Goal: Task Accomplishment & Management: Complete application form

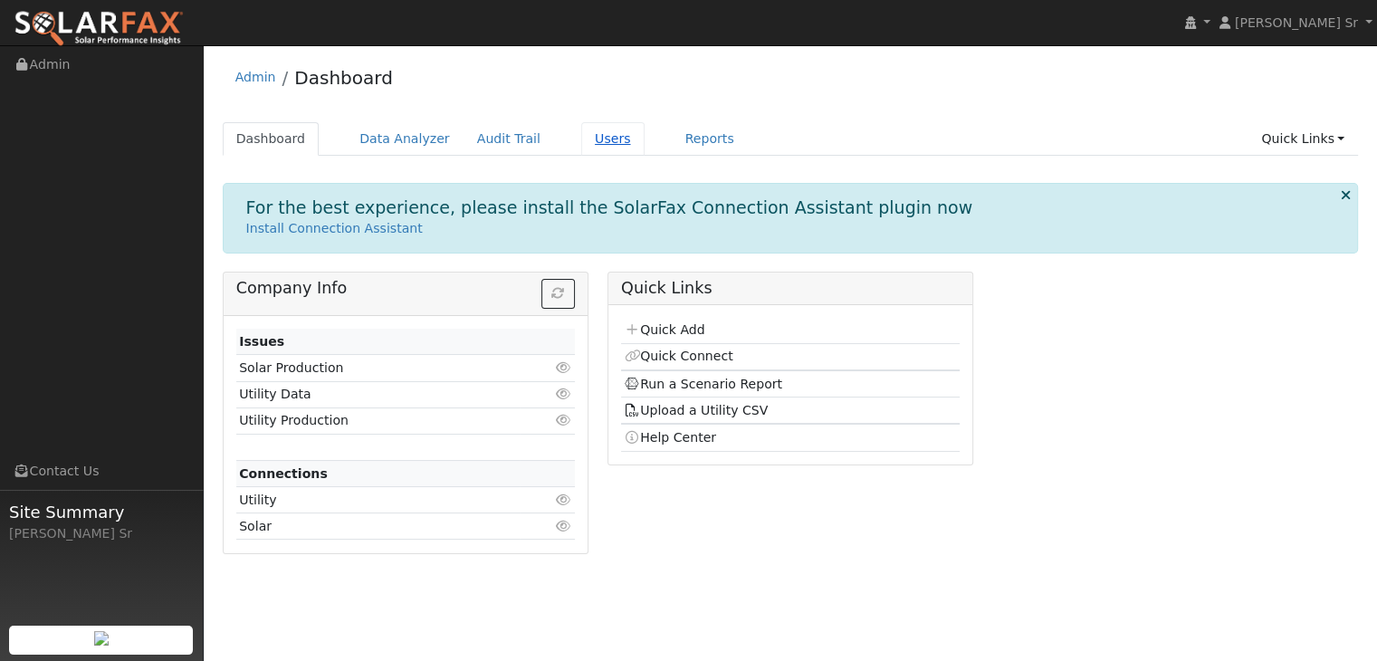
click at [581, 138] on link "Users" at bounding box center [612, 138] width 63 height 33
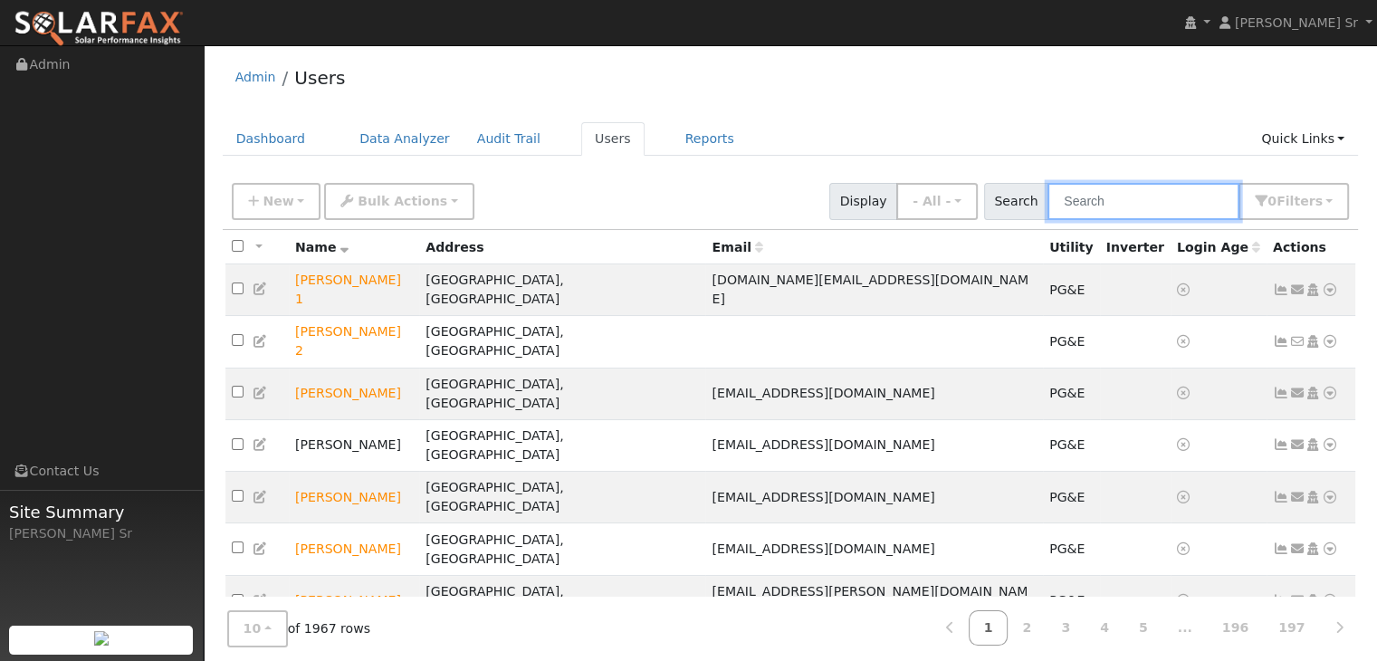
click at [1090, 198] on input "text" at bounding box center [1143, 201] width 192 height 37
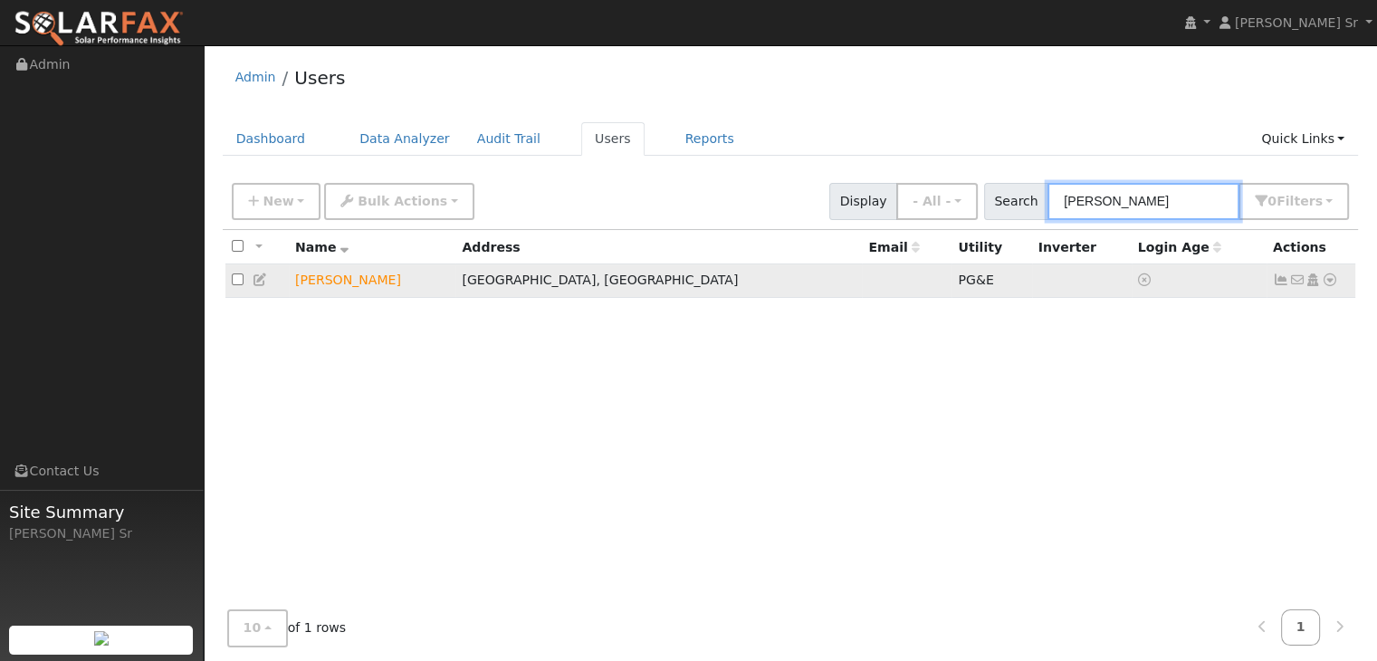
type input "[PERSON_NAME]"
click at [1328, 281] on icon at bounding box center [1329, 279] width 16 height 13
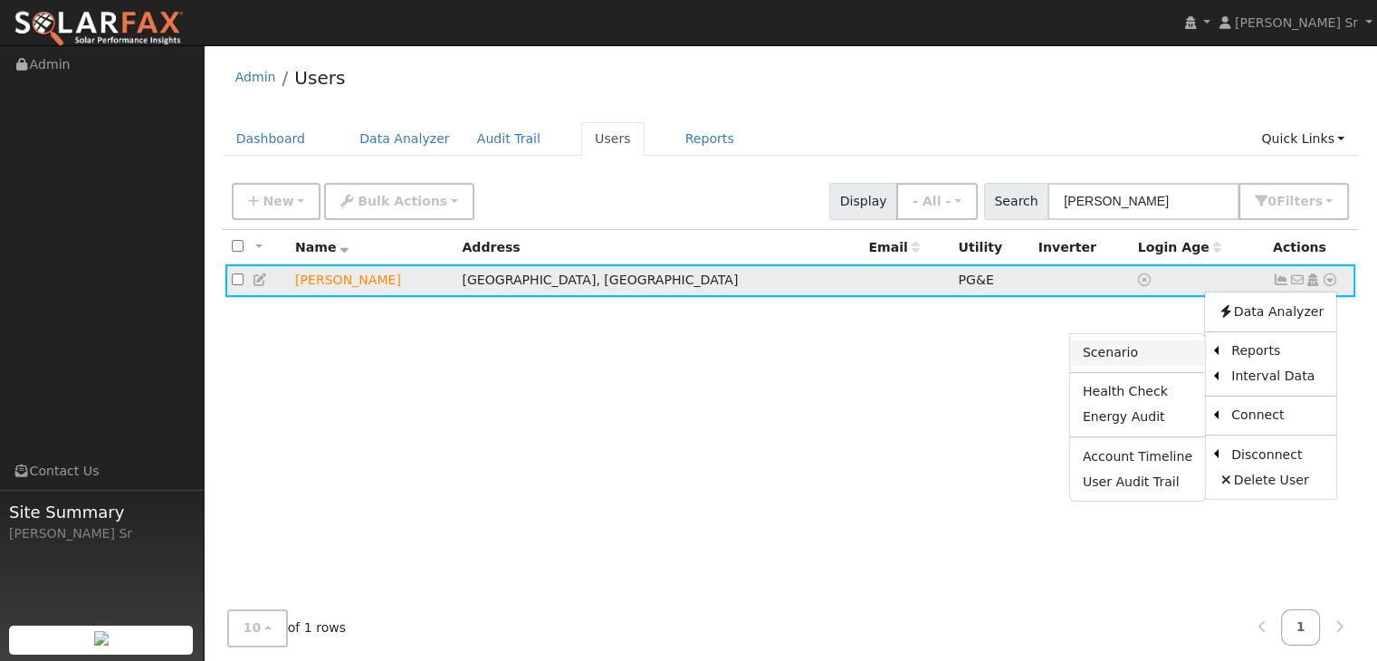
click at [1138, 352] on link "Scenario" at bounding box center [1137, 352] width 135 height 25
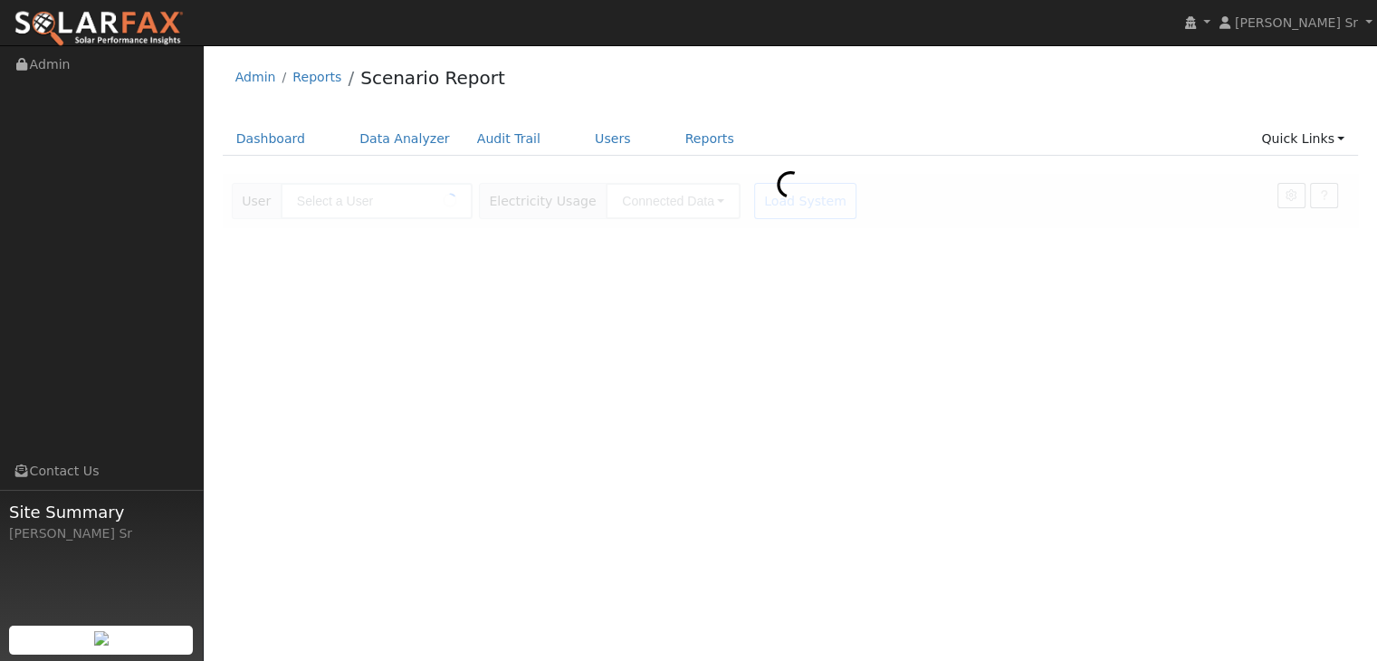
type input "[PERSON_NAME]"
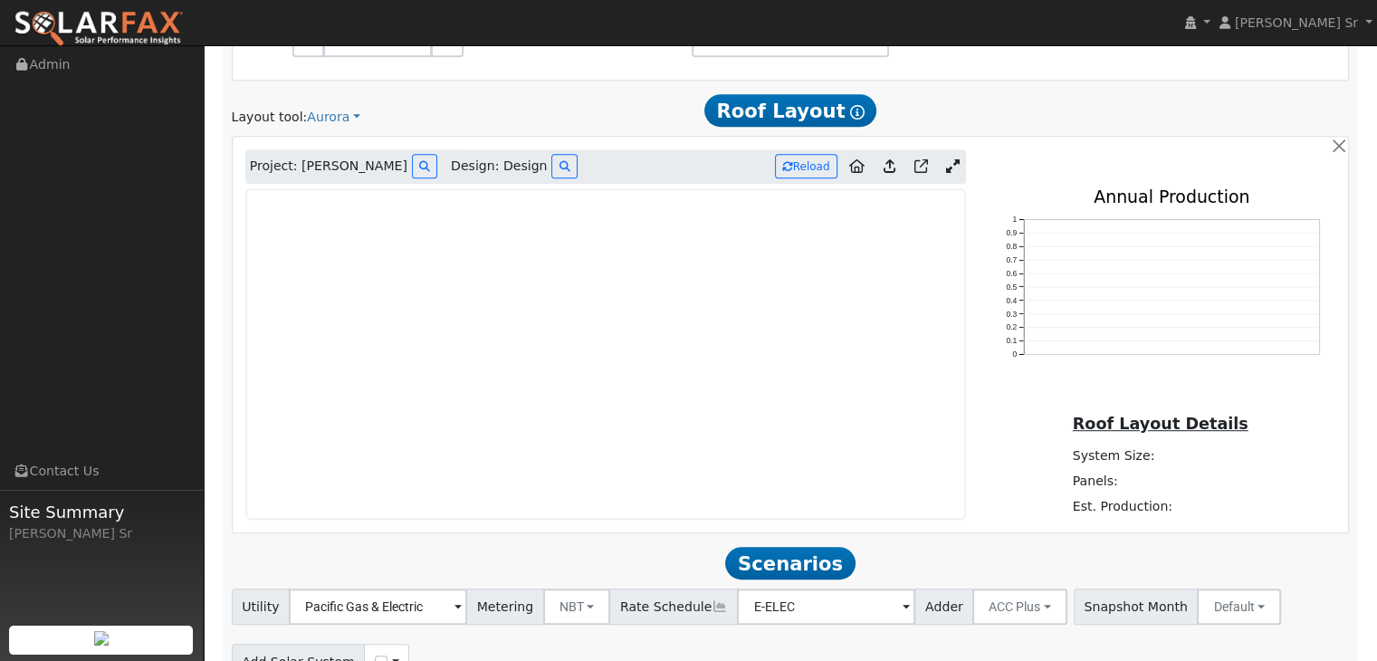
scroll to position [934, 0]
click at [946, 160] on icon at bounding box center [953, 164] width 14 height 14
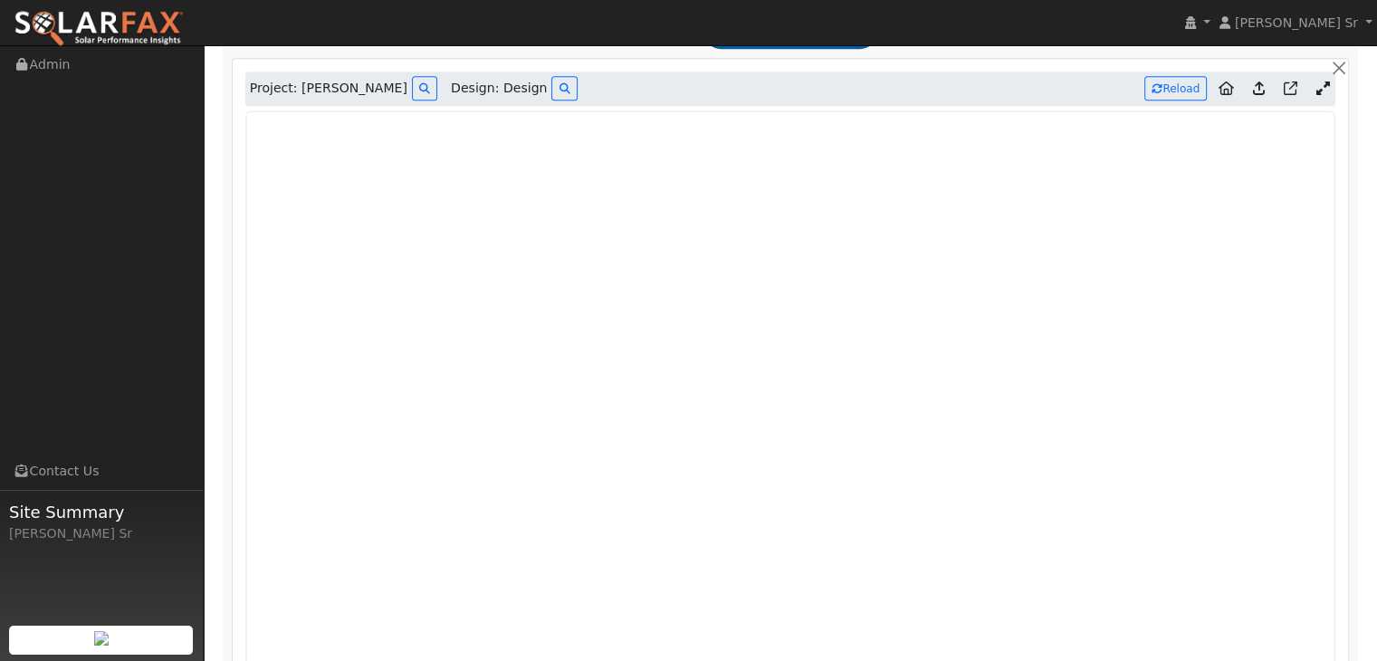
scroll to position [1014, 0]
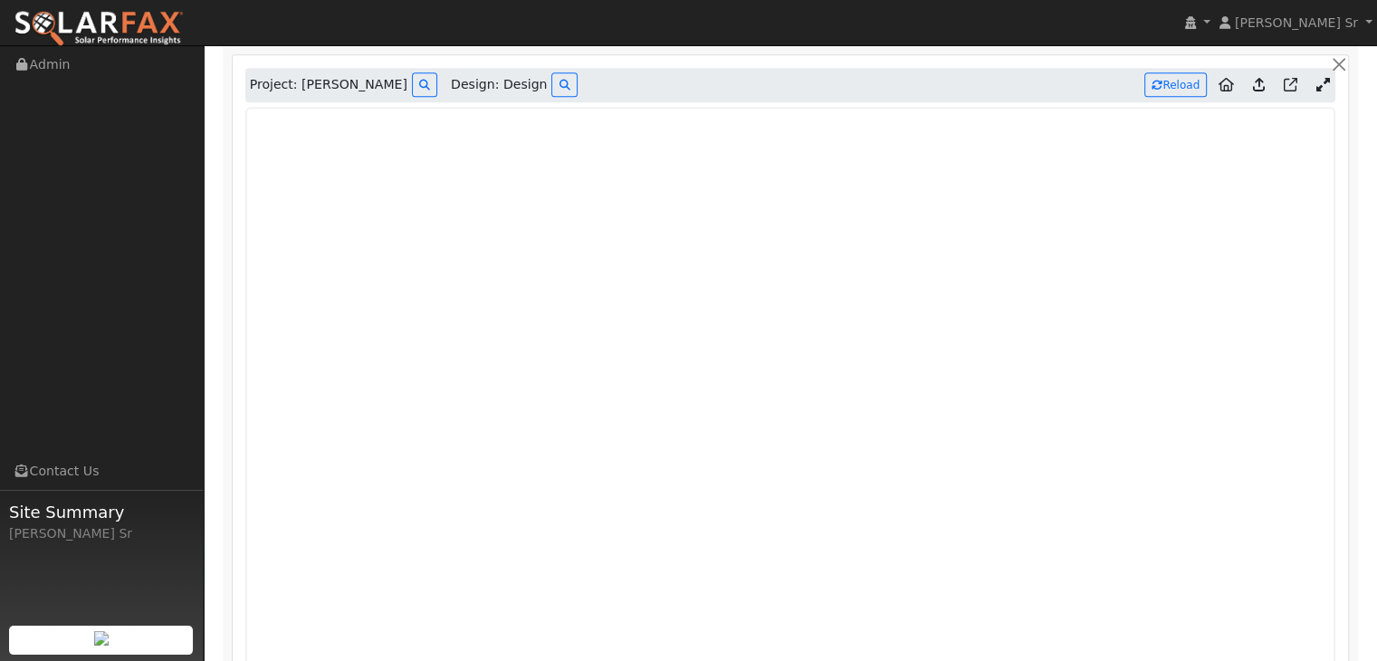
click at [324, 86] on span "Project: Kelly Wade" at bounding box center [328, 84] width 157 height 19
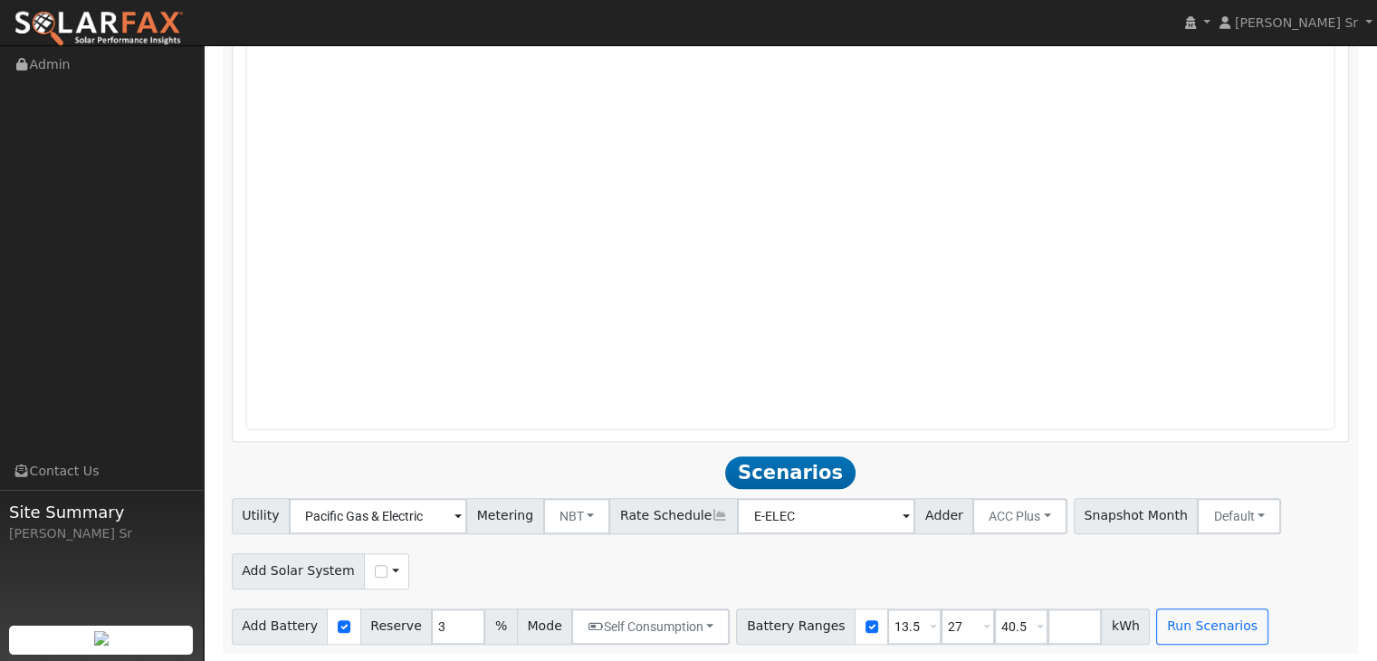
scroll to position [1419, 0]
click at [902, 513] on span at bounding box center [905, 515] width 7 height 21
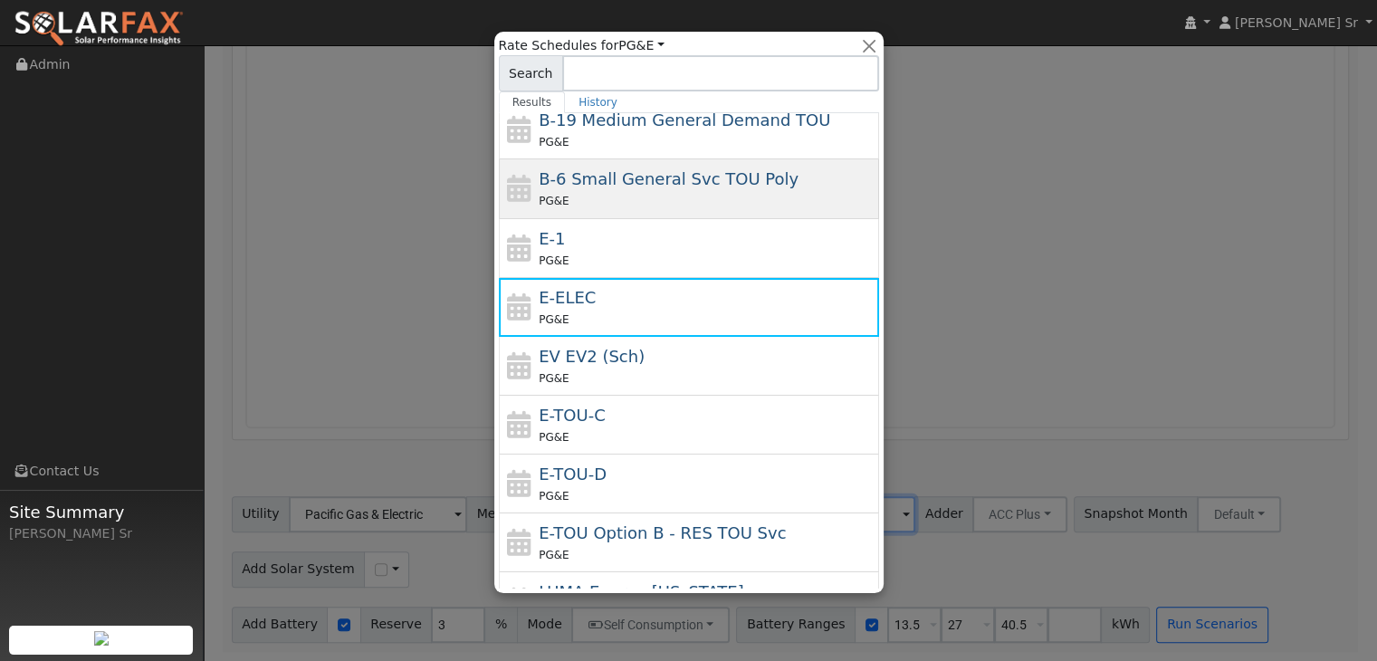
scroll to position [243, 0]
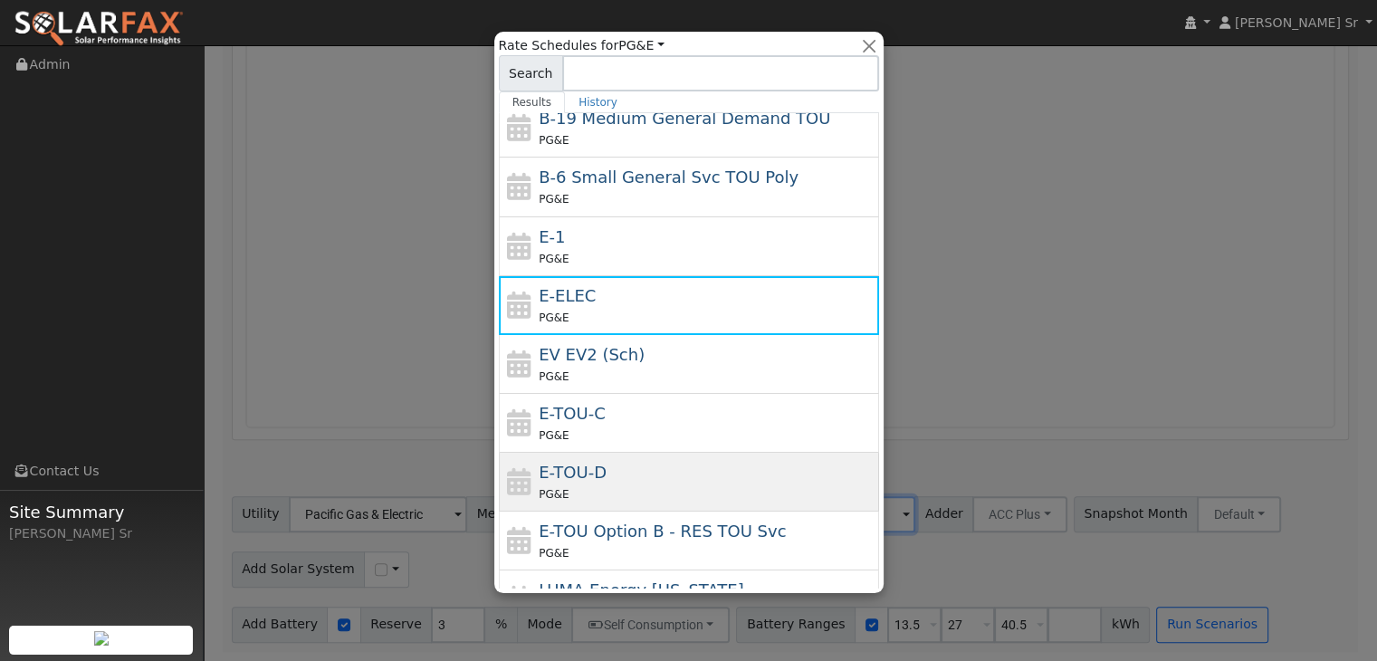
click at [608, 478] on div "E-TOU-D PG&E" at bounding box center [707, 481] width 336 height 43
type input "E-TOU-D"
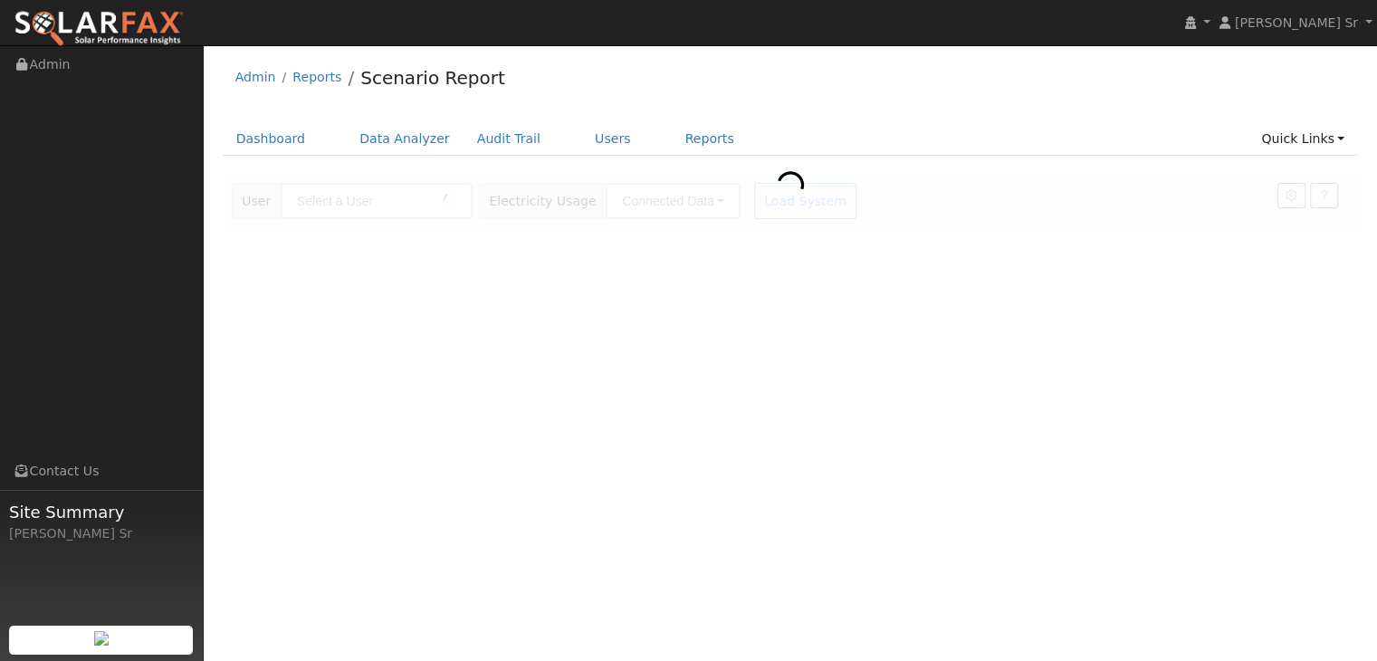
type input "Kelly Wade"
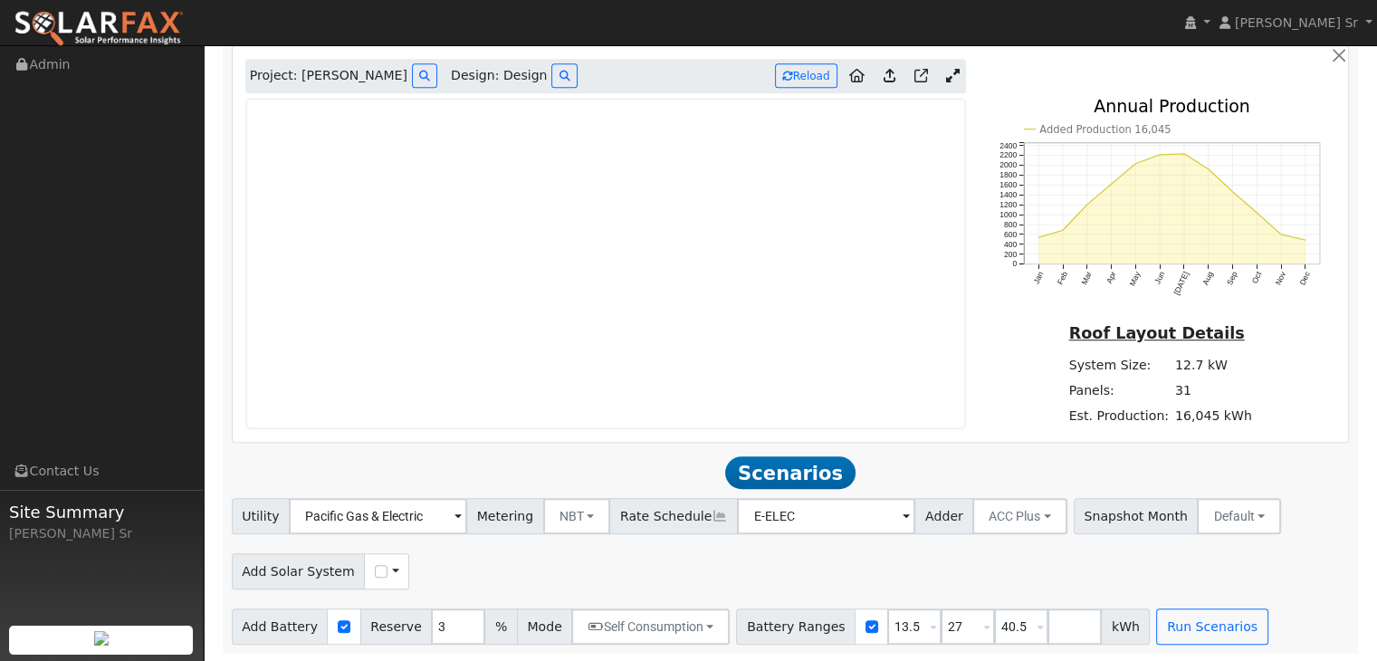
scroll to position [1025, 0]
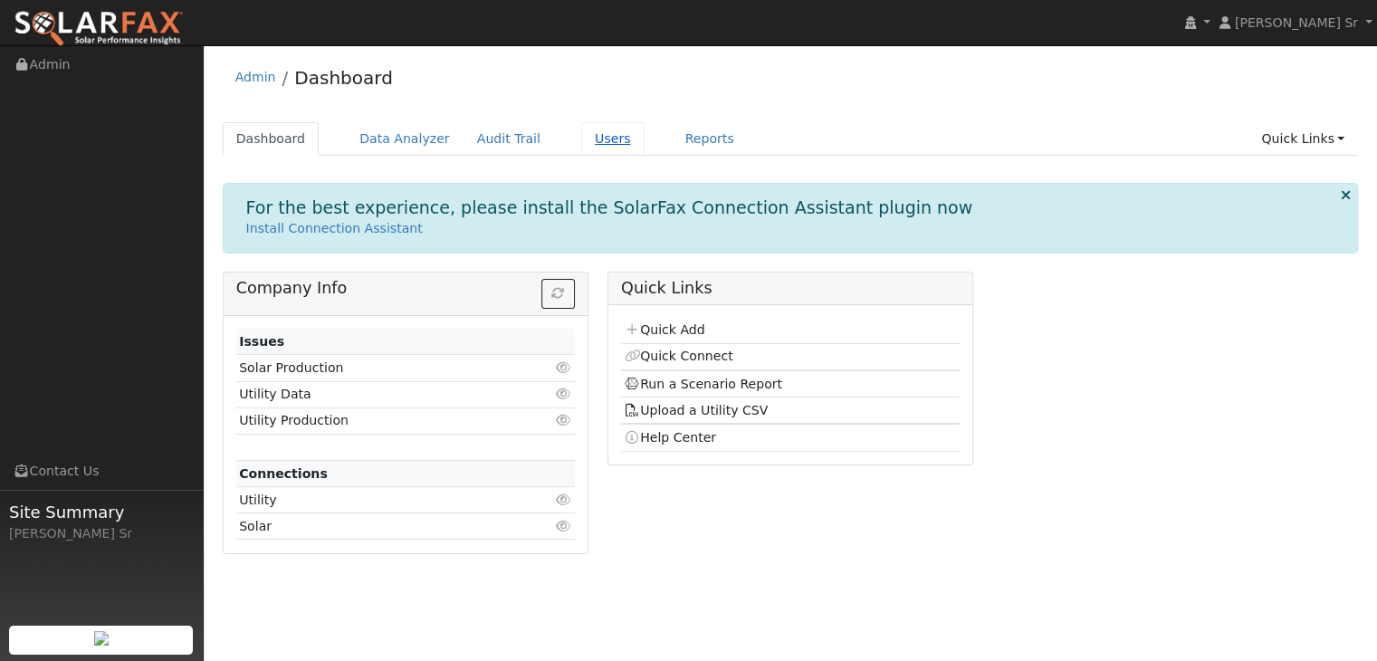
click at [581, 139] on link "Users" at bounding box center [612, 138] width 63 height 33
click at [677, 330] on link "Quick Add" at bounding box center [664, 329] width 81 height 14
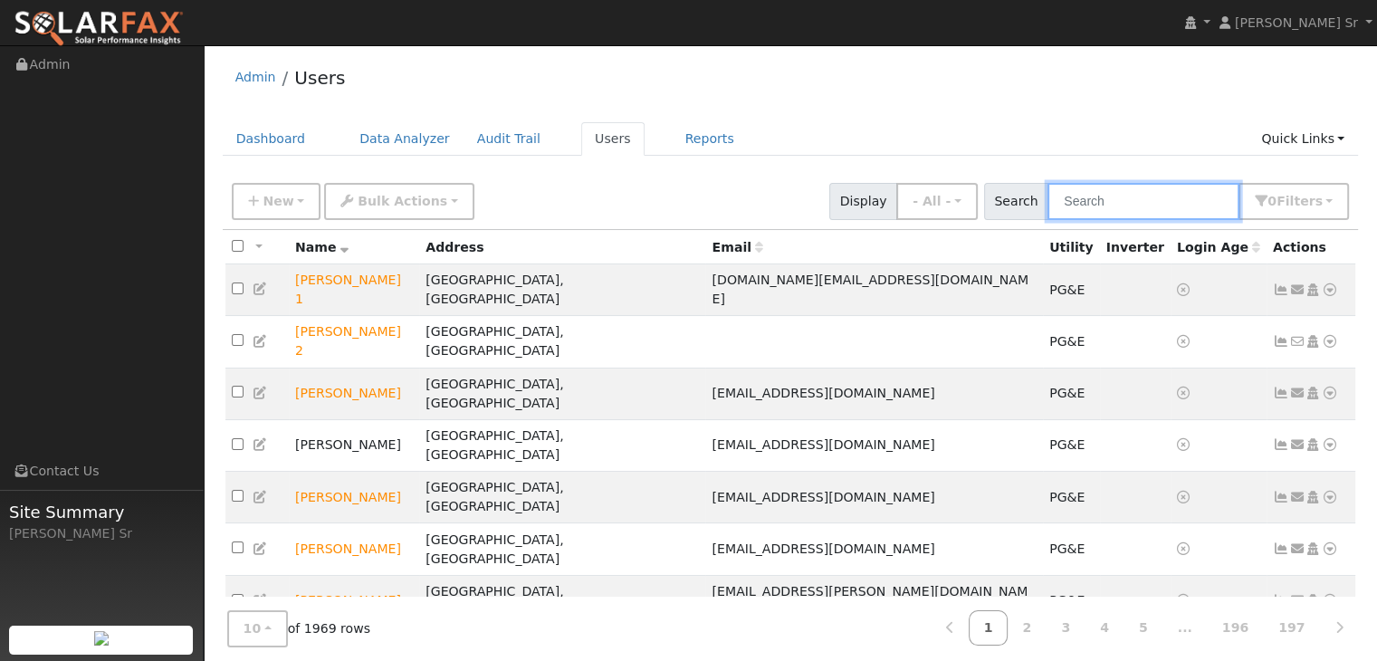
click at [1114, 207] on input "text" at bounding box center [1143, 201] width 192 height 37
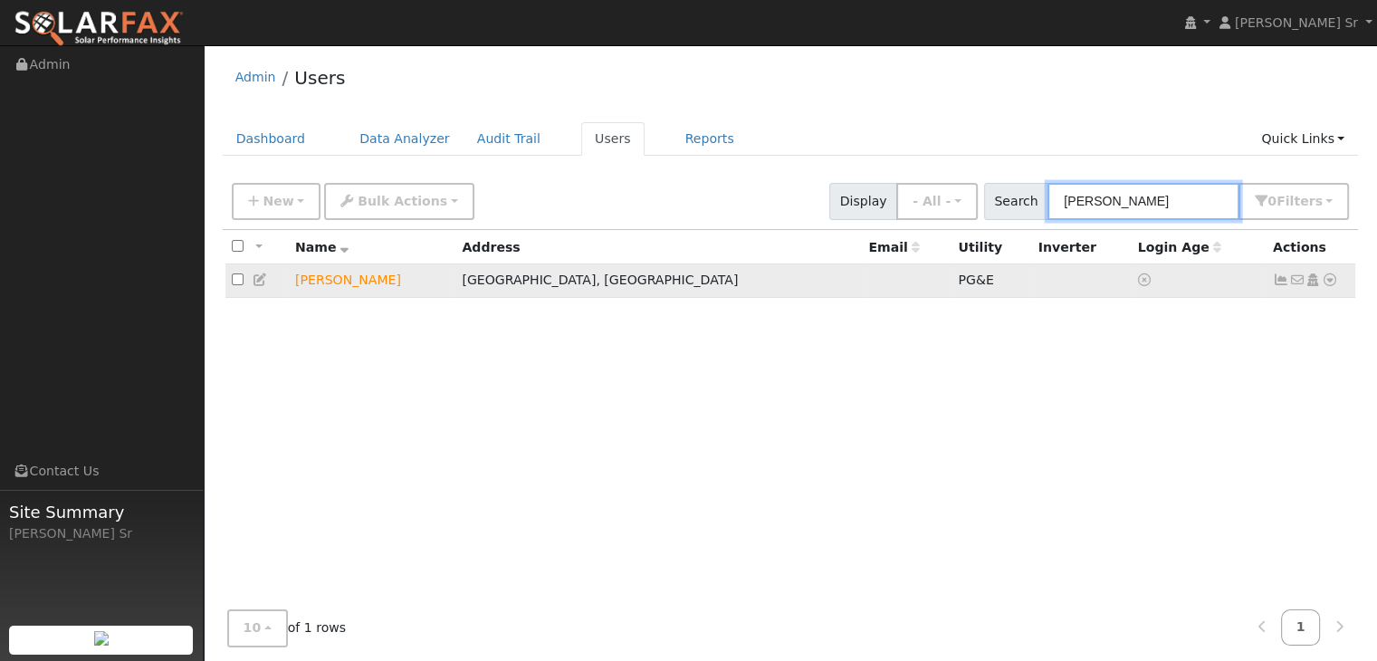
type input "[PERSON_NAME]"
click at [1325, 280] on icon at bounding box center [1329, 279] width 16 height 13
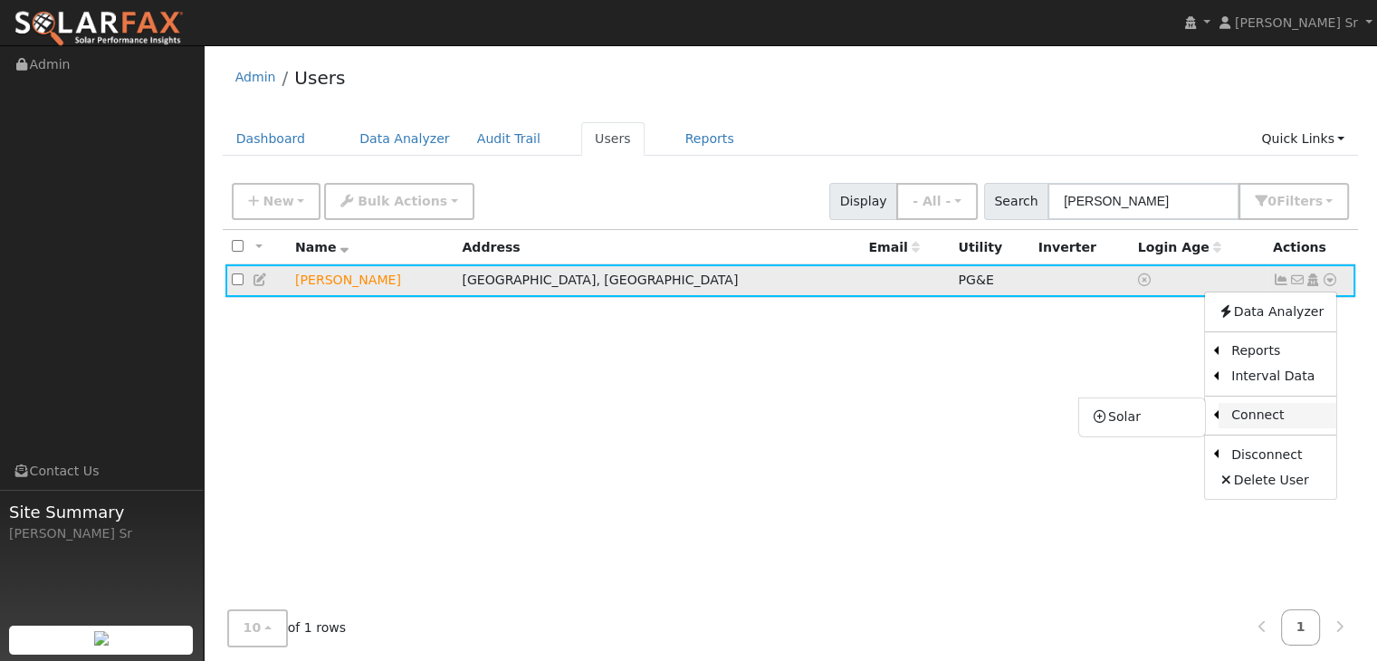
click at [1257, 415] on link "Connect" at bounding box center [1277, 415] width 118 height 25
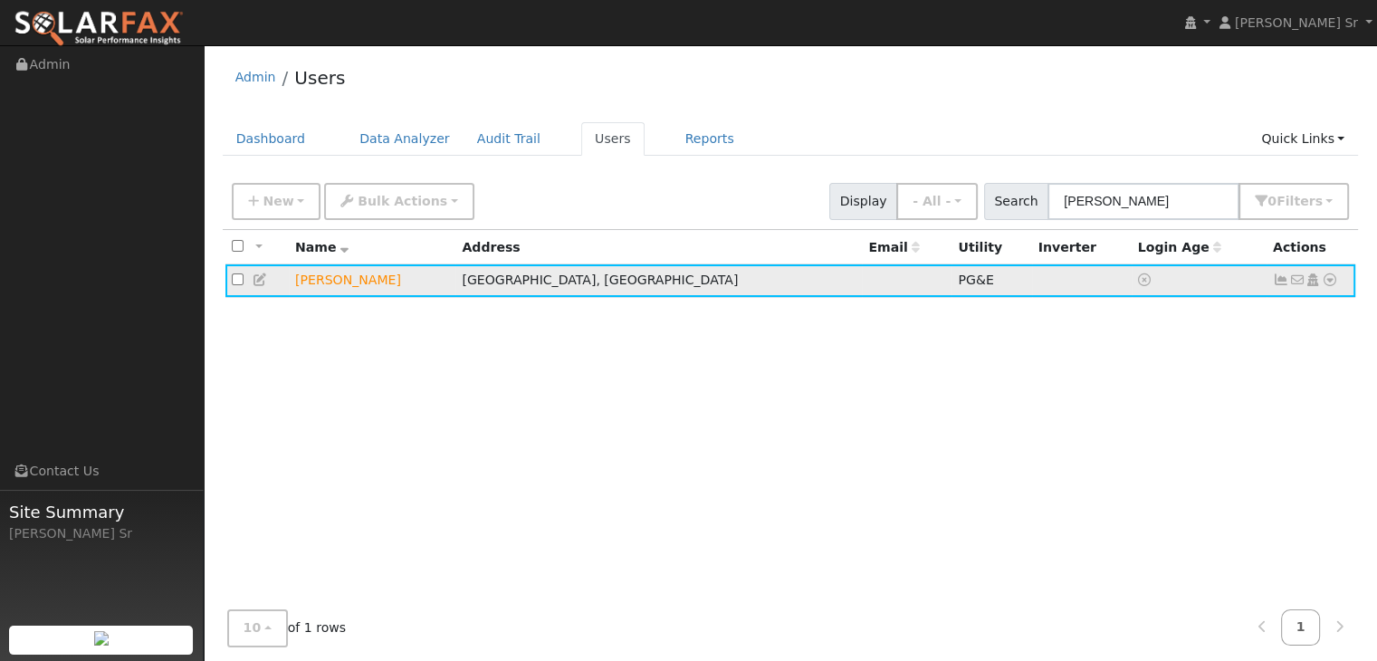
click at [1331, 276] on icon at bounding box center [1329, 279] width 16 height 13
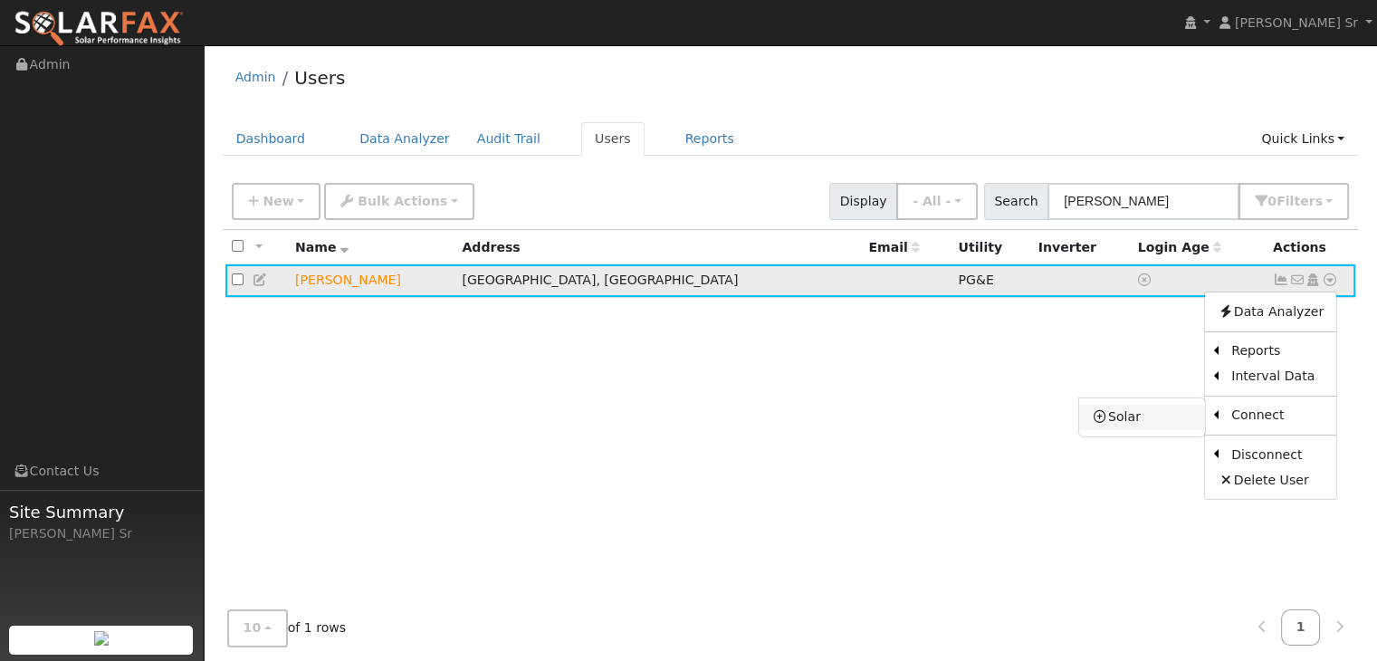
click at [1140, 414] on link "Solar" at bounding box center [1142, 417] width 126 height 25
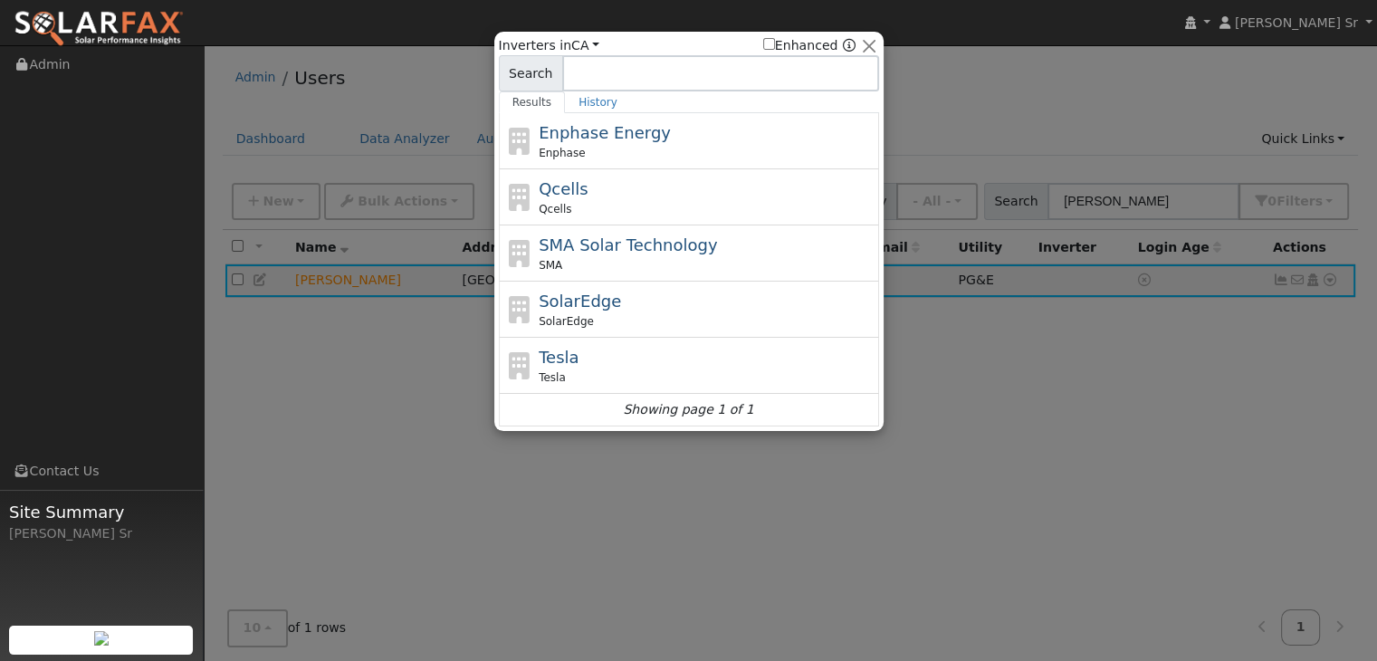
click at [1064, 400] on div at bounding box center [688, 330] width 1377 height 661
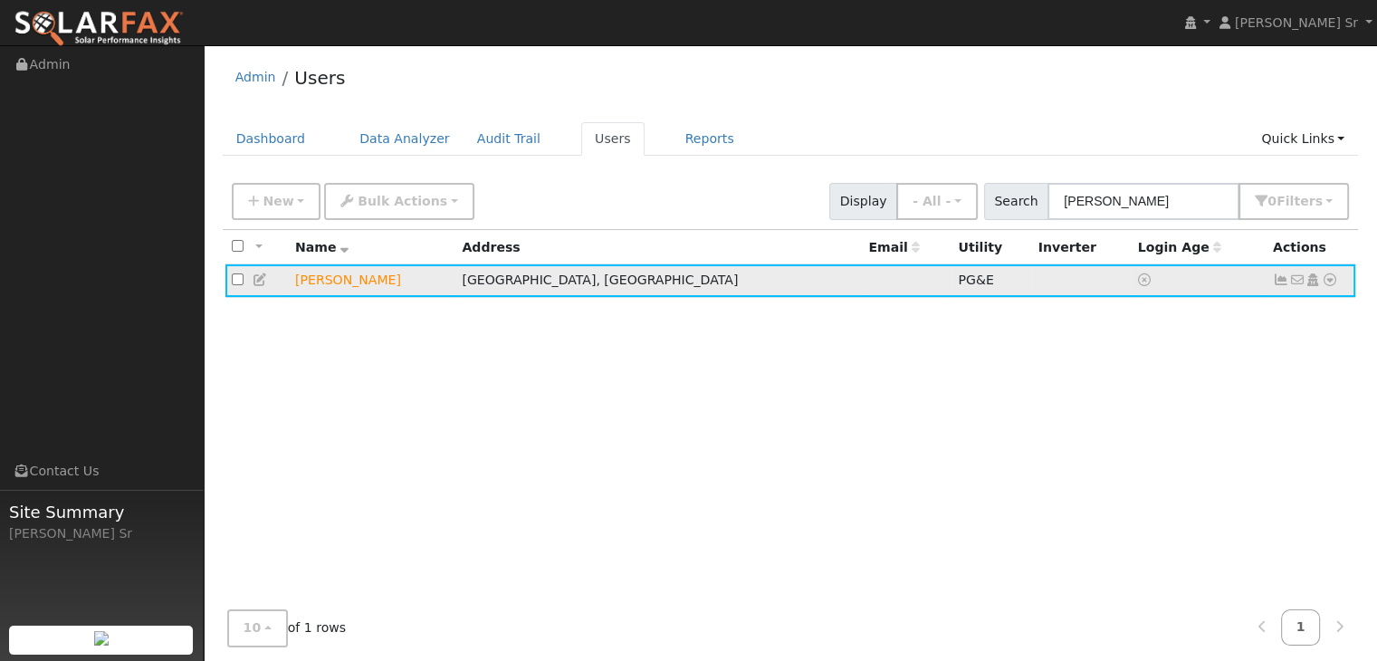
click at [1327, 281] on icon at bounding box center [1329, 279] width 16 height 13
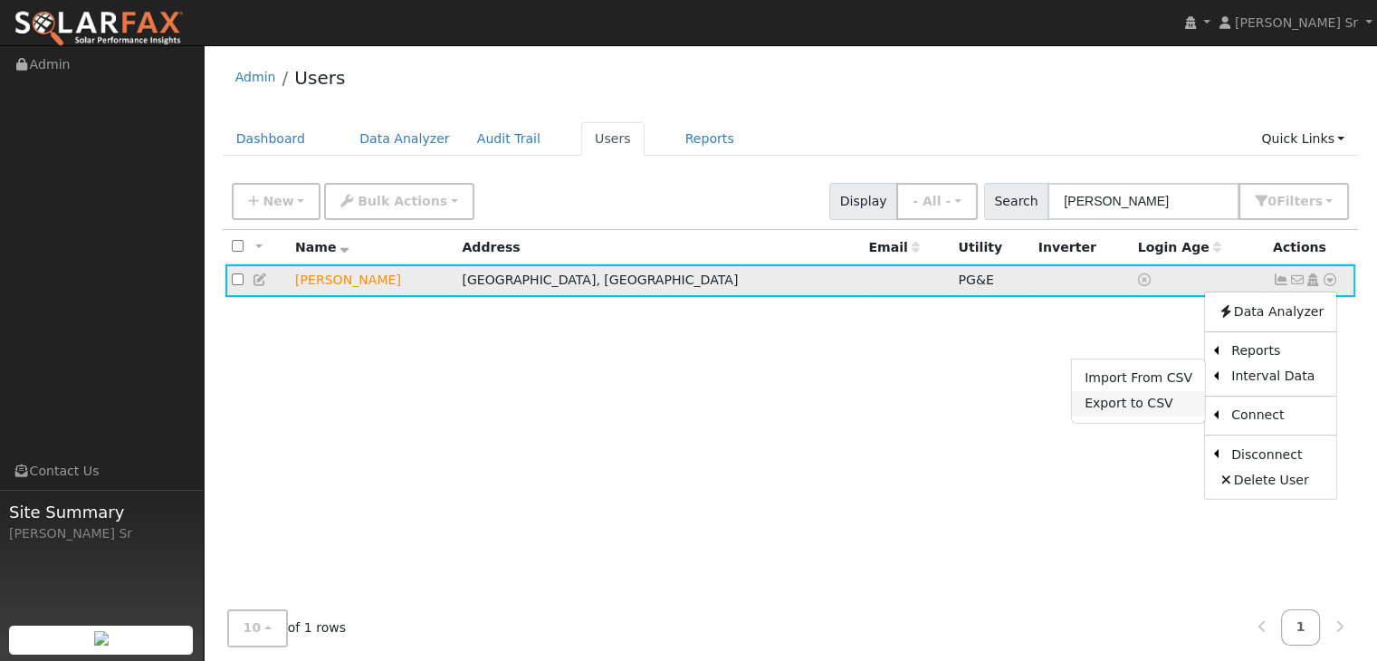
click at [1158, 402] on link "Export to CSV" at bounding box center [1138, 403] width 133 height 25
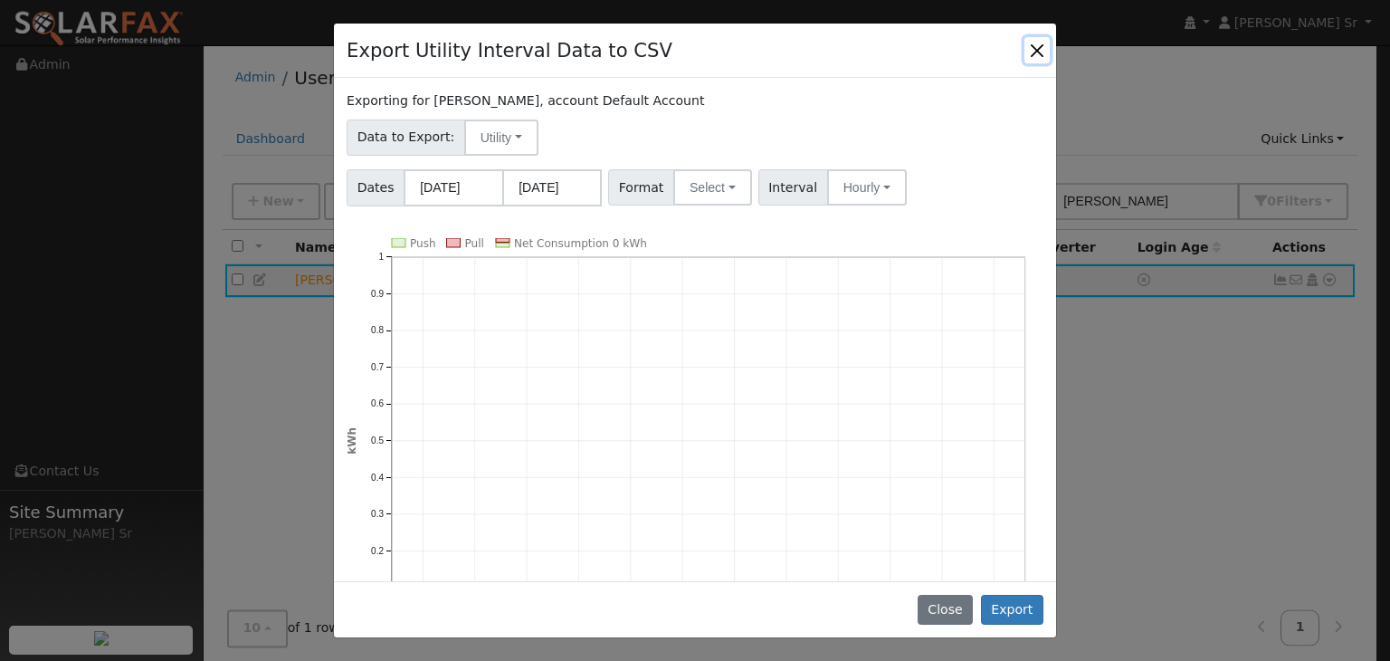
click at [1035, 49] on button "Close" at bounding box center [1037, 49] width 25 height 25
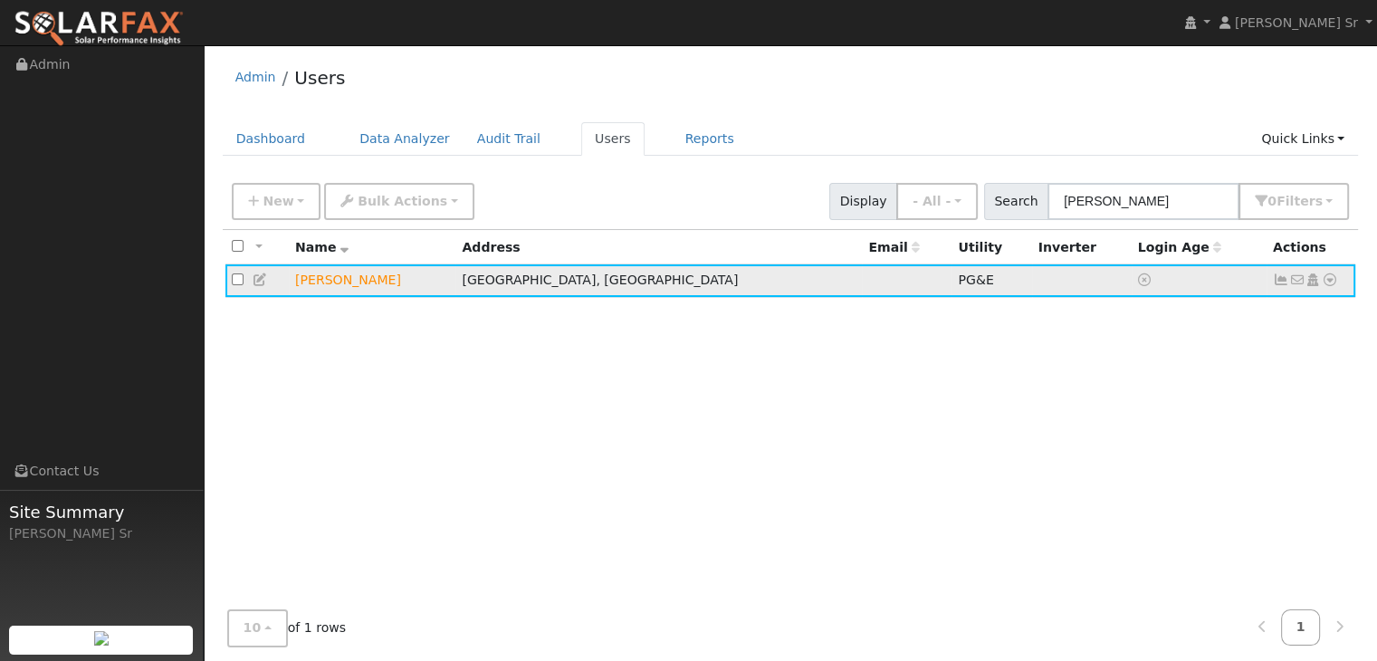
click at [1328, 276] on icon at bounding box center [1329, 279] width 16 height 13
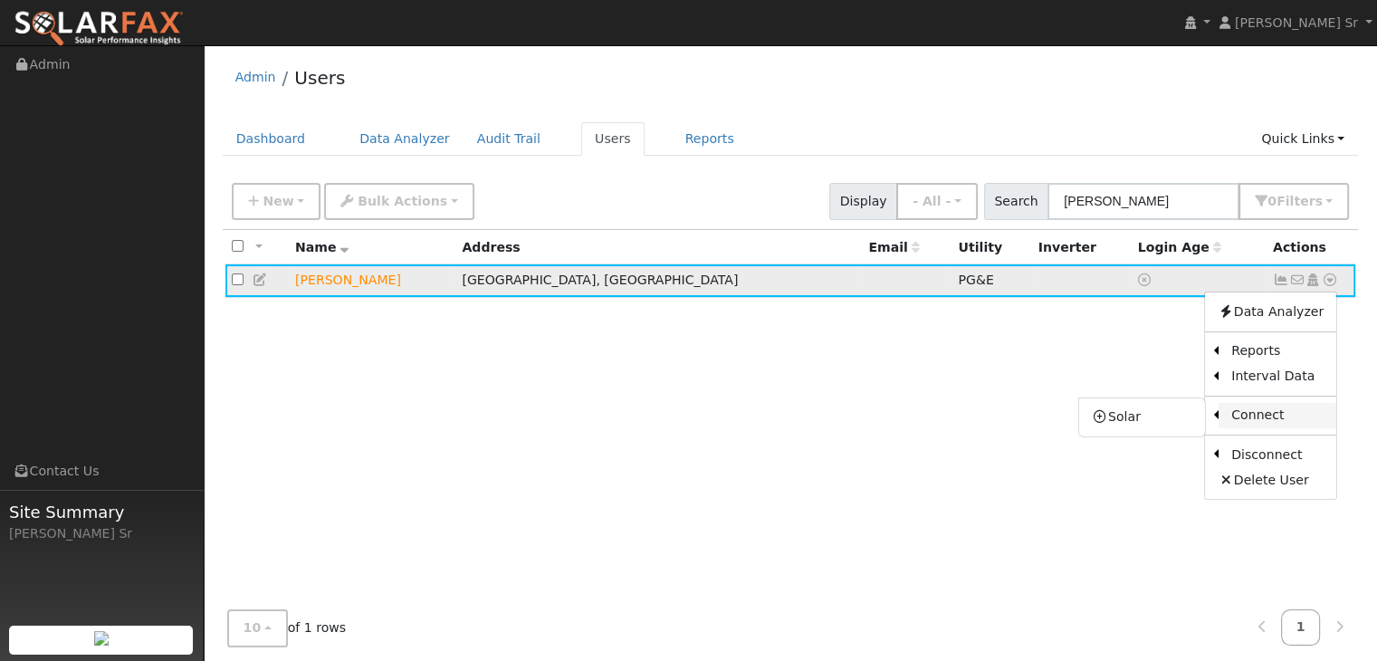
click at [1267, 414] on link "Connect" at bounding box center [1277, 415] width 118 height 25
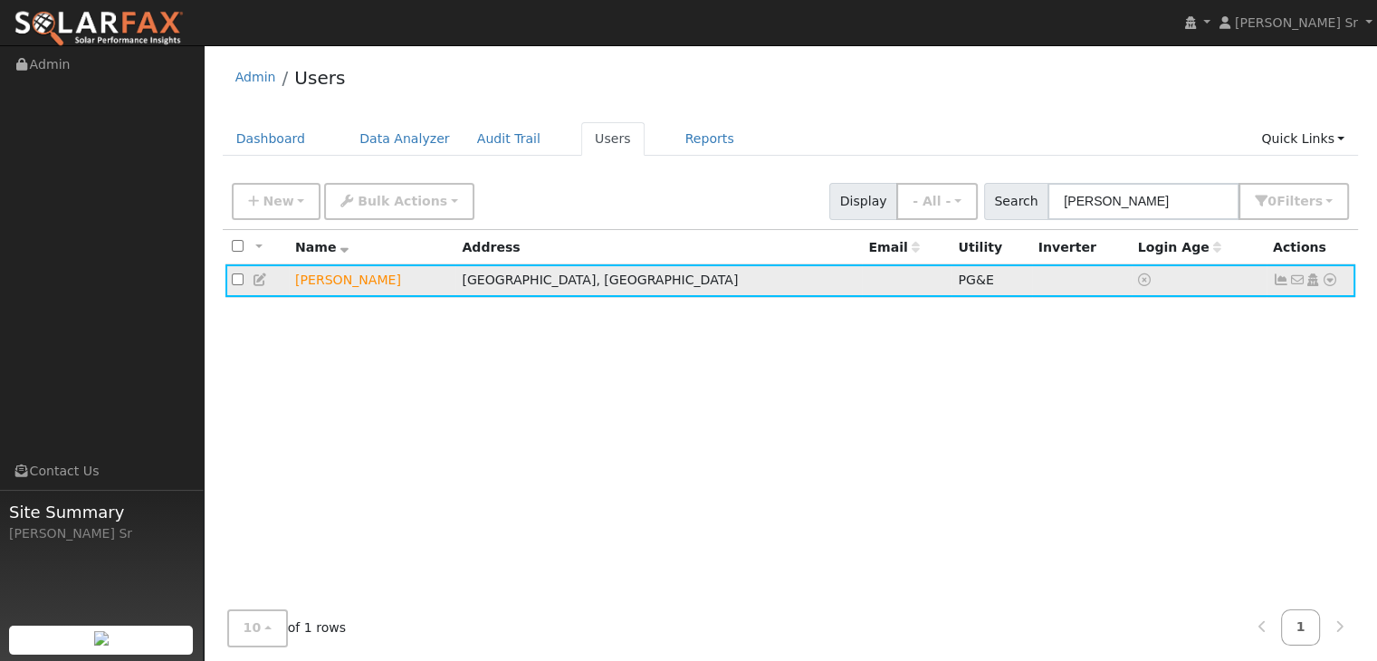
click at [1267, 414] on div "All None All on page None on page Name Address Email Utility Inverter Login Age…" at bounding box center [791, 428] width 1136 height 396
click at [1320, 281] on div "Data Analyzer Reports Scenario Health Check Energy Audit Account Timeline User …" at bounding box center [1328, 280] width 17 height 19
click at [1330, 281] on icon at bounding box center [1329, 279] width 16 height 13
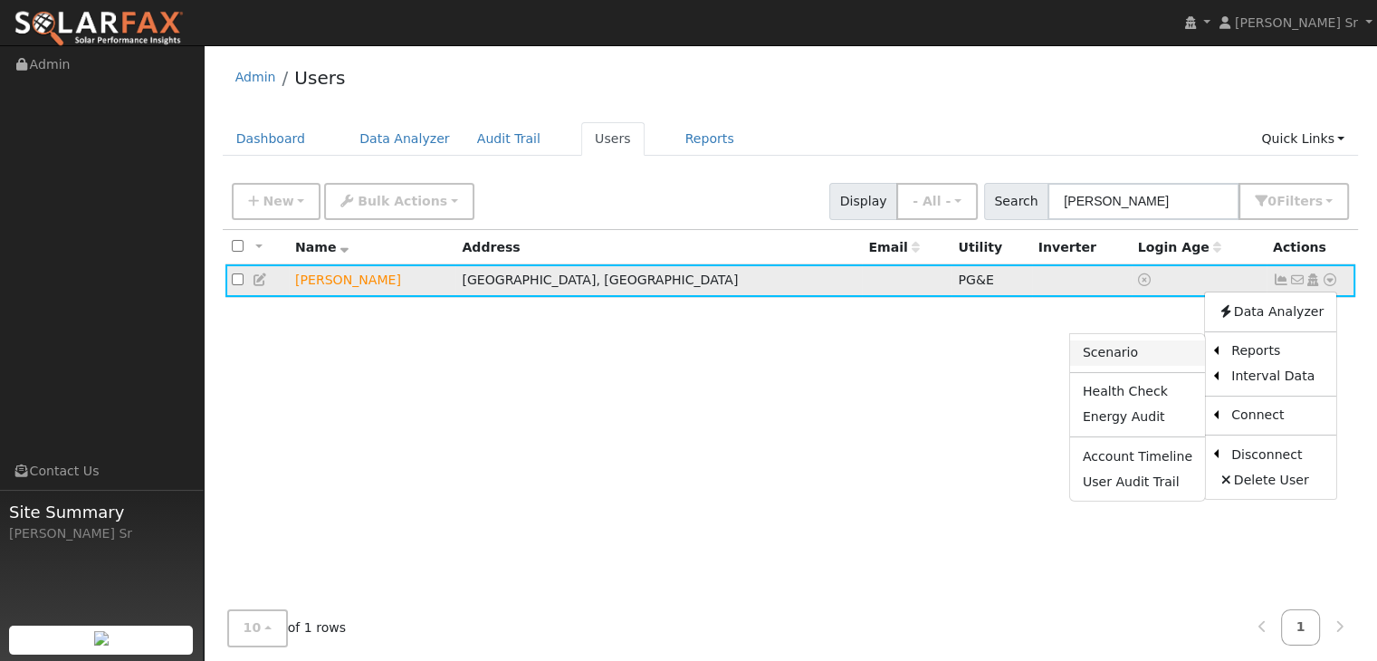
click at [1126, 351] on link "Scenario" at bounding box center [1137, 352] width 135 height 25
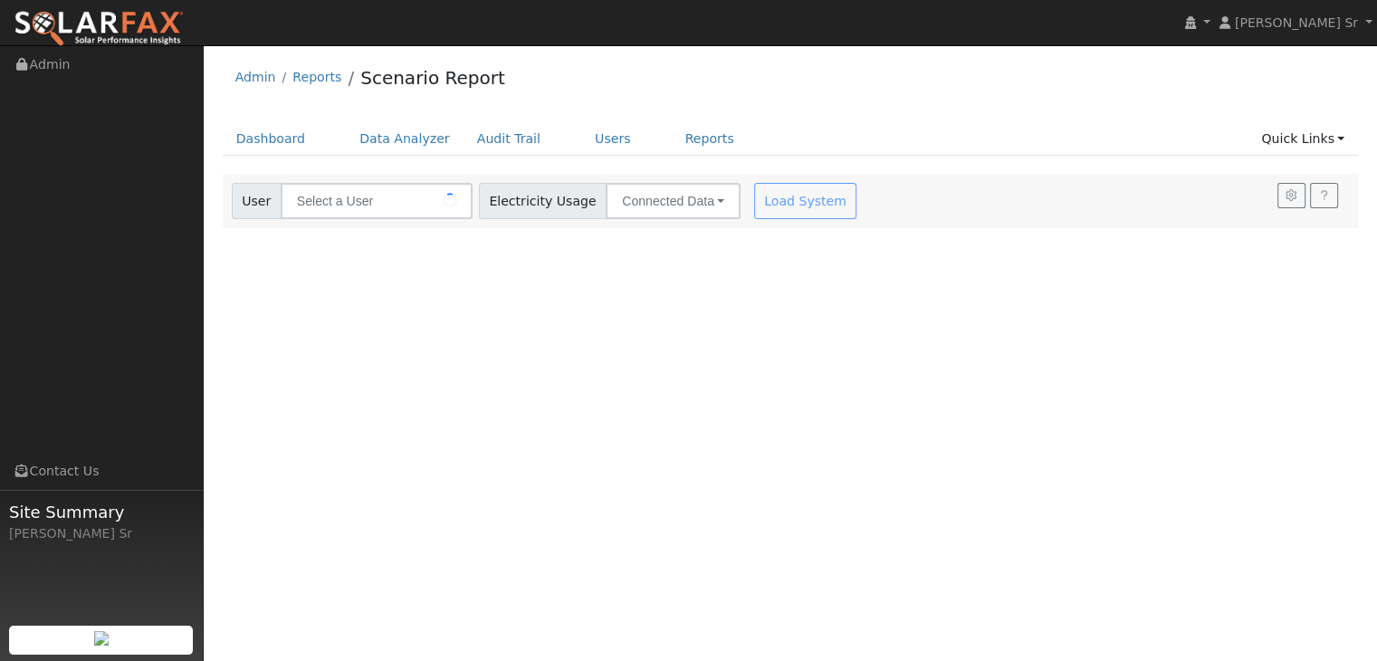
type input "[PERSON_NAME]"
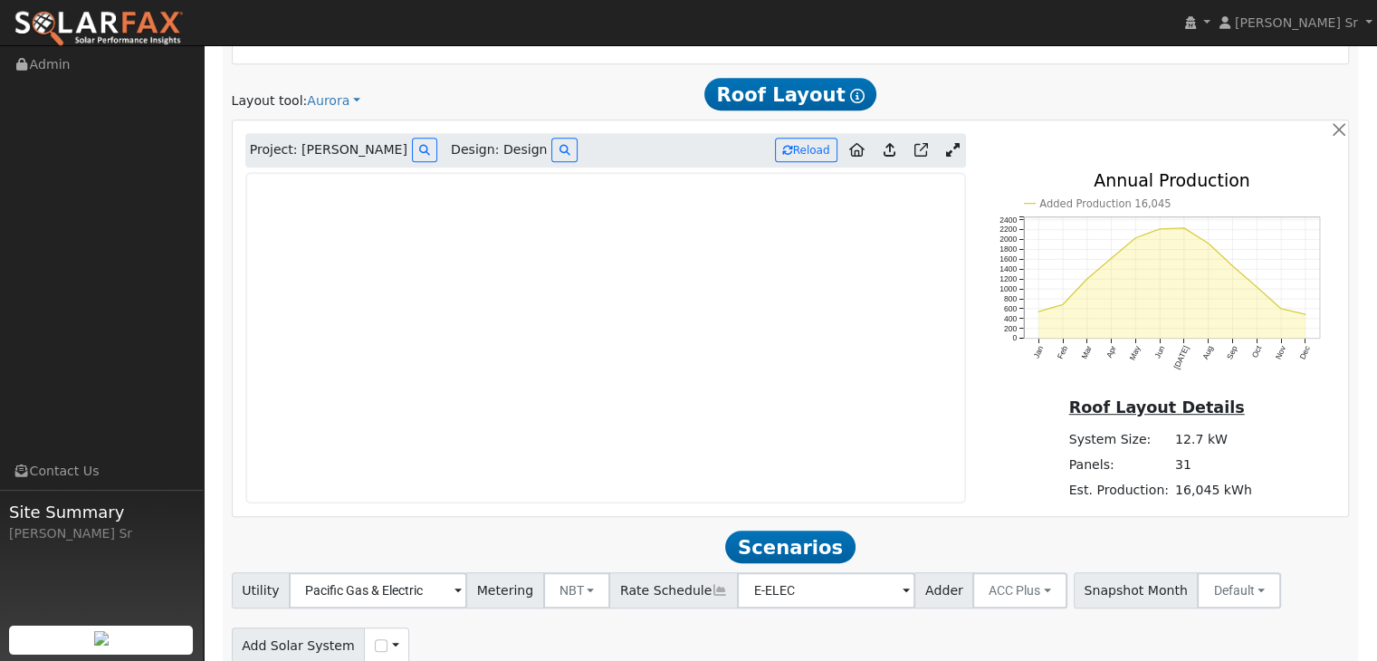
scroll to position [951, 0]
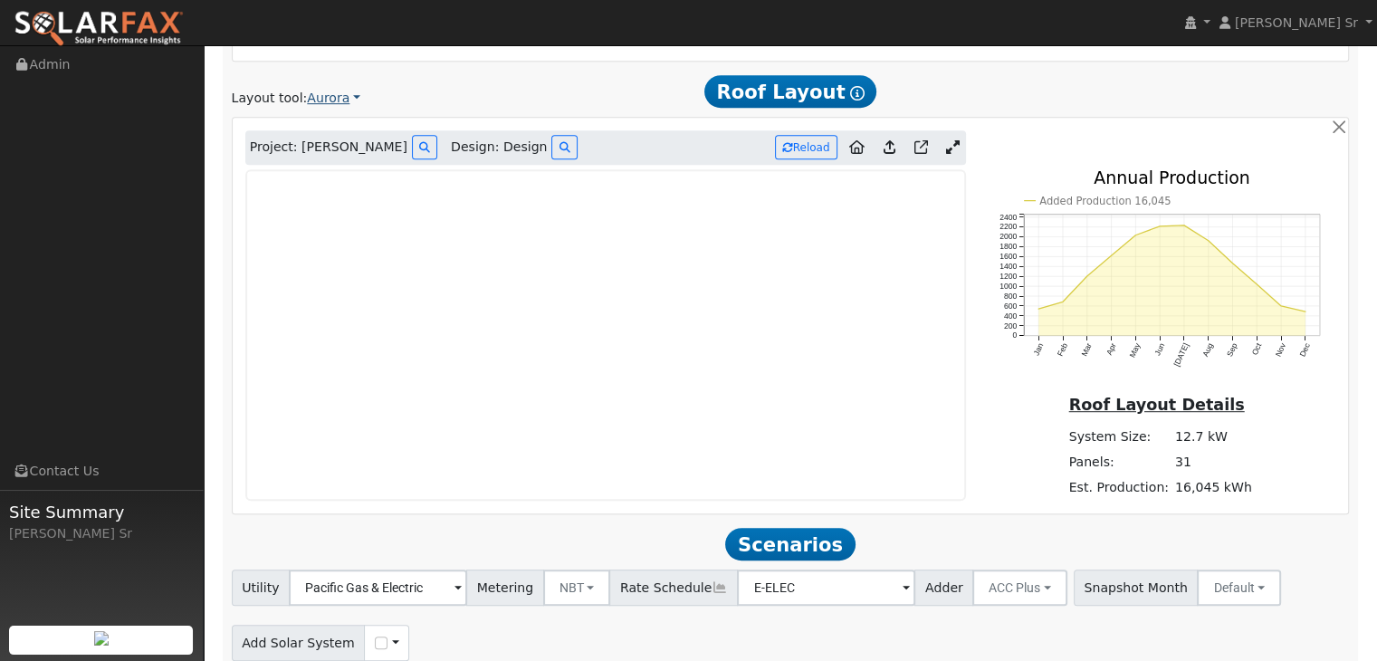
click at [330, 91] on link "Aurora" at bounding box center [333, 98] width 53 height 19
click at [336, 176] on link "Aurora" at bounding box center [365, 180] width 126 height 25
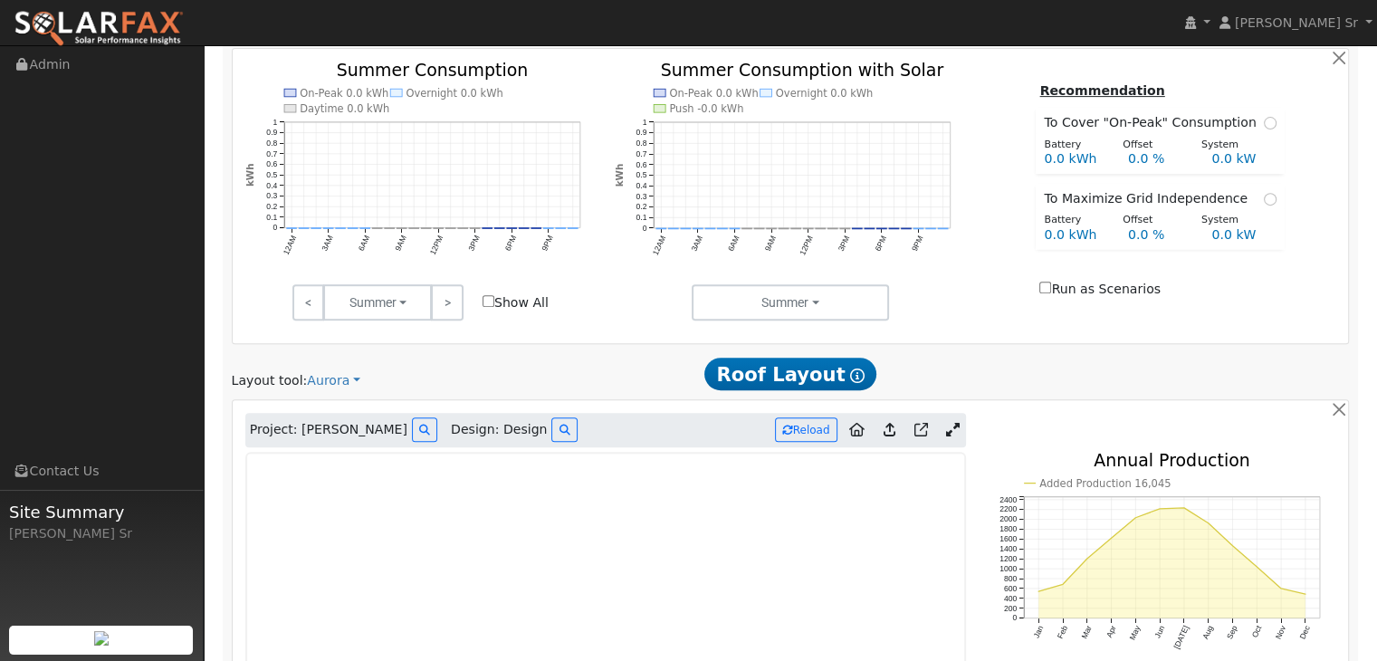
scroll to position [658, 0]
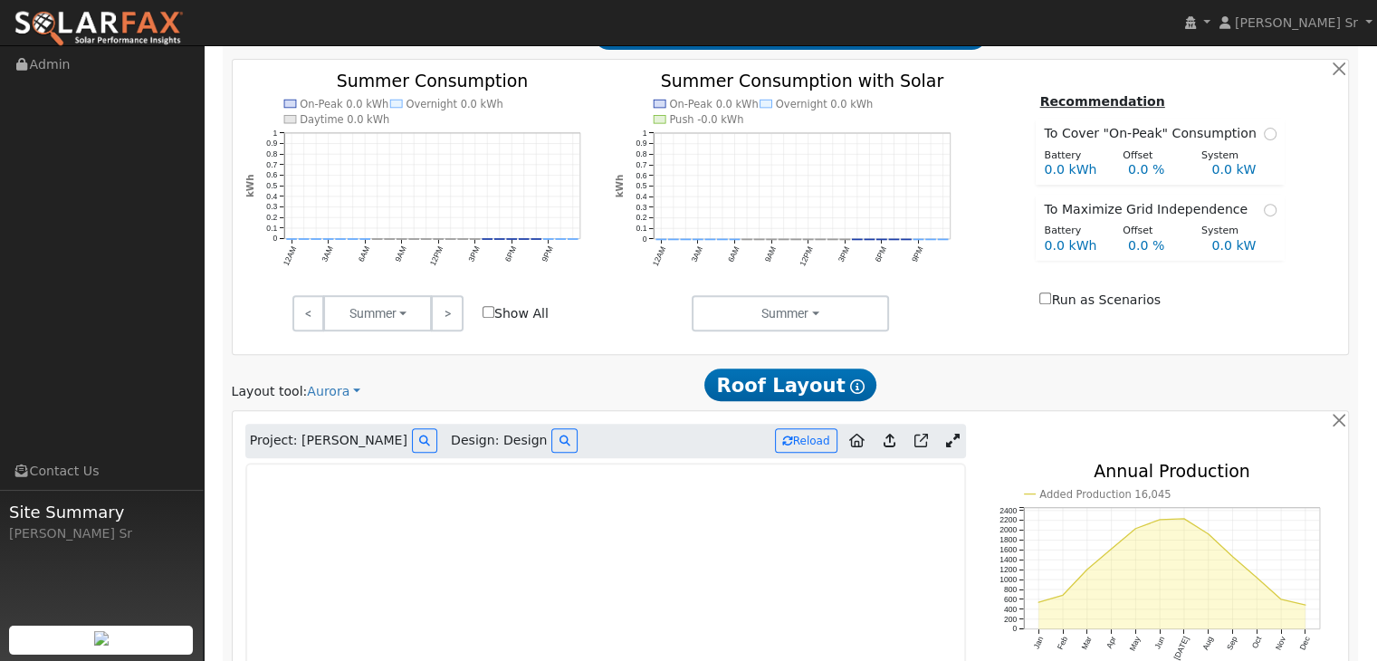
click at [1028, 297] on div "Recommendation To Cover "On-Peak" Consumption Battery Offset System 0.0 kWh 0.0…" at bounding box center [1160, 202] width 370 height 223
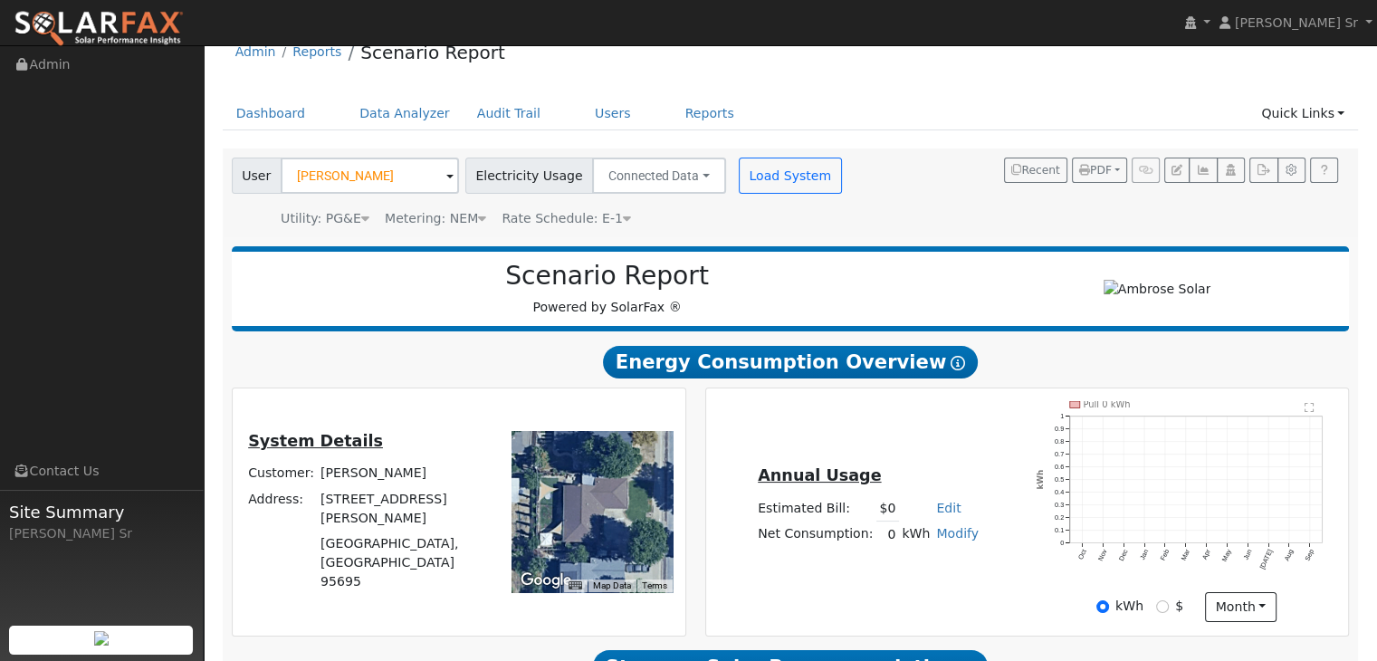
scroll to position [0, 0]
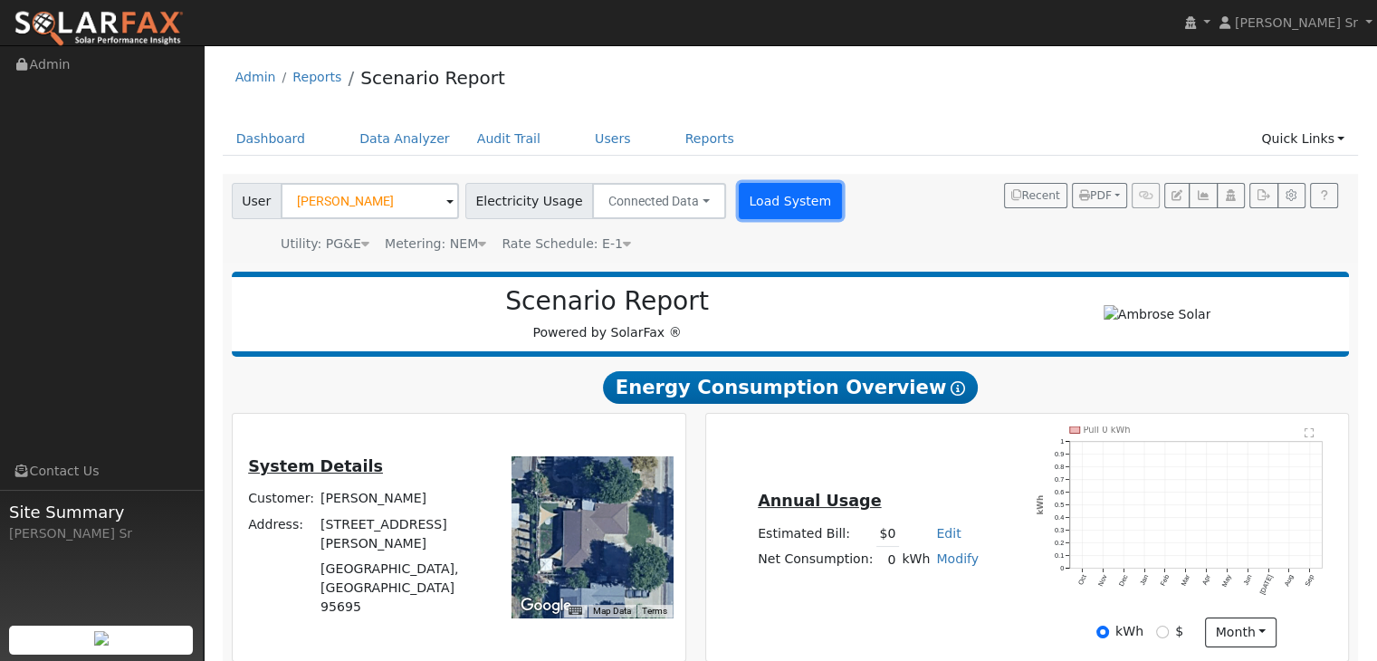
click at [764, 194] on button "Load System" at bounding box center [790, 201] width 103 height 36
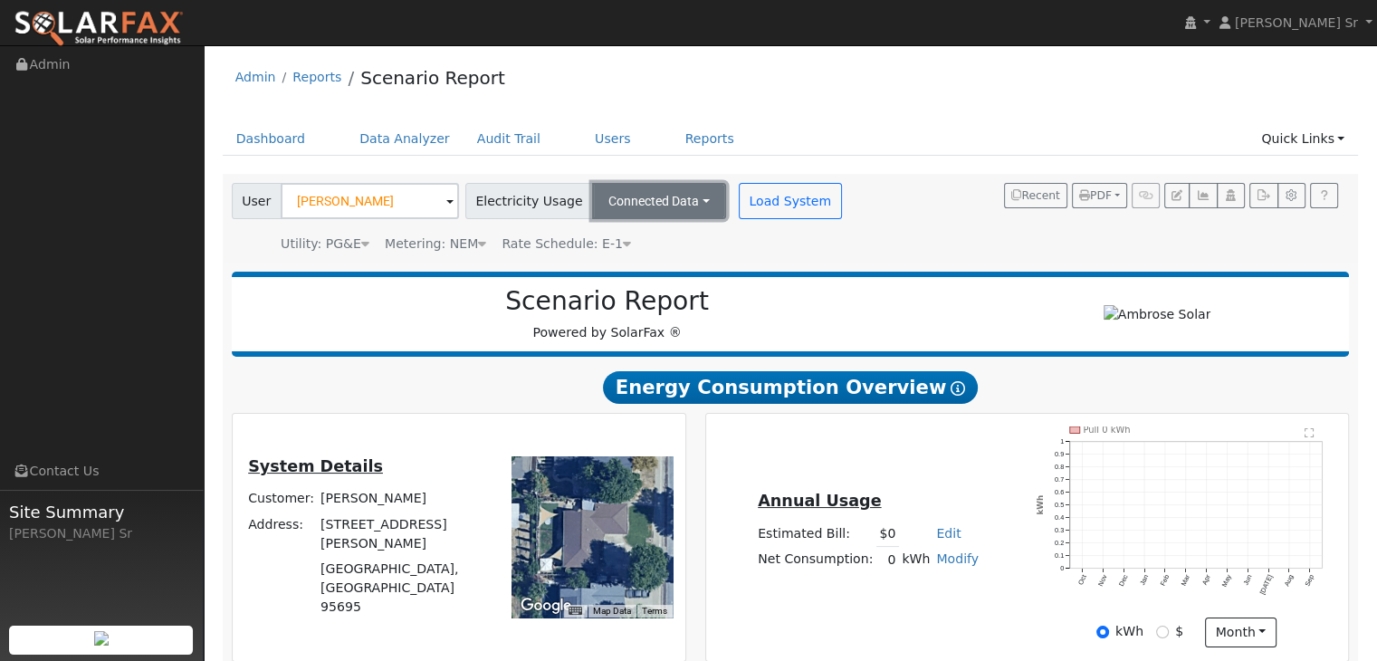
click at [672, 199] on button "Connected Data" at bounding box center [659, 201] width 134 height 36
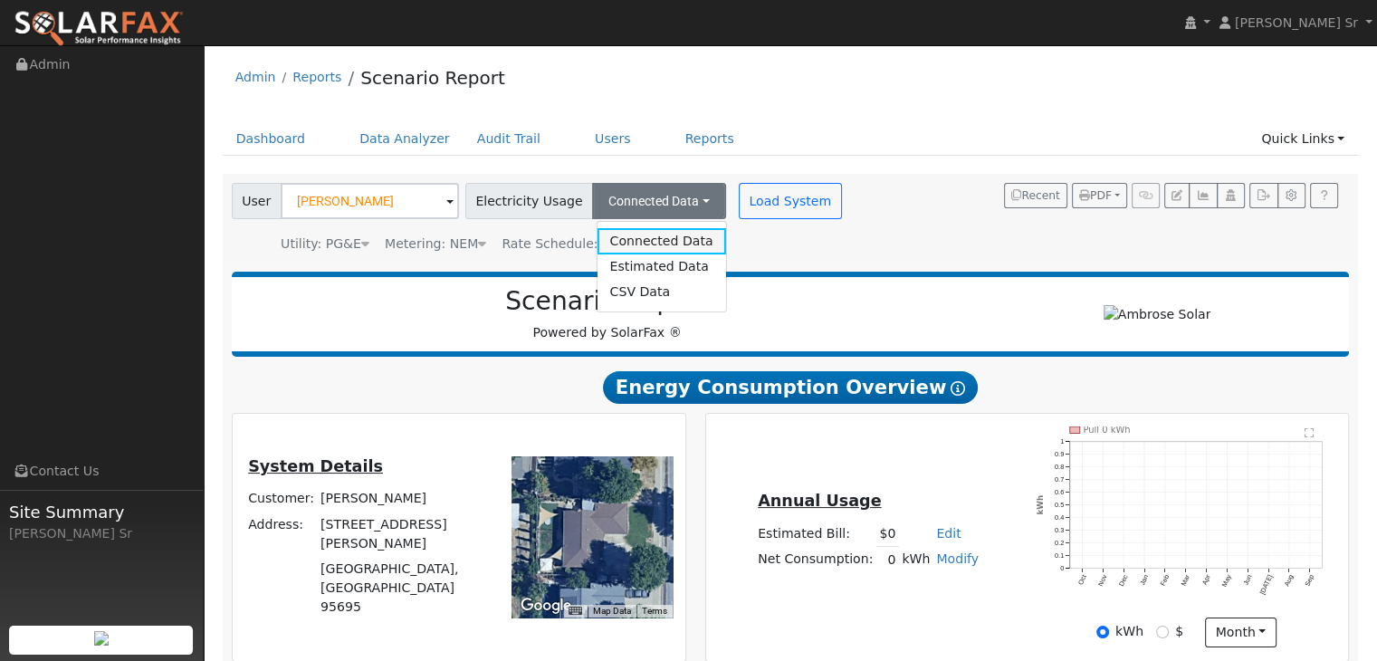
click at [653, 237] on link "Connected Data" at bounding box center [660, 240] width 129 height 25
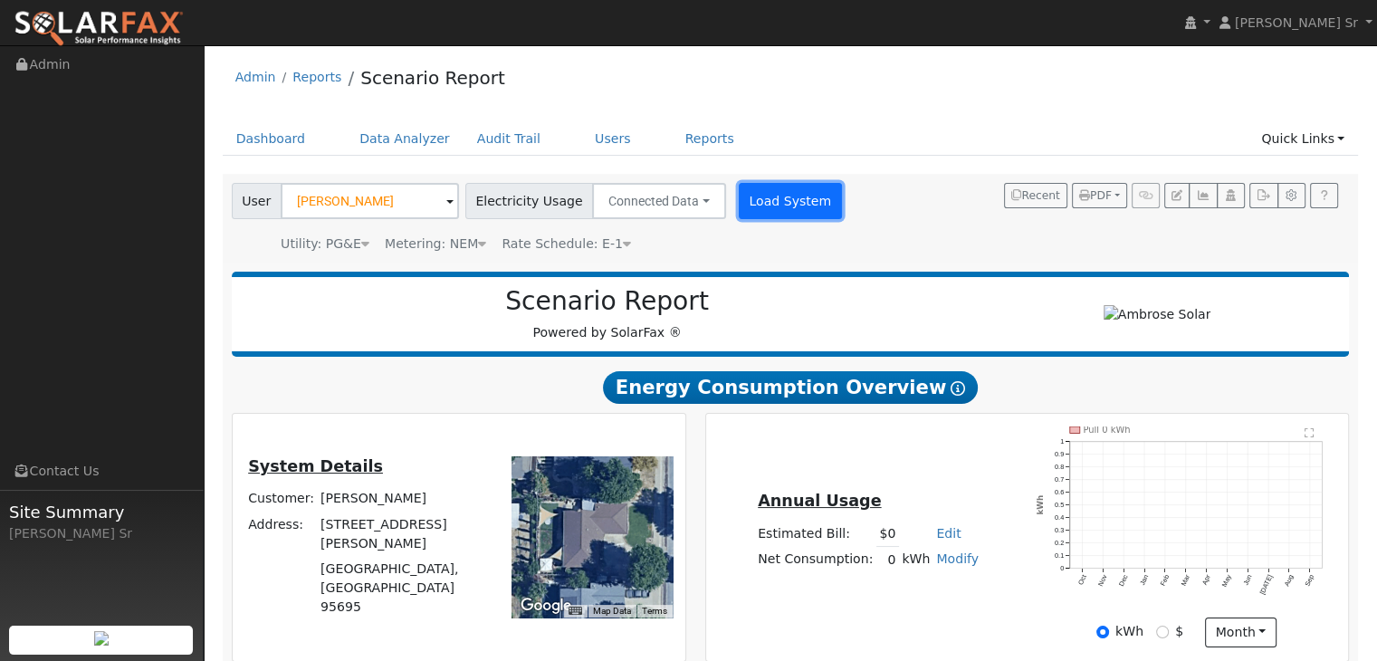
click at [775, 203] on button "Load System" at bounding box center [790, 201] width 103 height 36
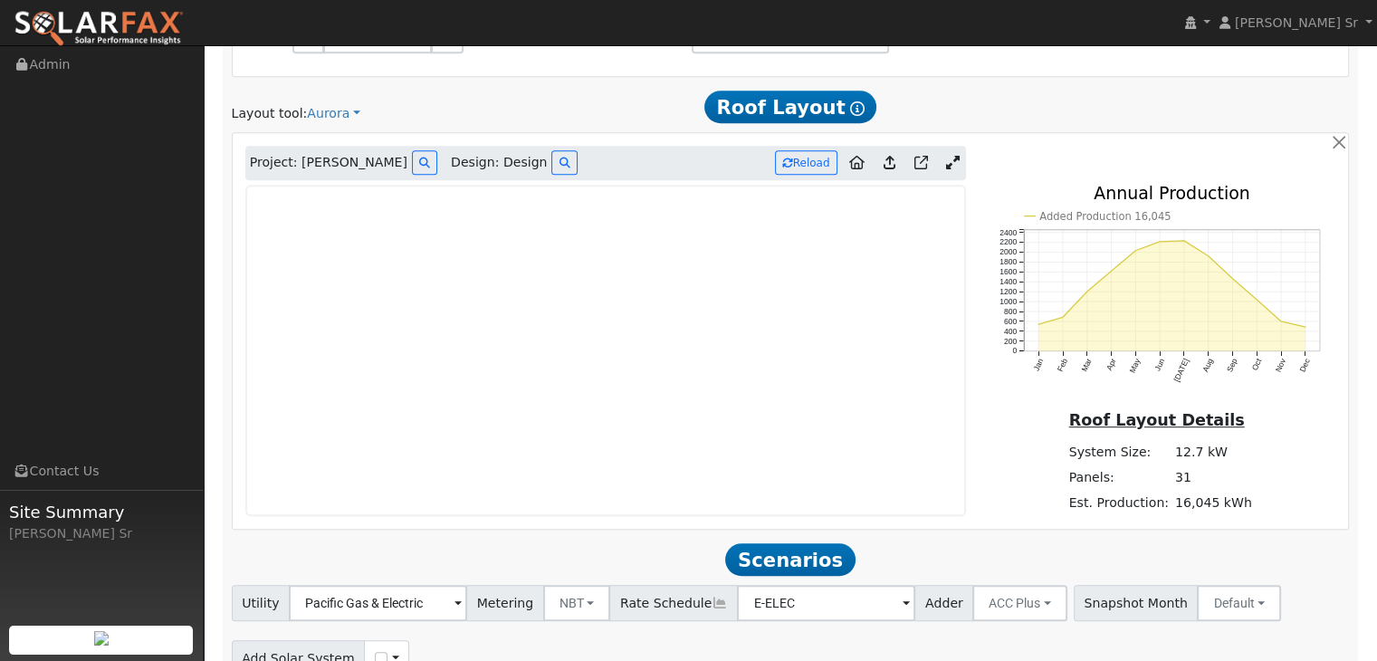
scroll to position [938, 0]
click at [946, 157] on icon at bounding box center [953, 161] width 14 height 14
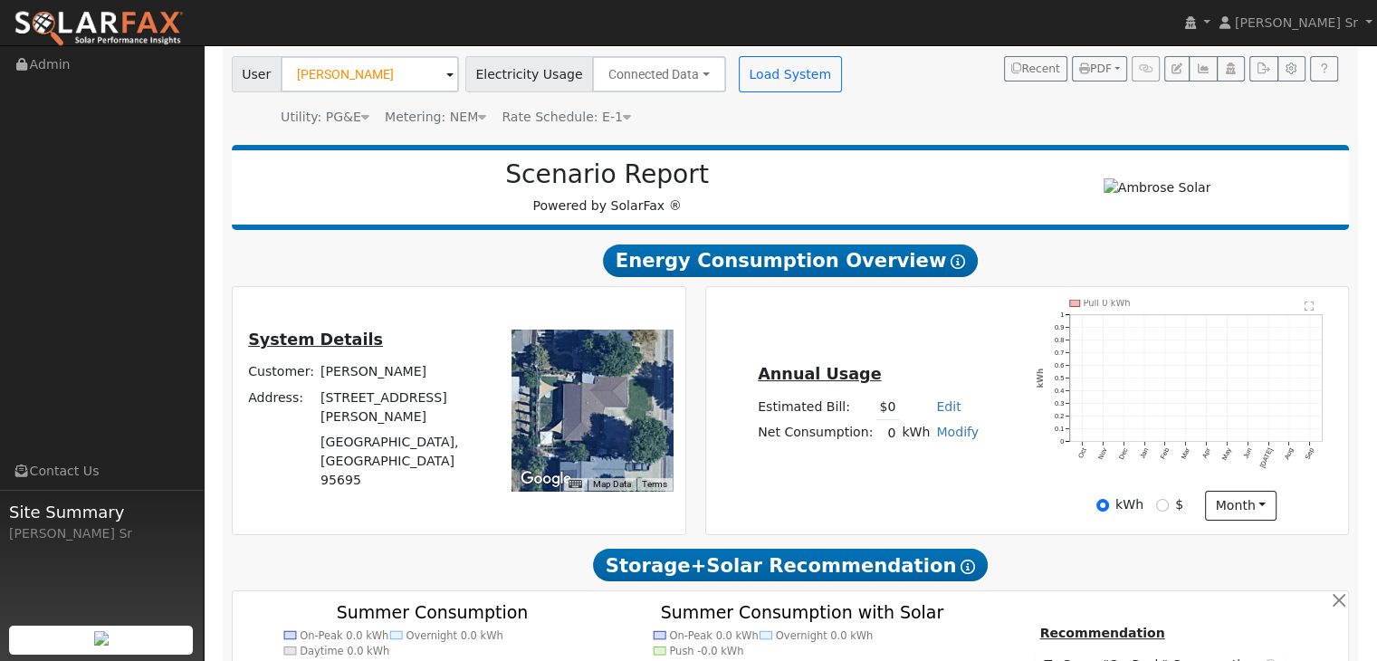
scroll to position [0, 0]
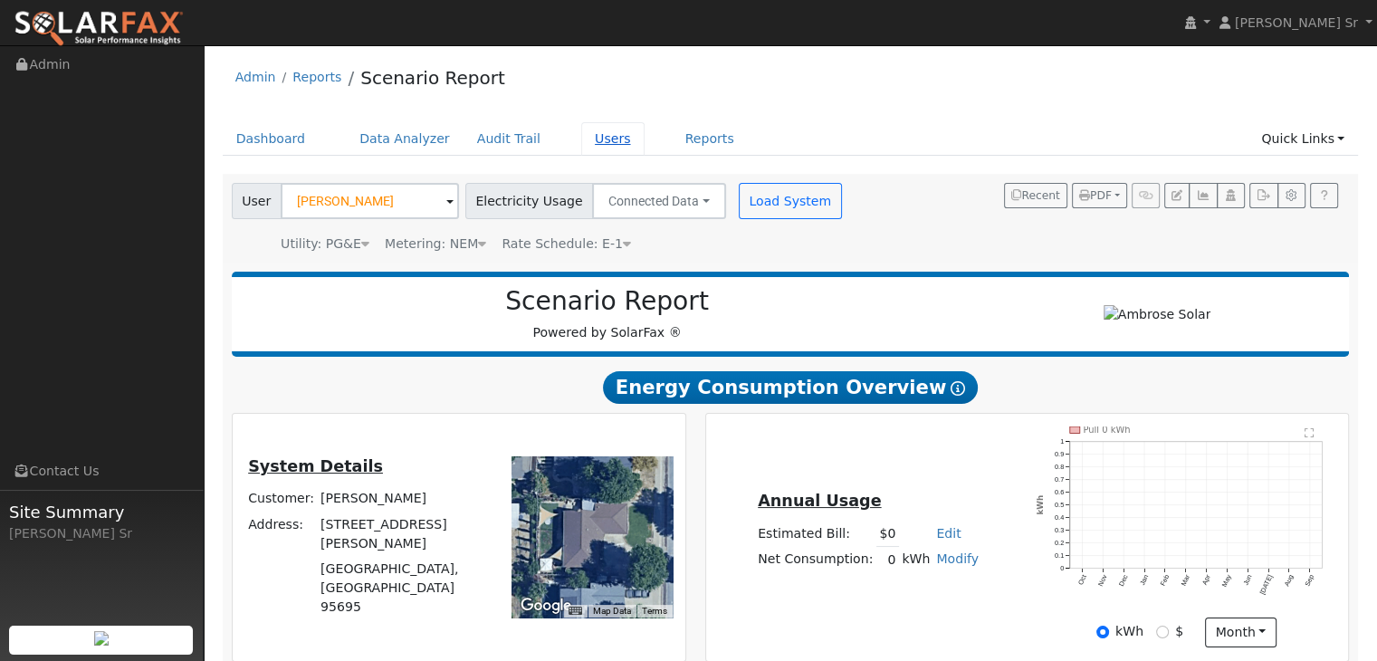
click at [581, 139] on link "Users" at bounding box center [612, 138] width 63 height 33
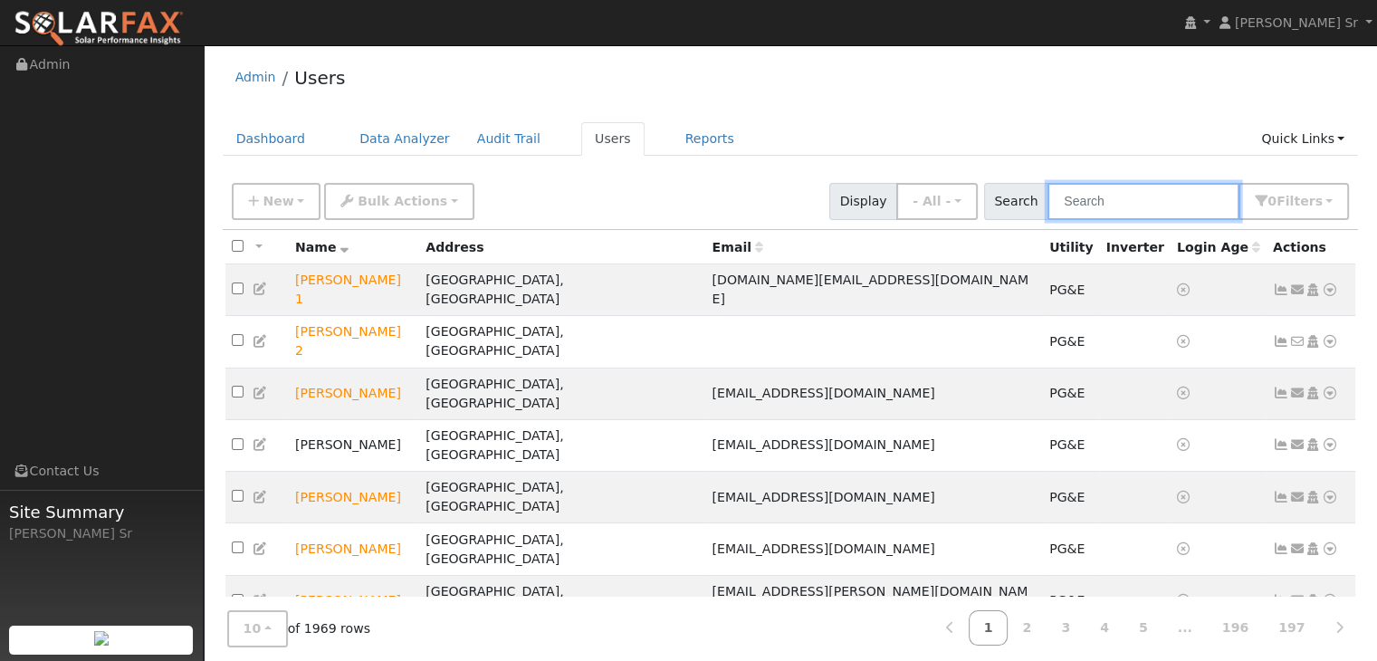
click at [1078, 193] on input "text" at bounding box center [1143, 201] width 192 height 37
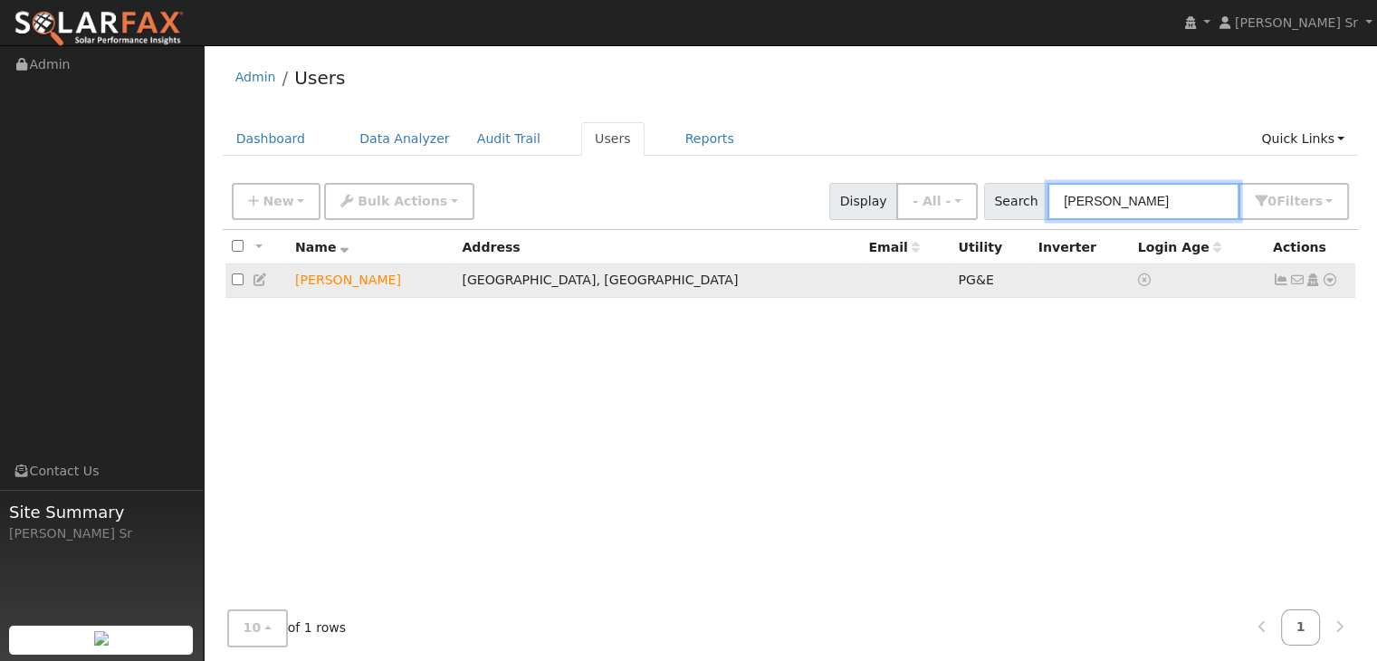
type input "[PERSON_NAME]"
click at [1333, 284] on icon at bounding box center [1329, 279] width 16 height 13
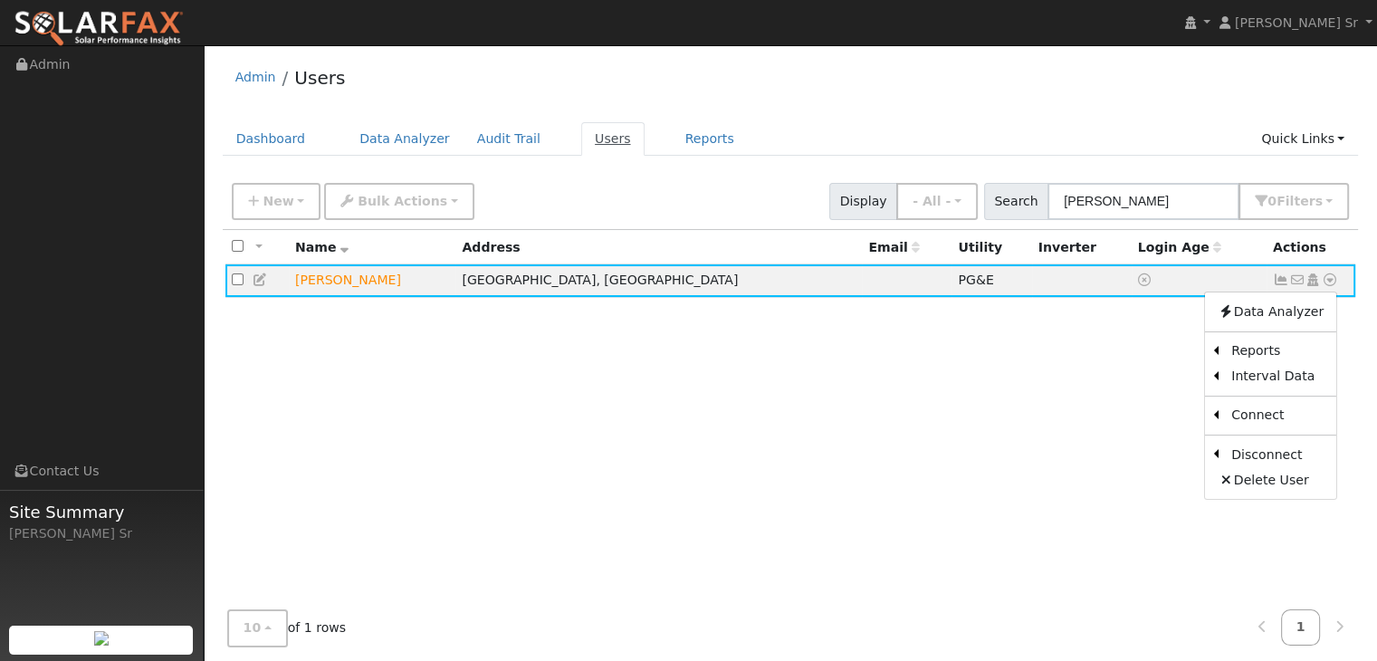
click at [581, 136] on link "Users" at bounding box center [612, 138] width 63 height 33
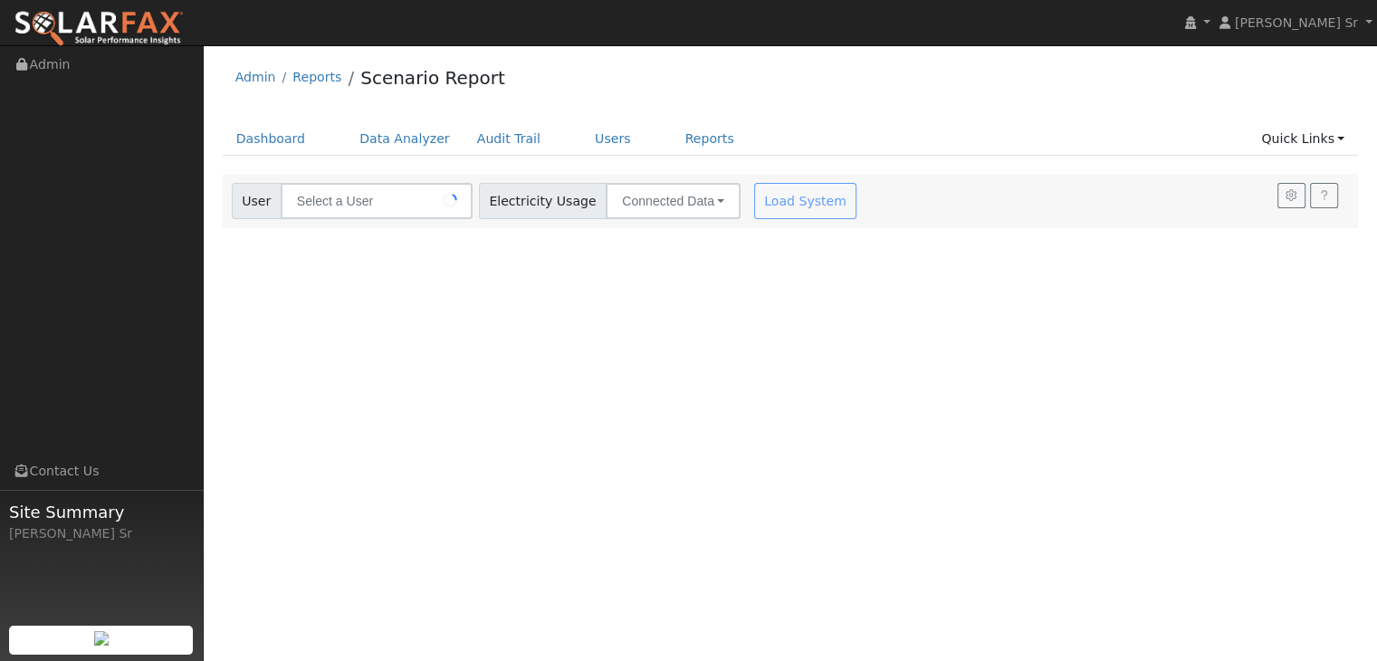
type input "[PERSON_NAME]"
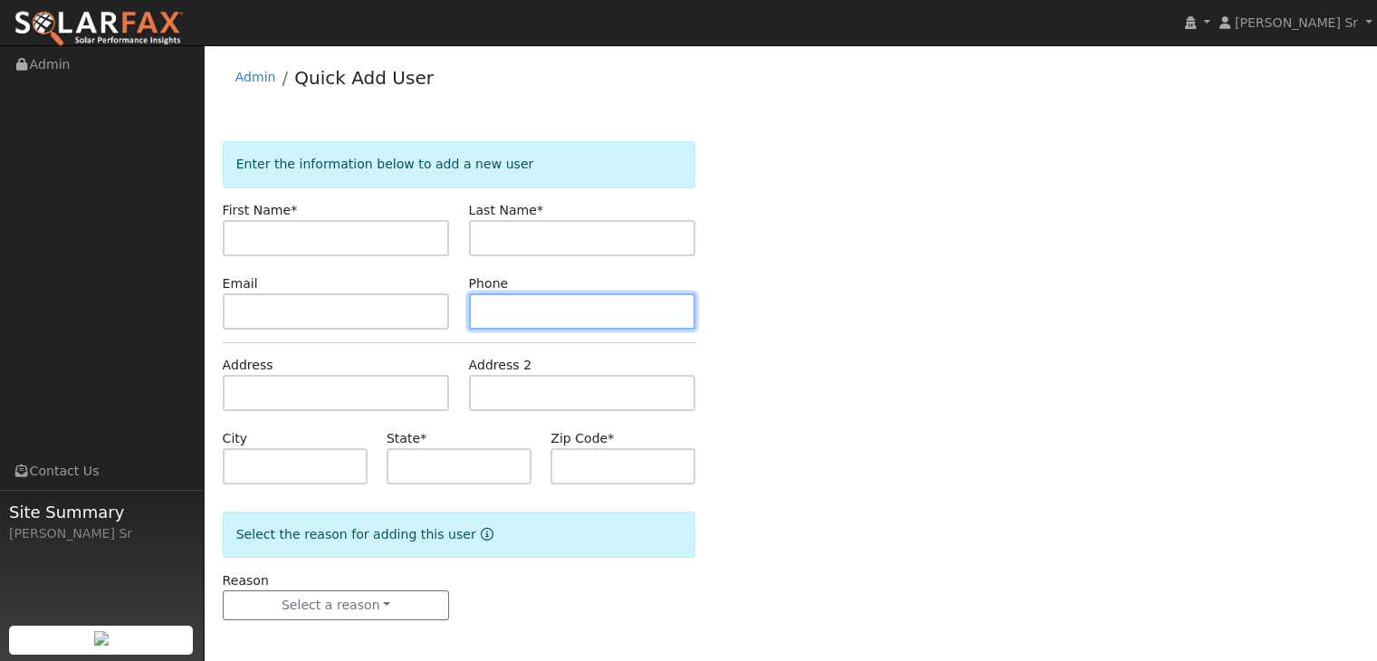
click at [679, 328] on input "text" at bounding box center [582, 311] width 227 height 36
type input "K"
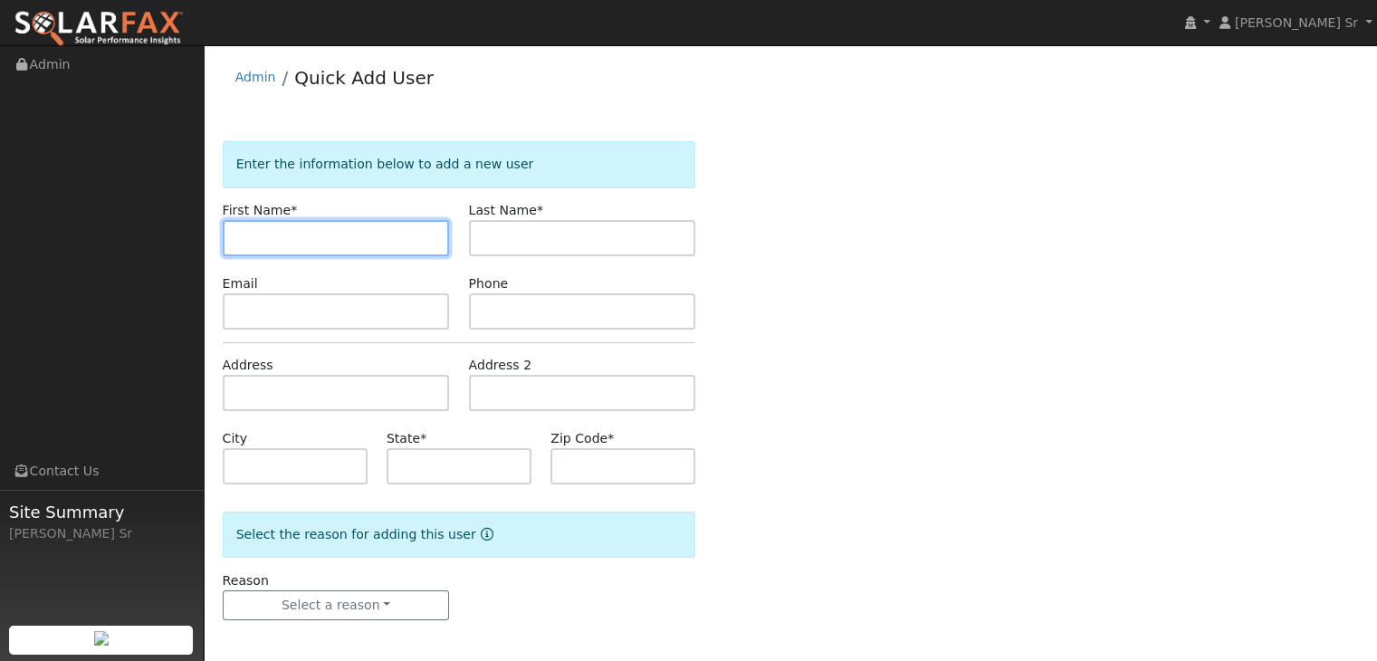
click at [311, 233] on input "text" at bounding box center [336, 238] width 227 height 36
type input "Kelly"
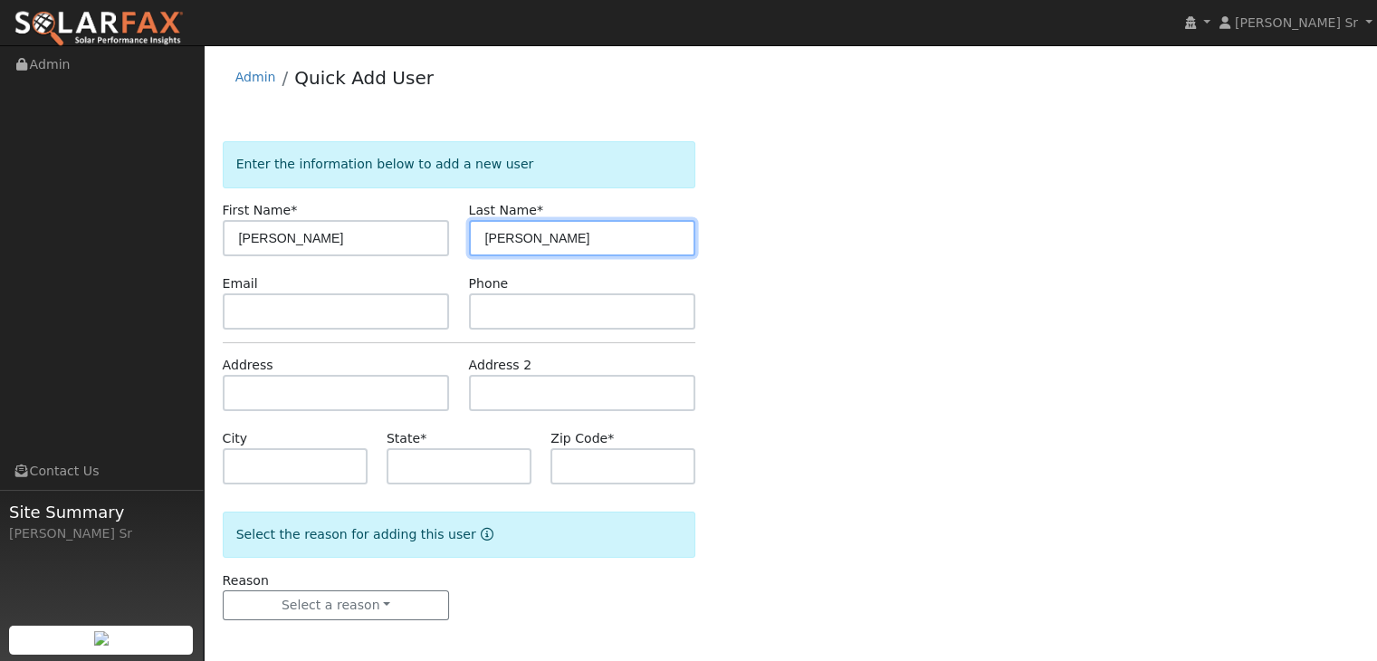
type input "Wade"
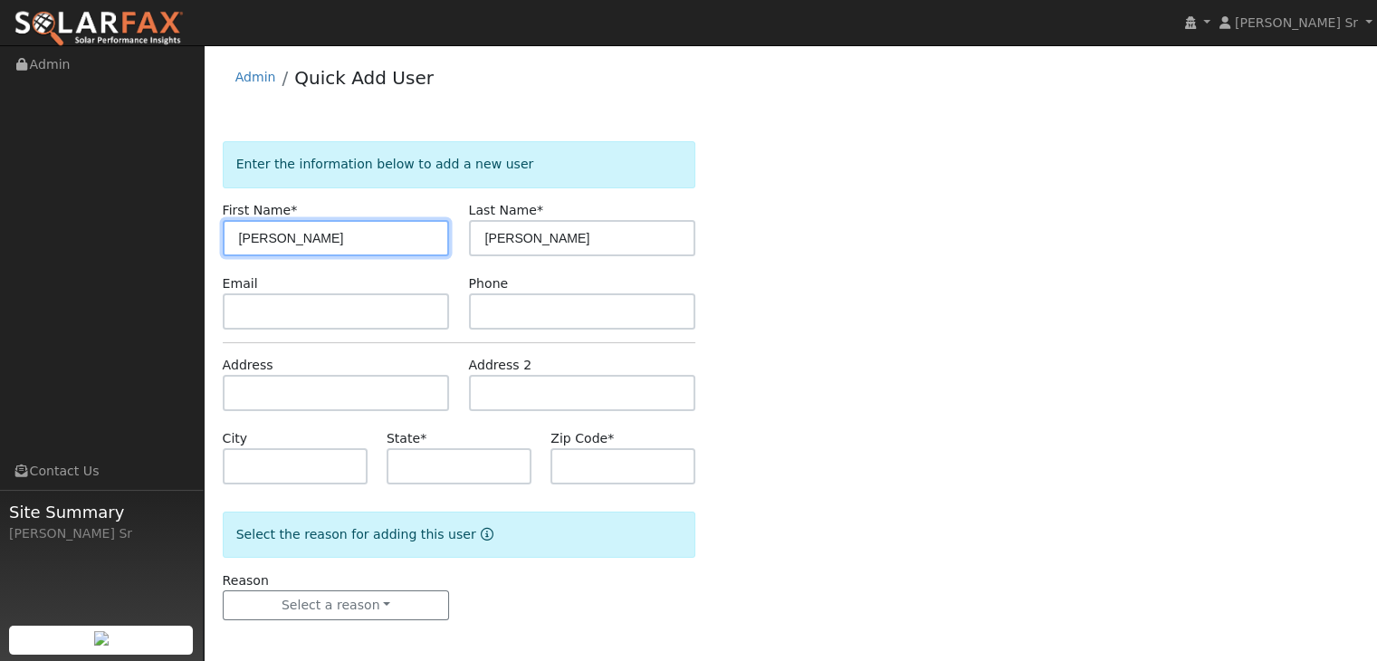
click at [311, 233] on input "Kelly" at bounding box center [336, 238] width 227 height 36
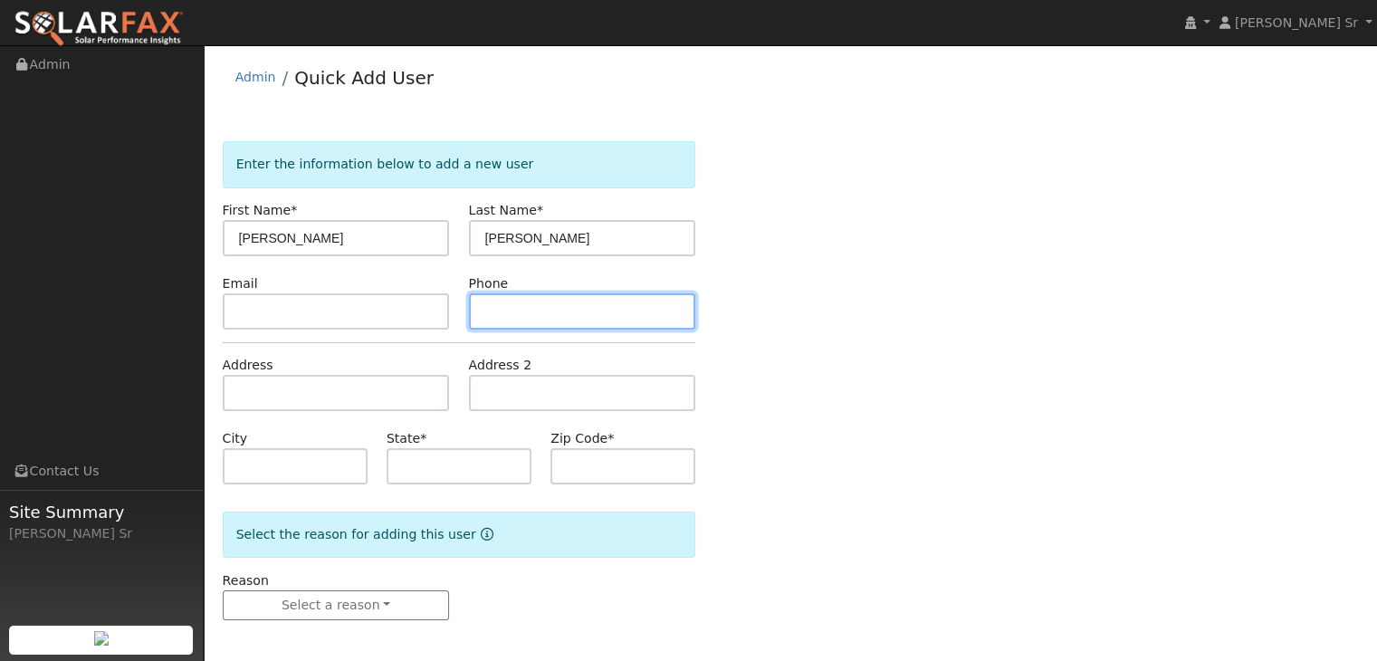
click at [515, 312] on input "text" at bounding box center [582, 311] width 227 height 36
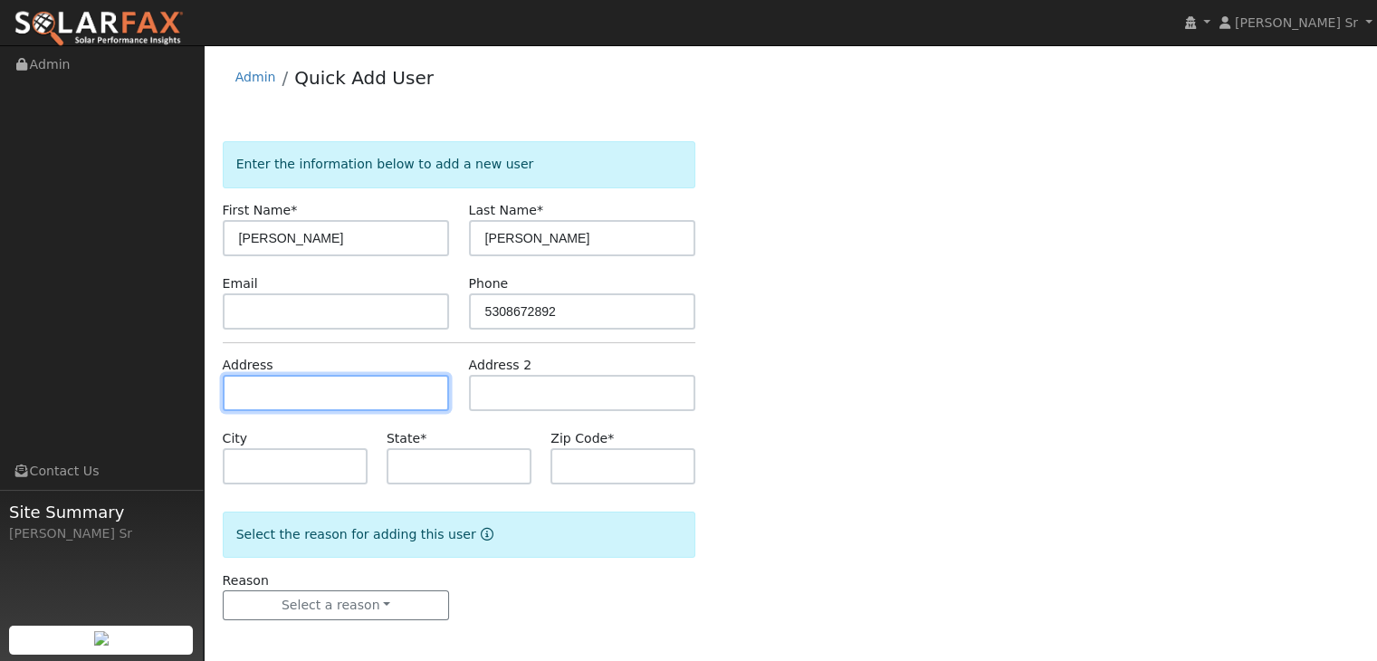
click at [315, 400] on input "text" at bounding box center [336, 393] width 227 height 36
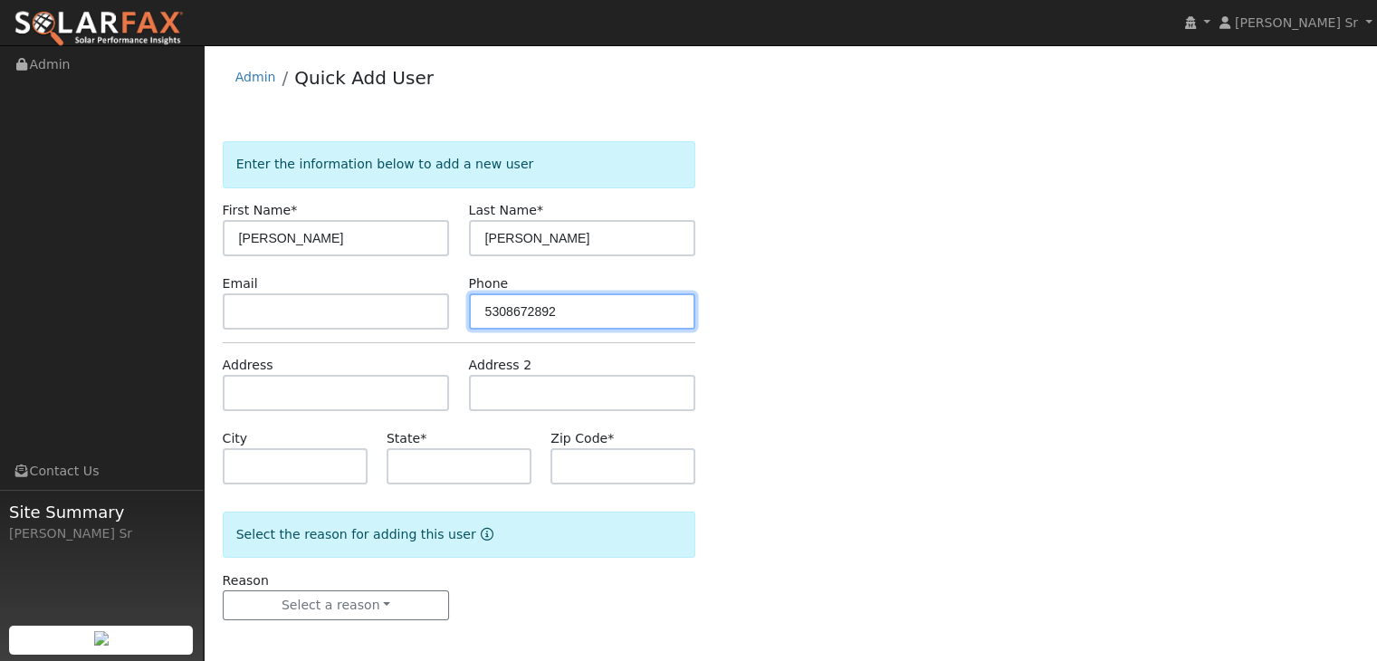
click at [507, 305] on input "5308672892" at bounding box center [582, 311] width 227 height 36
click at [529, 306] on input "530-8672892" at bounding box center [582, 311] width 227 height 36
type input "530-867-2892"
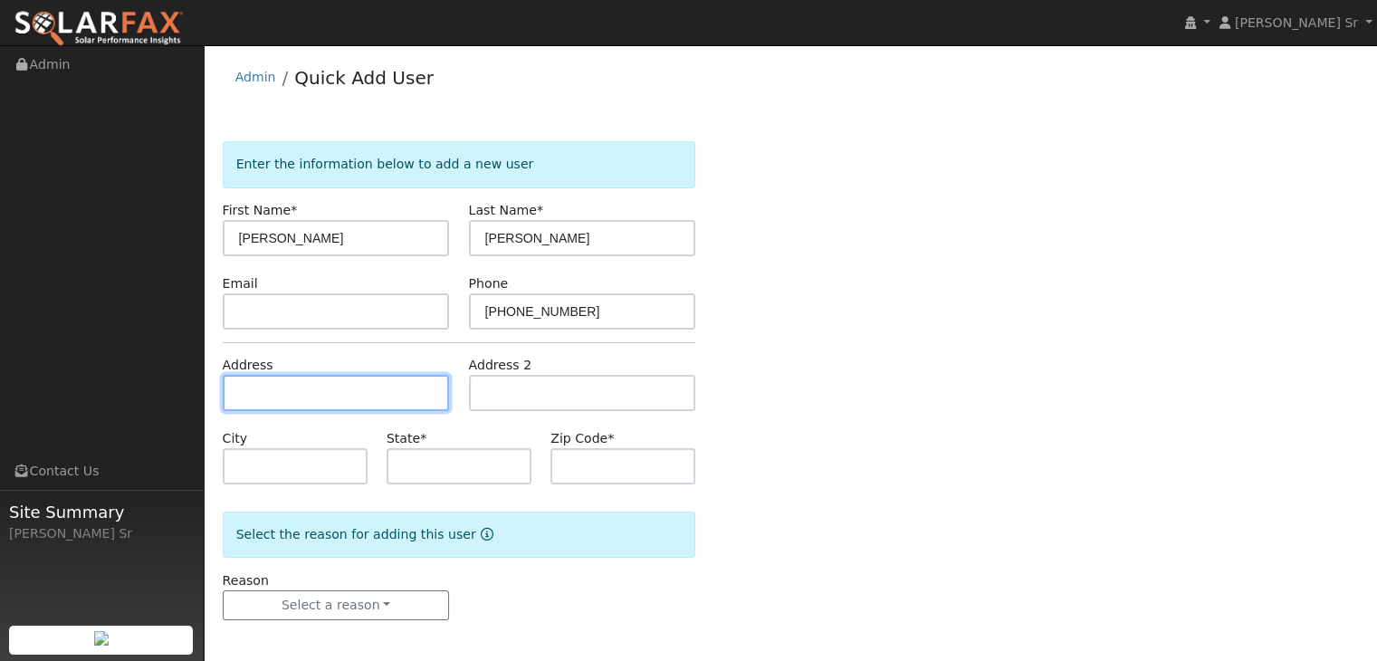
click at [257, 409] on input "text" at bounding box center [336, 393] width 227 height 36
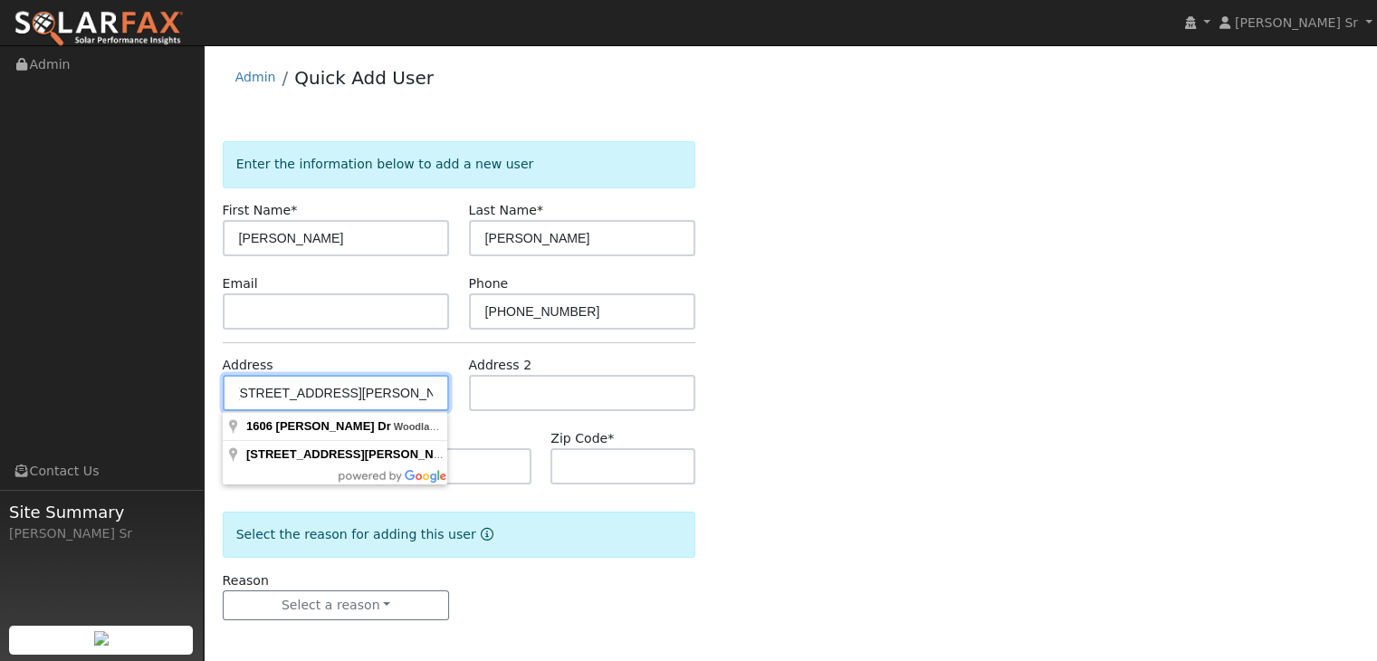
scroll to position [0, 9]
type input "[STREET_ADDRESS][PERSON_NAME]"
type input "Woodland"
type input "CA"
type input "95695"
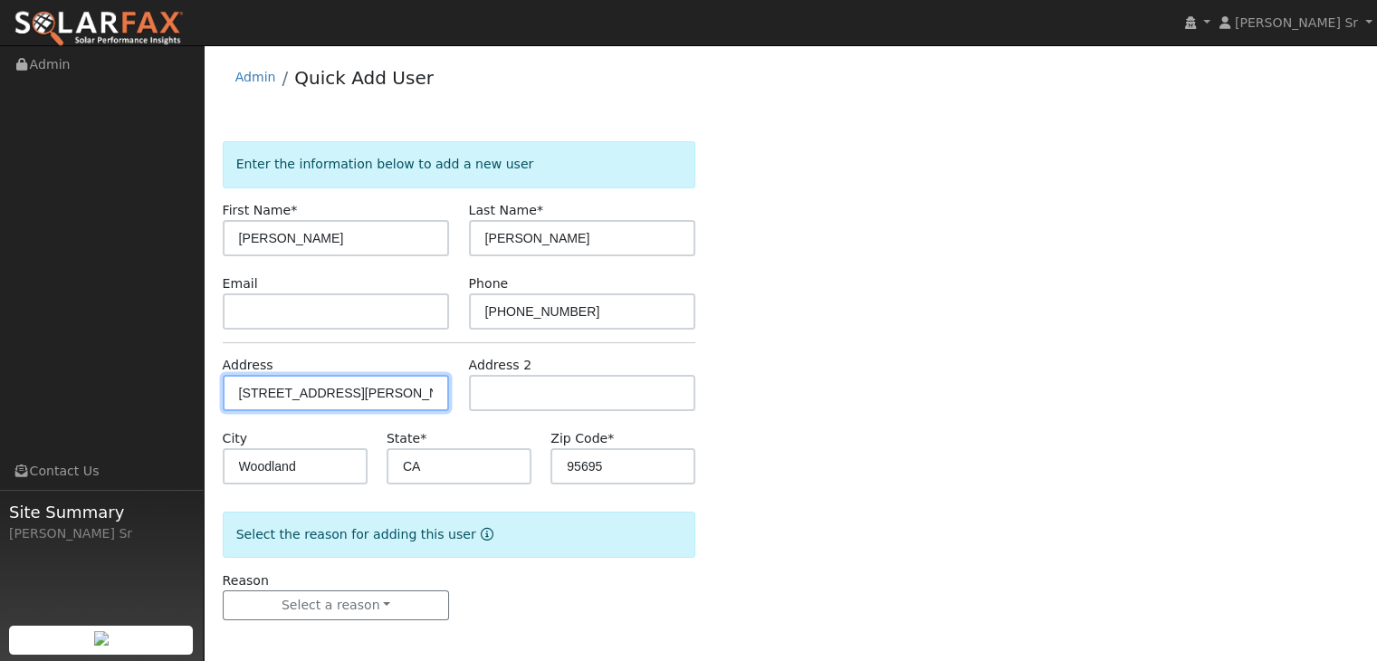
scroll to position [4, 0]
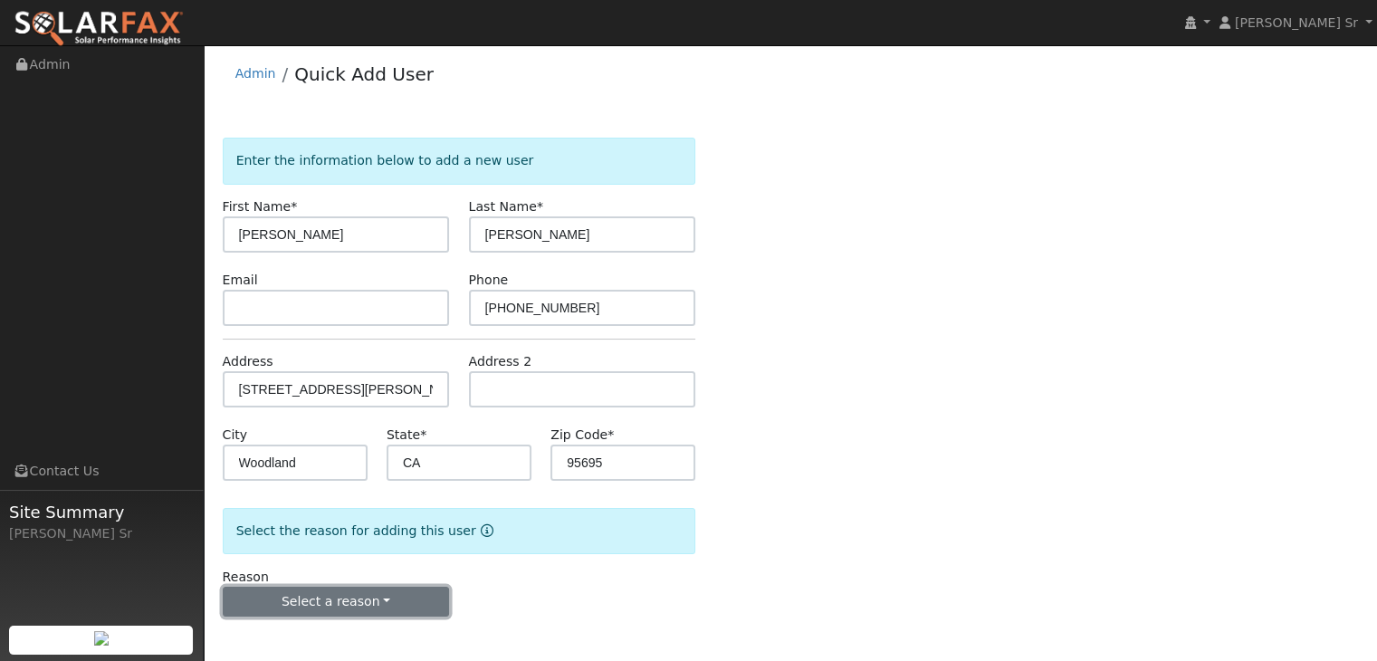
click at [382, 598] on button "Select a reason" at bounding box center [336, 601] width 227 height 31
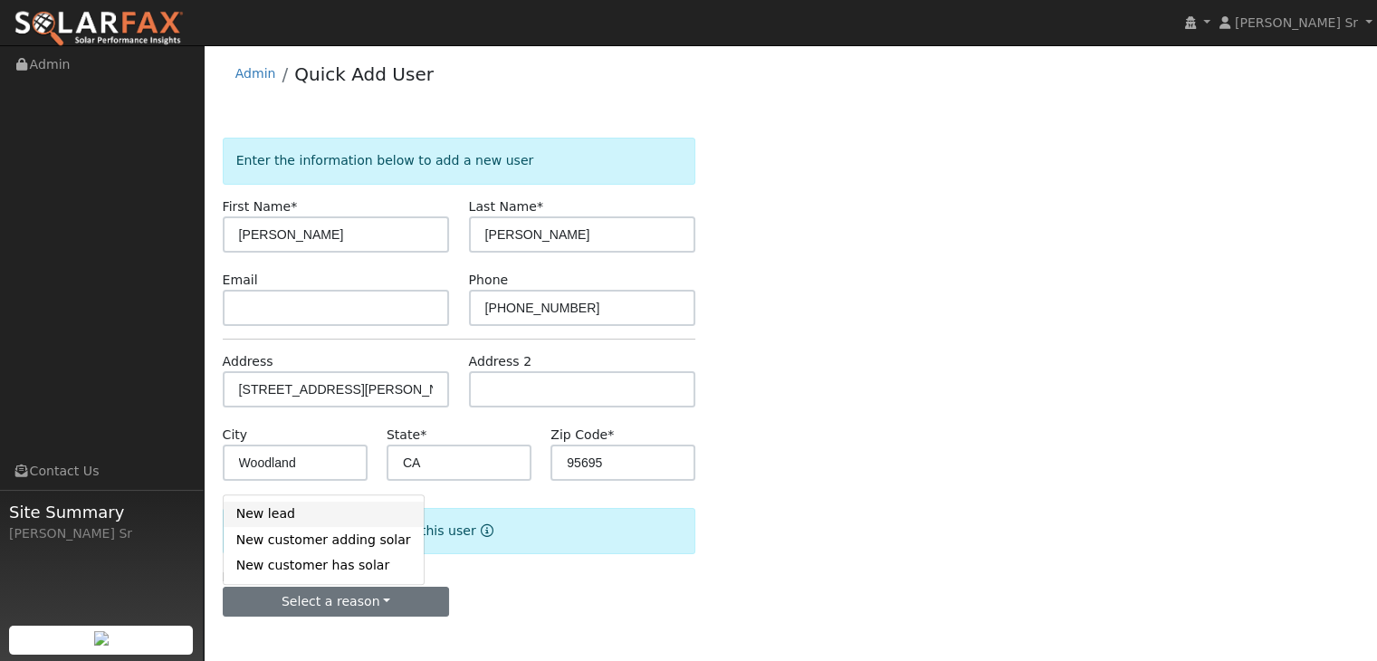
click at [310, 522] on link "New lead" at bounding box center [324, 513] width 200 height 25
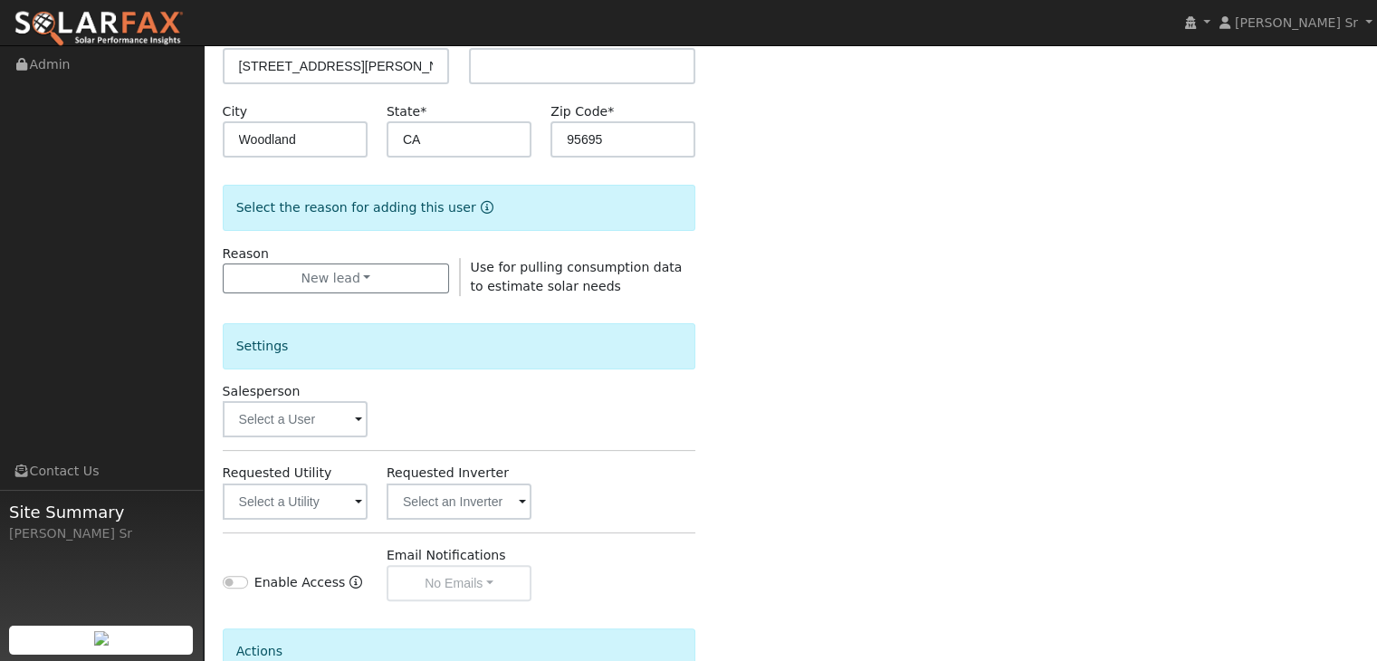
scroll to position [333, 0]
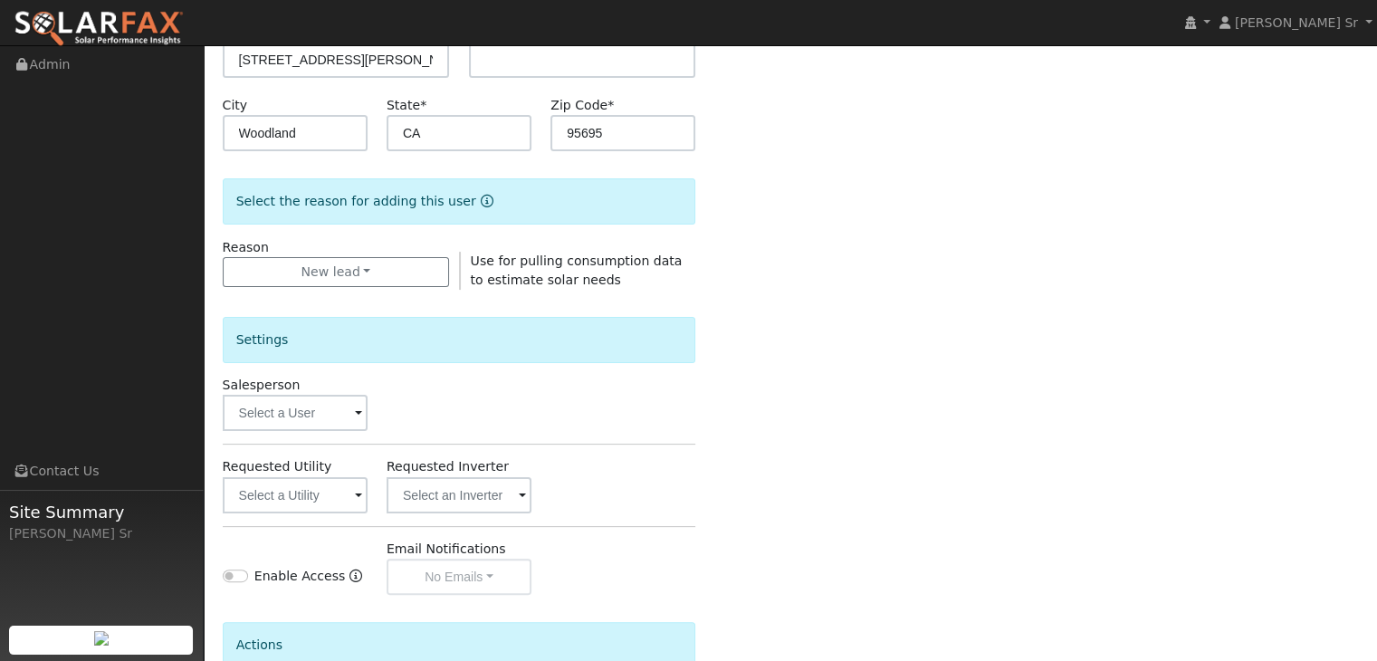
click at [355, 415] on span at bounding box center [358, 414] width 7 height 21
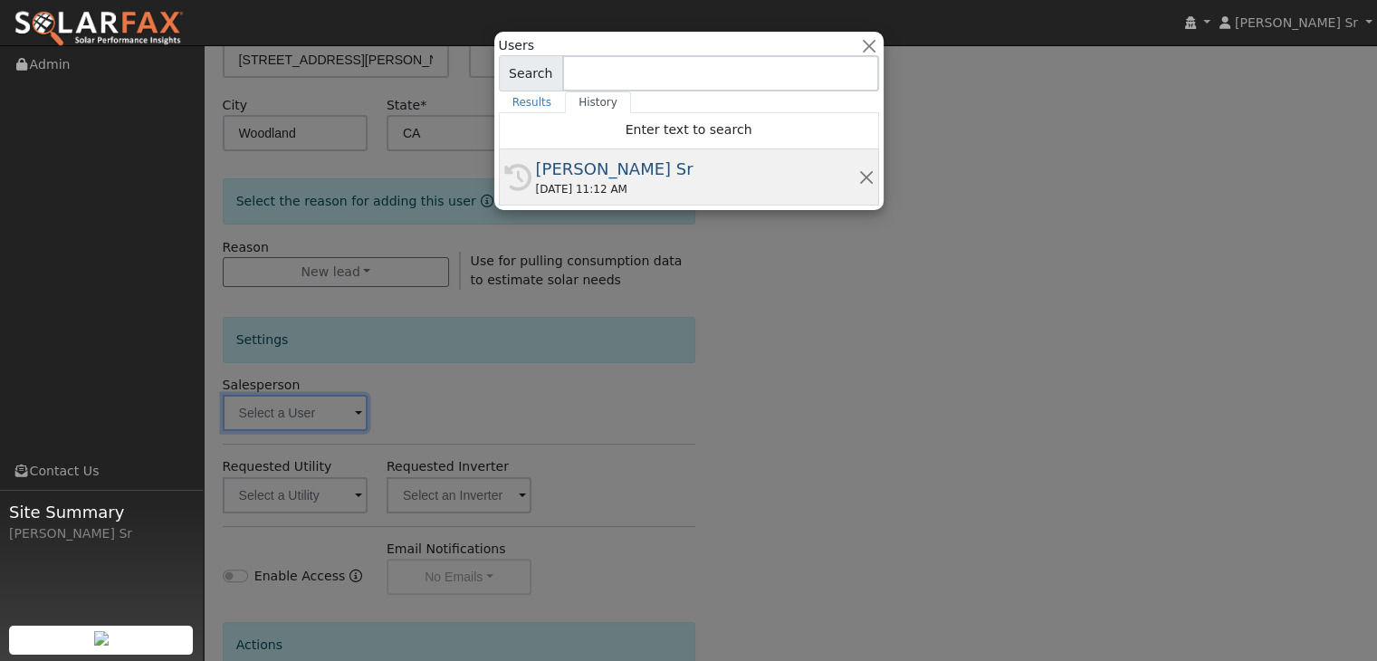
click at [634, 173] on div "[PERSON_NAME] Sr" at bounding box center [697, 169] width 322 height 24
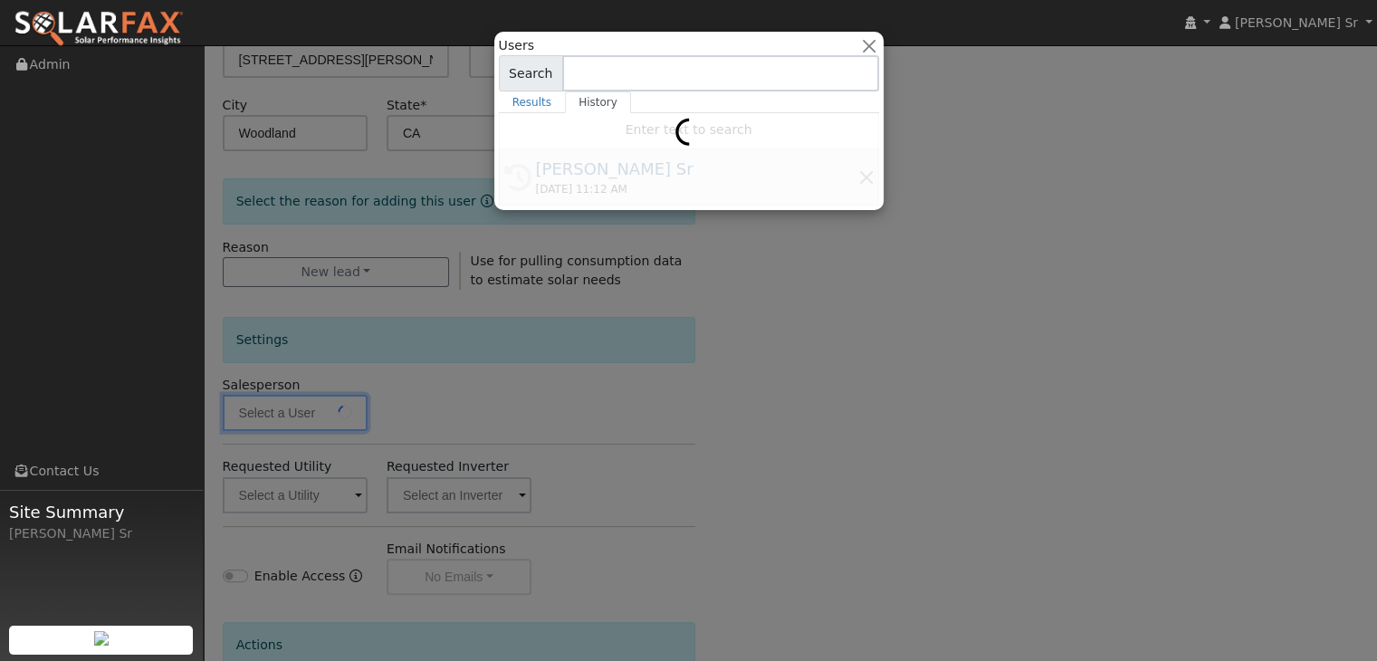
type input "[PERSON_NAME] Sr"
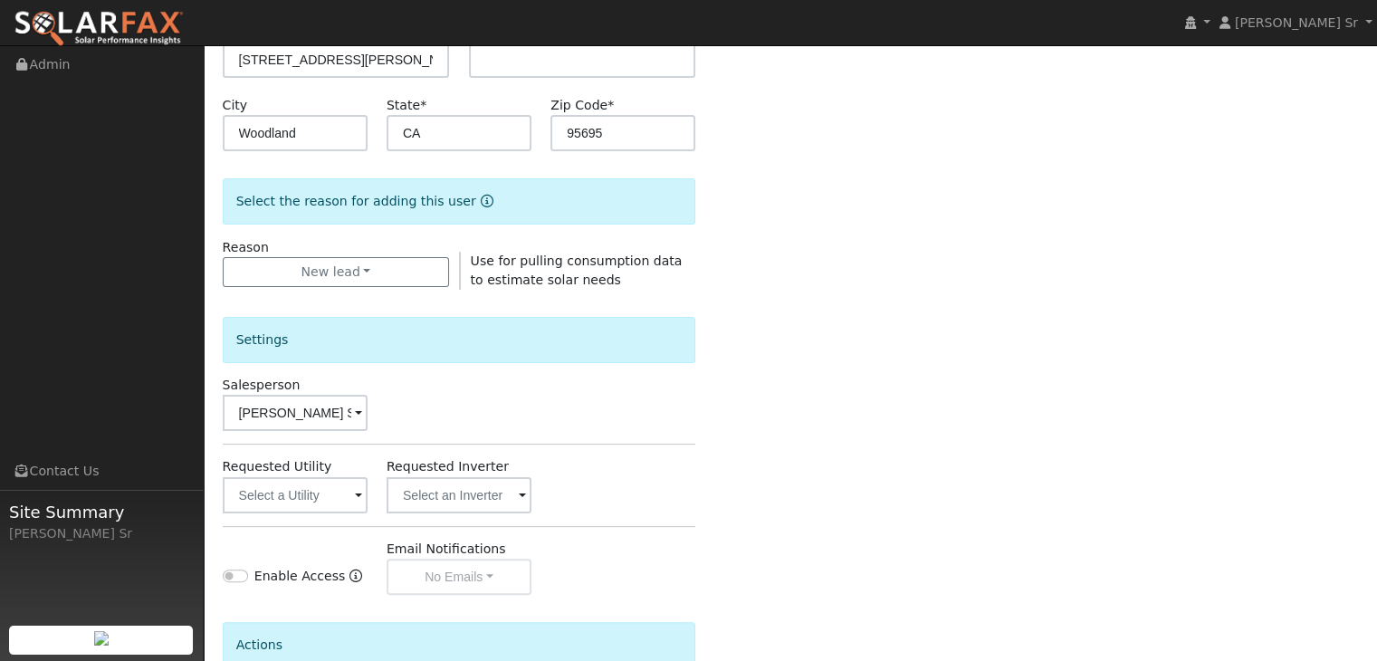
click at [358, 496] on span at bounding box center [358, 496] width 7 height 21
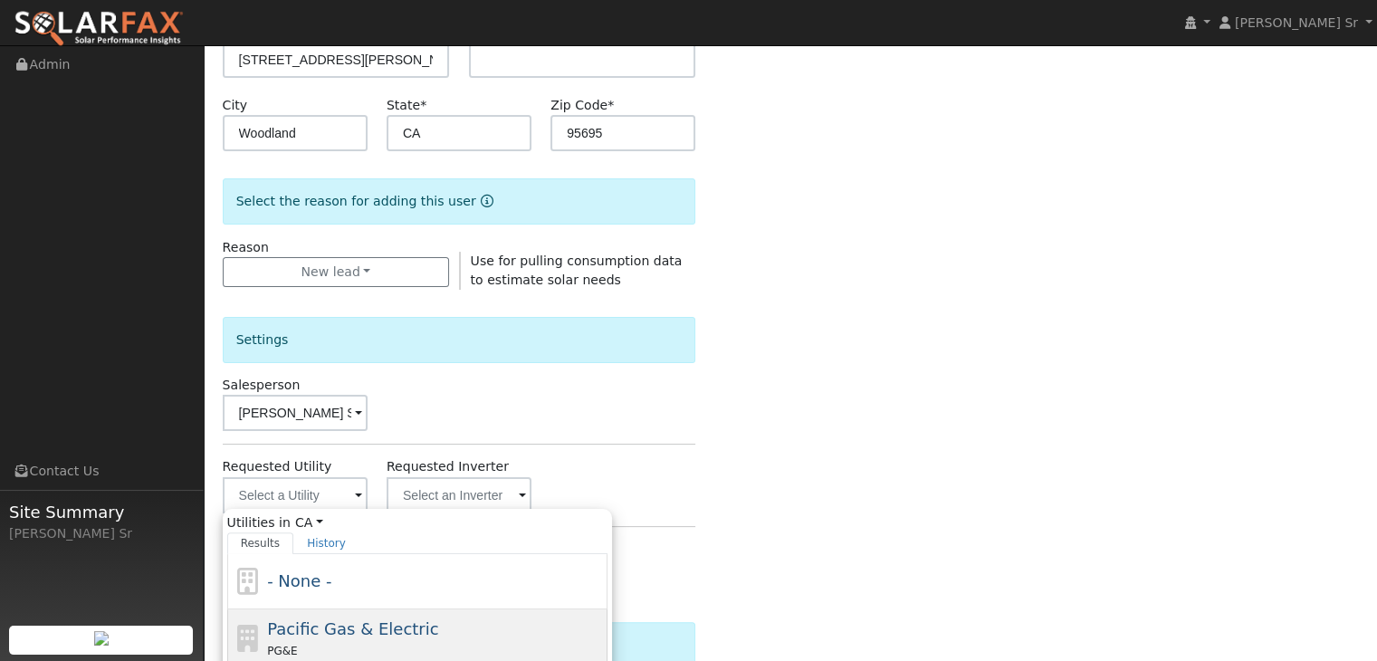
click at [306, 623] on span "Pacific Gas & Electric" at bounding box center [352, 628] width 171 height 19
type input "Pacific Gas & Electric"
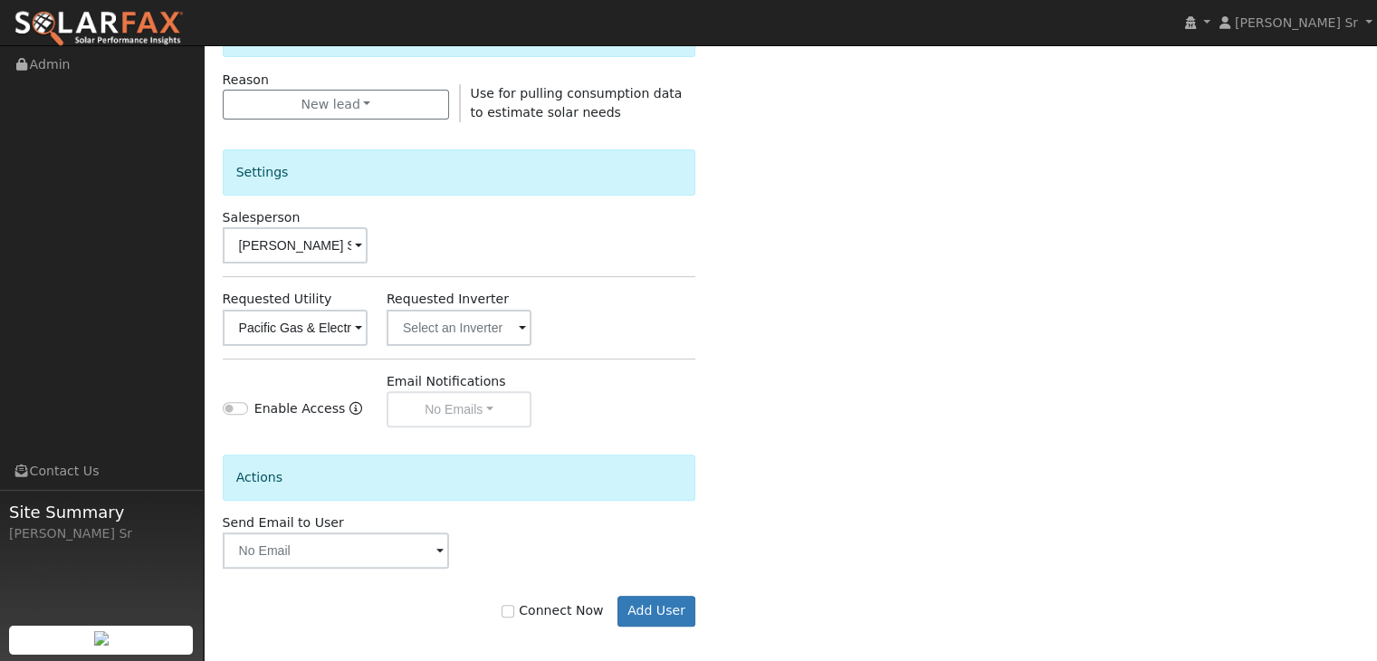
scroll to position [510, 0]
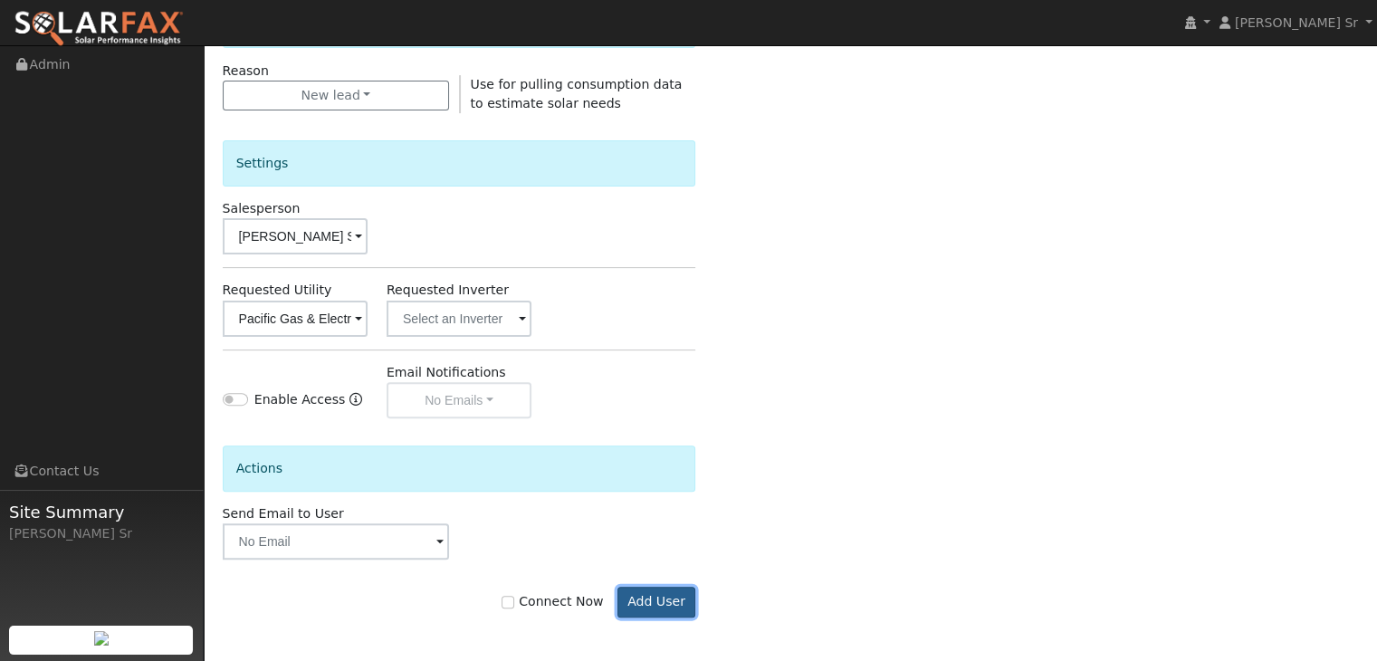
click at [670, 602] on button "Add User" at bounding box center [656, 601] width 79 height 31
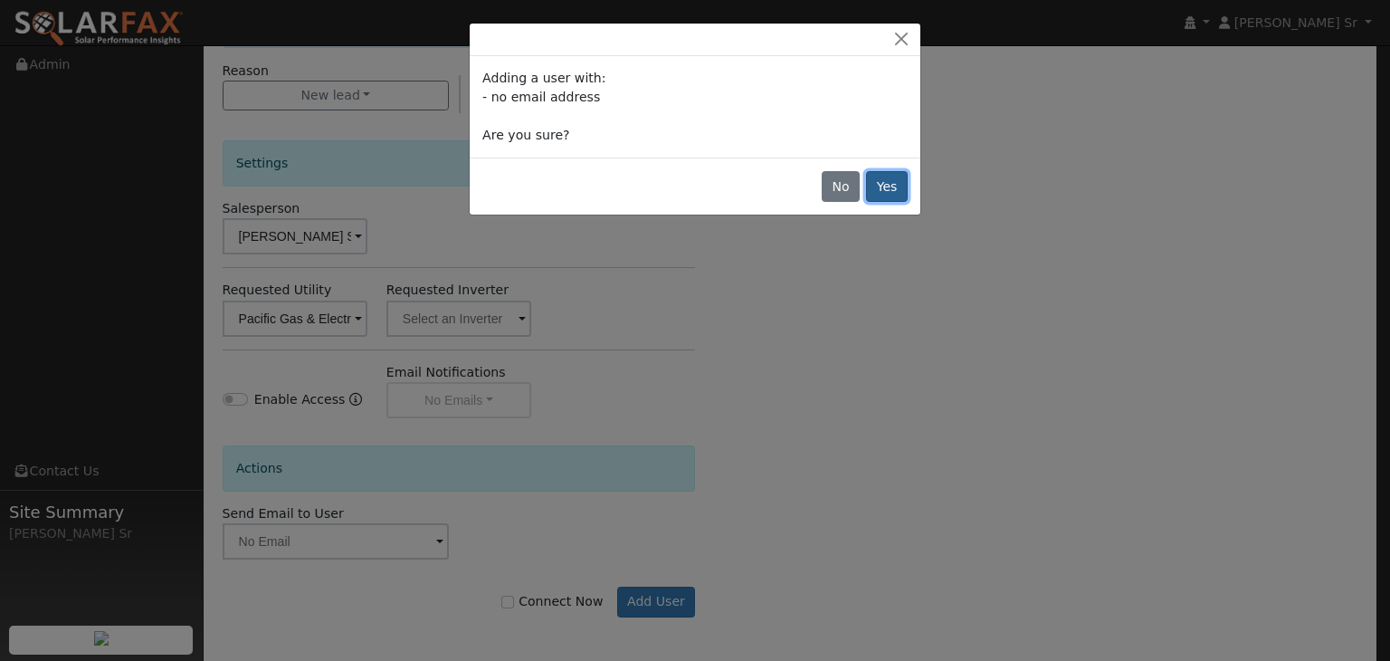
click at [882, 182] on button "Yes" at bounding box center [887, 186] width 42 height 31
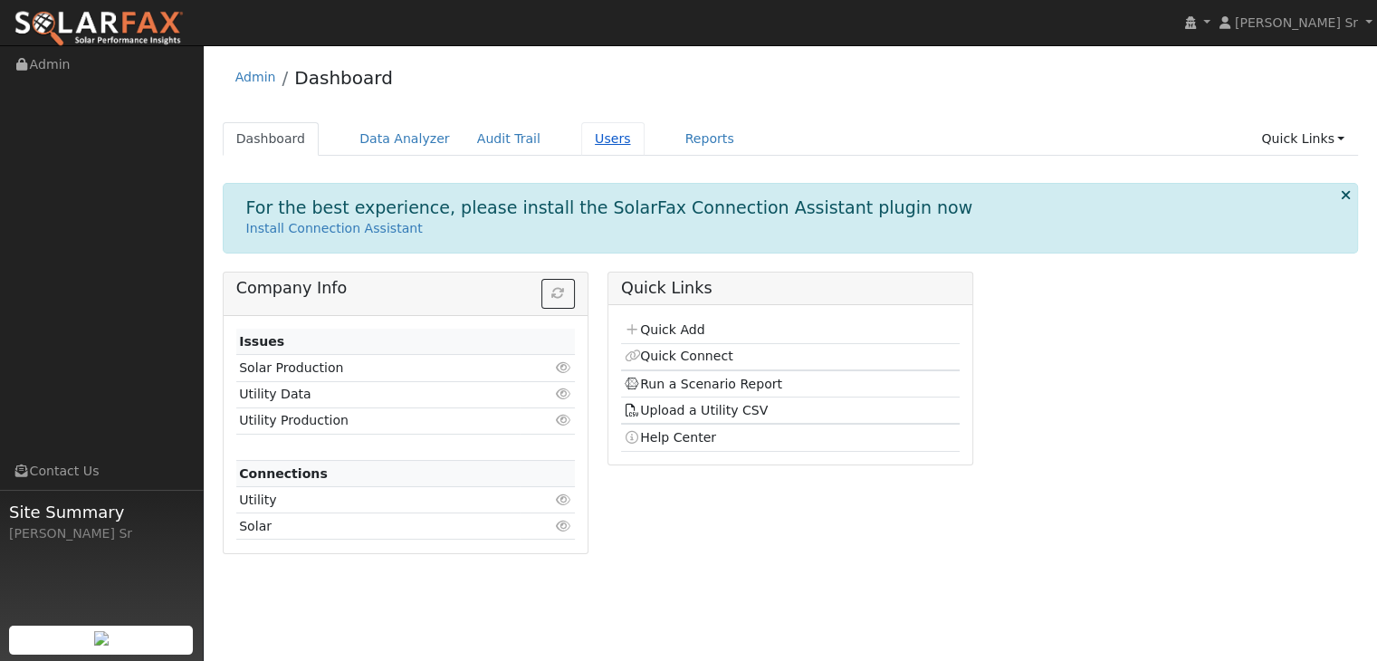
click at [581, 138] on link "Users" at bounding box center [612, 138] width 63 height 33
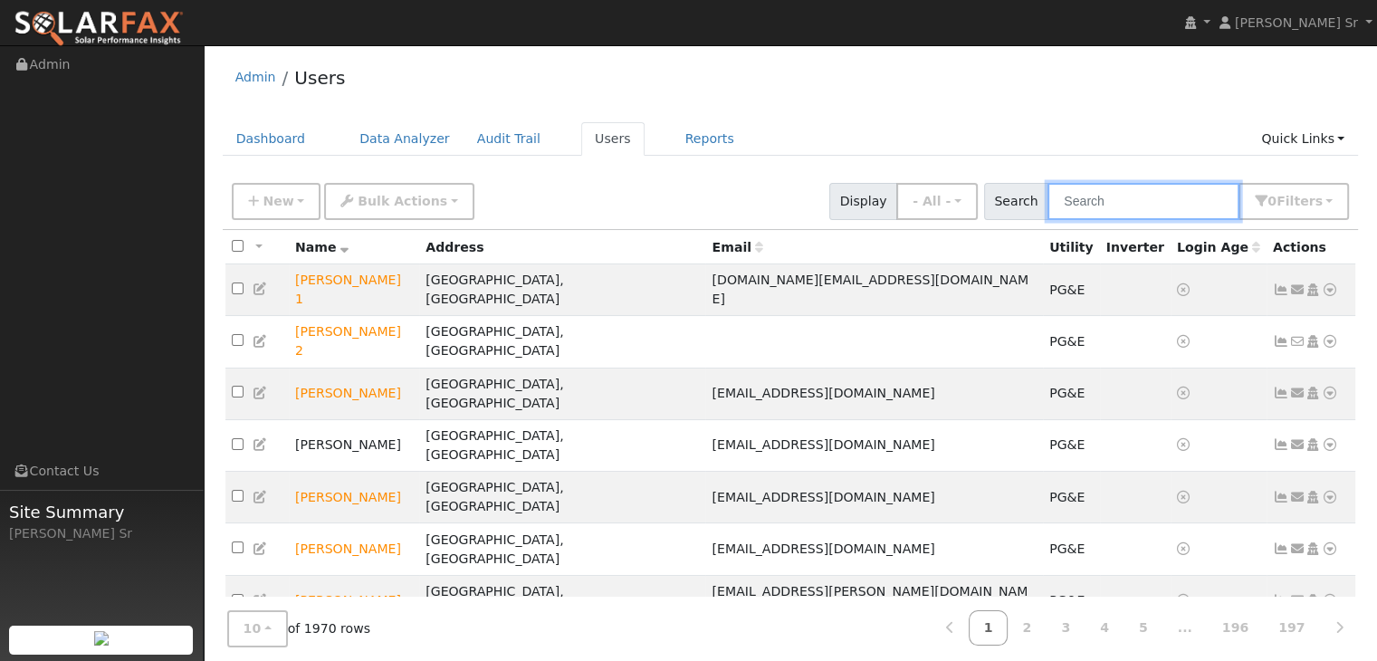
click at [1102, 202] on input "text" at bounding box center [1143, 201] width 192 height 37
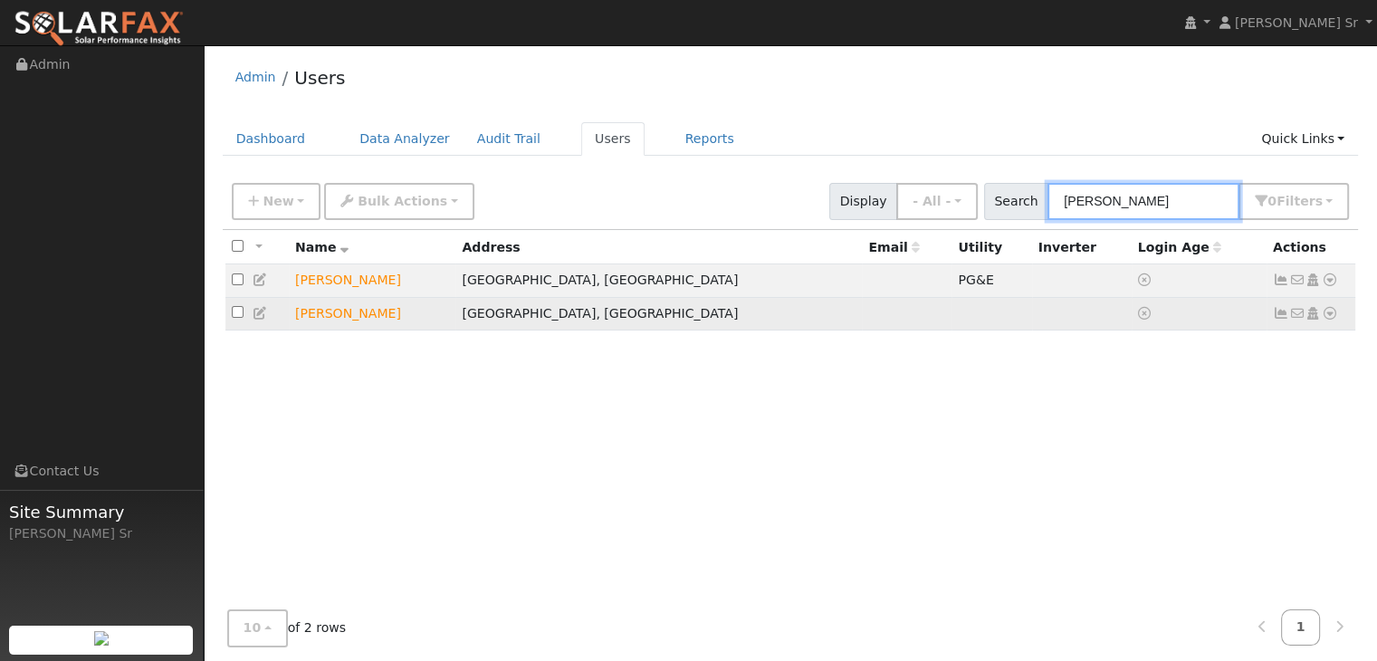
type input "[PERSON_NAME]"
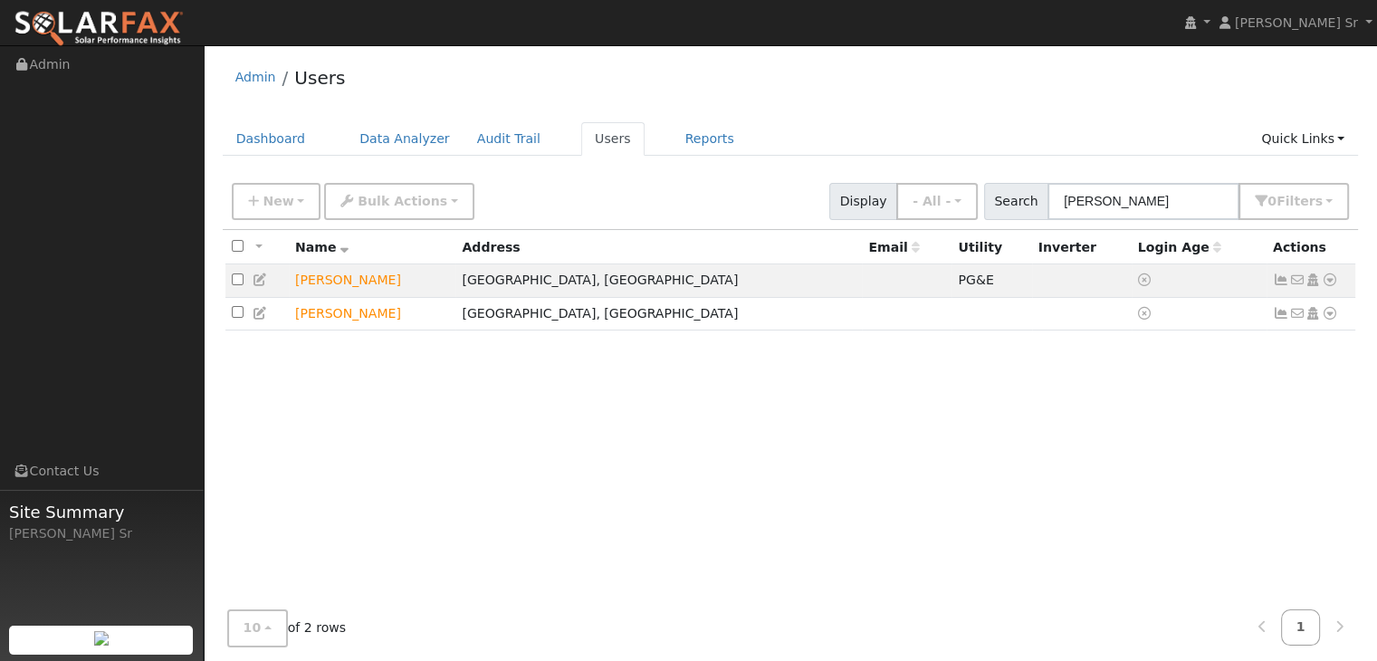
click at [1124, 636] on div "10 10 25 50 100 of 2 rows 1" at bounding box center [791, 628] width 1136 height 64
click at [1329, 279] on icon at bounding box center [1329, 279] width 16 height 13
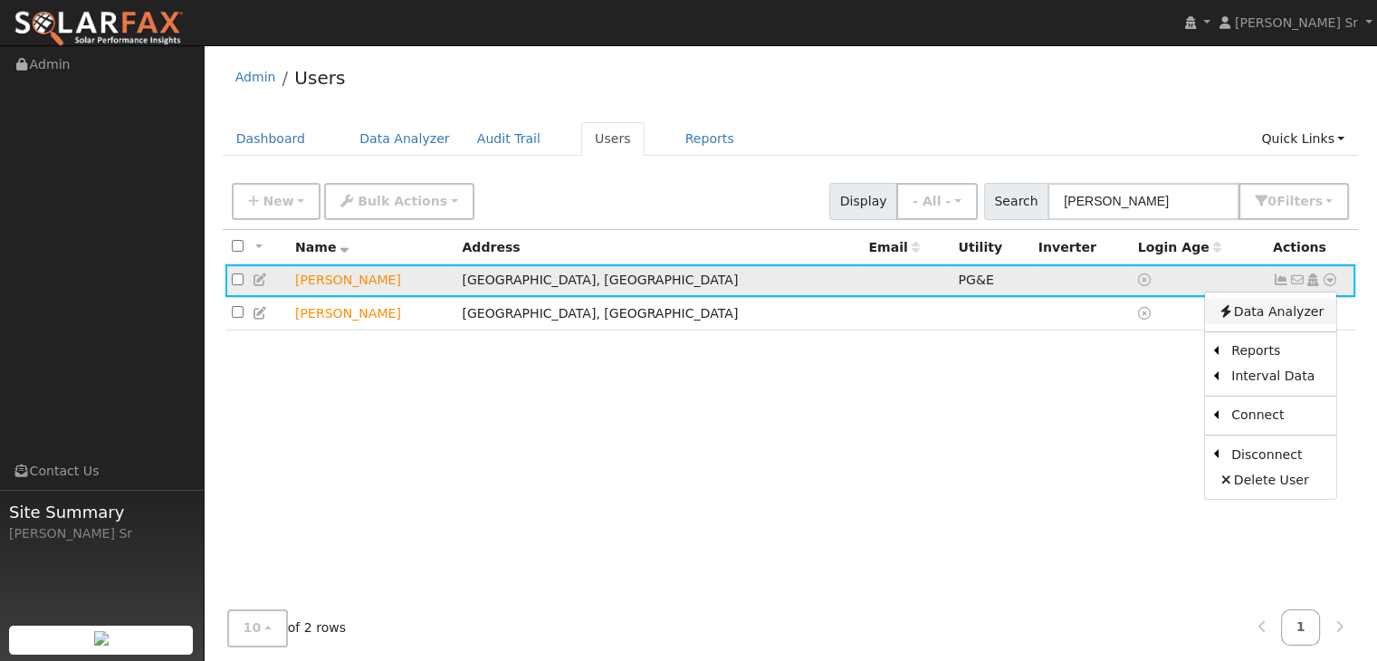
click at [1274, 306] on link "Data Analyzer" at bounding box center [1270, 311] width 131 height 25
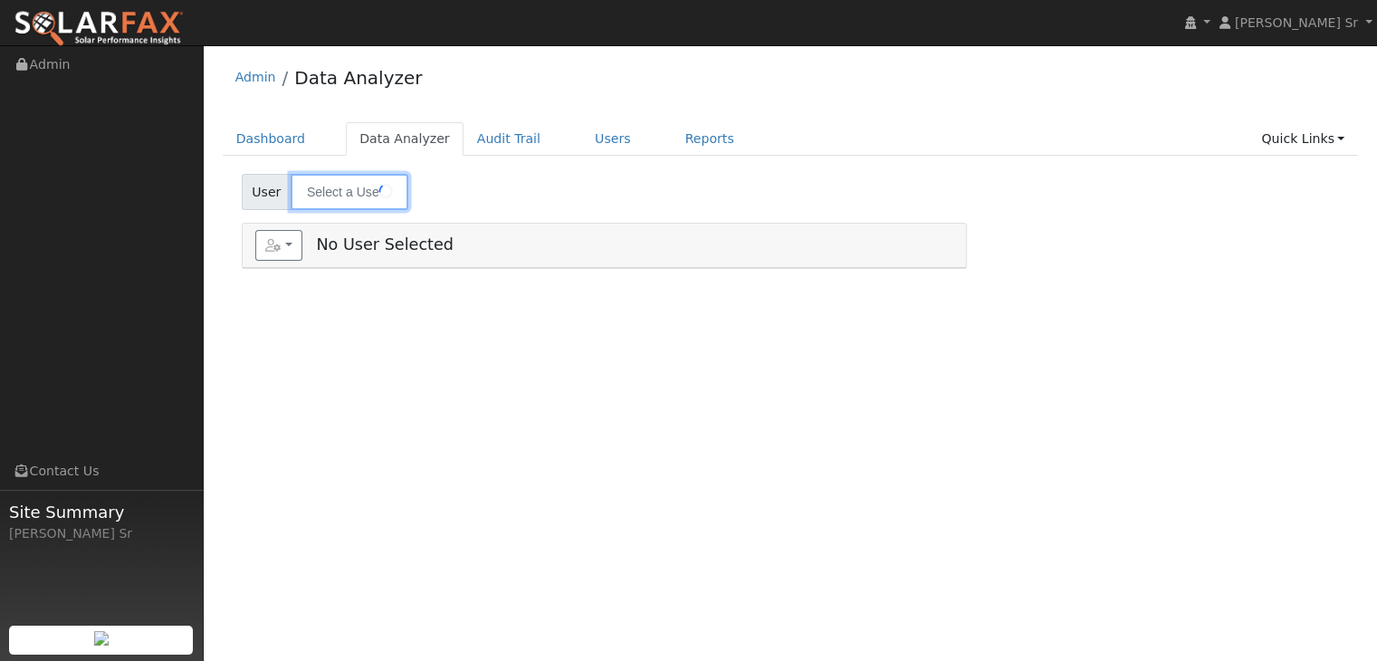
type input "[PERSON_NAME]"
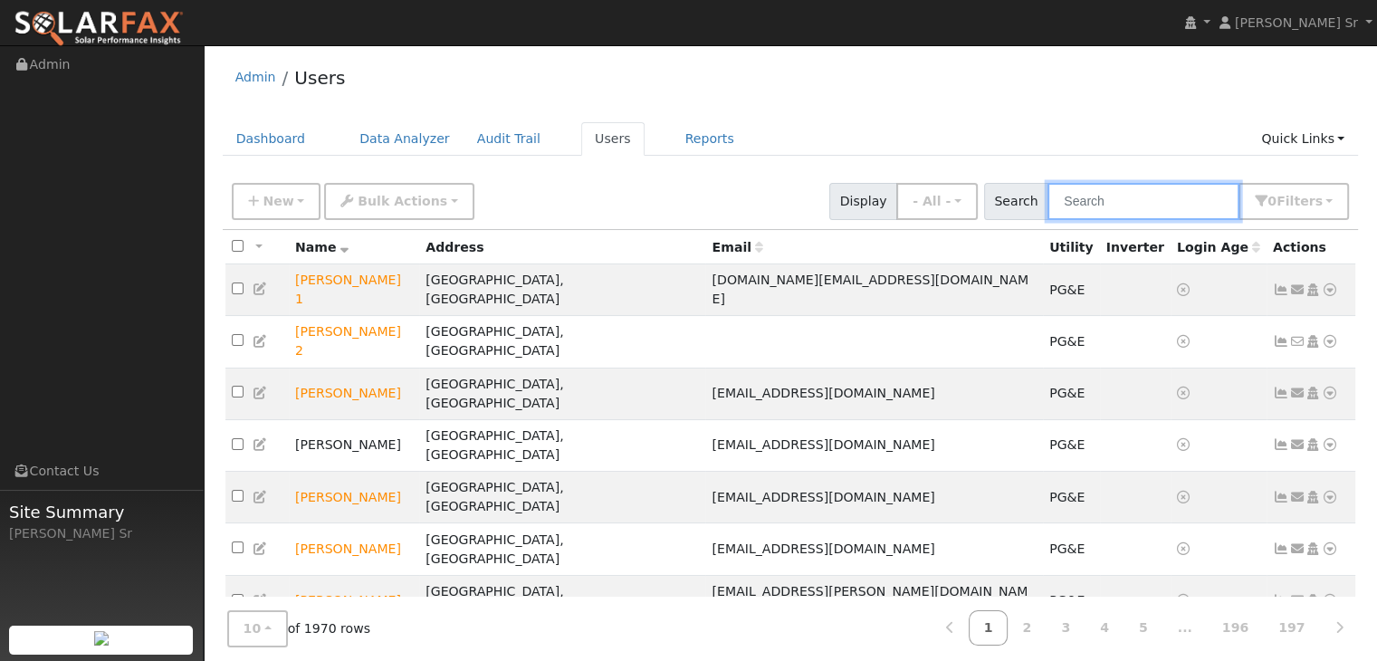
click at [1124, 207] on input "text" at bounding box center [1143, 201] width 192 height 37
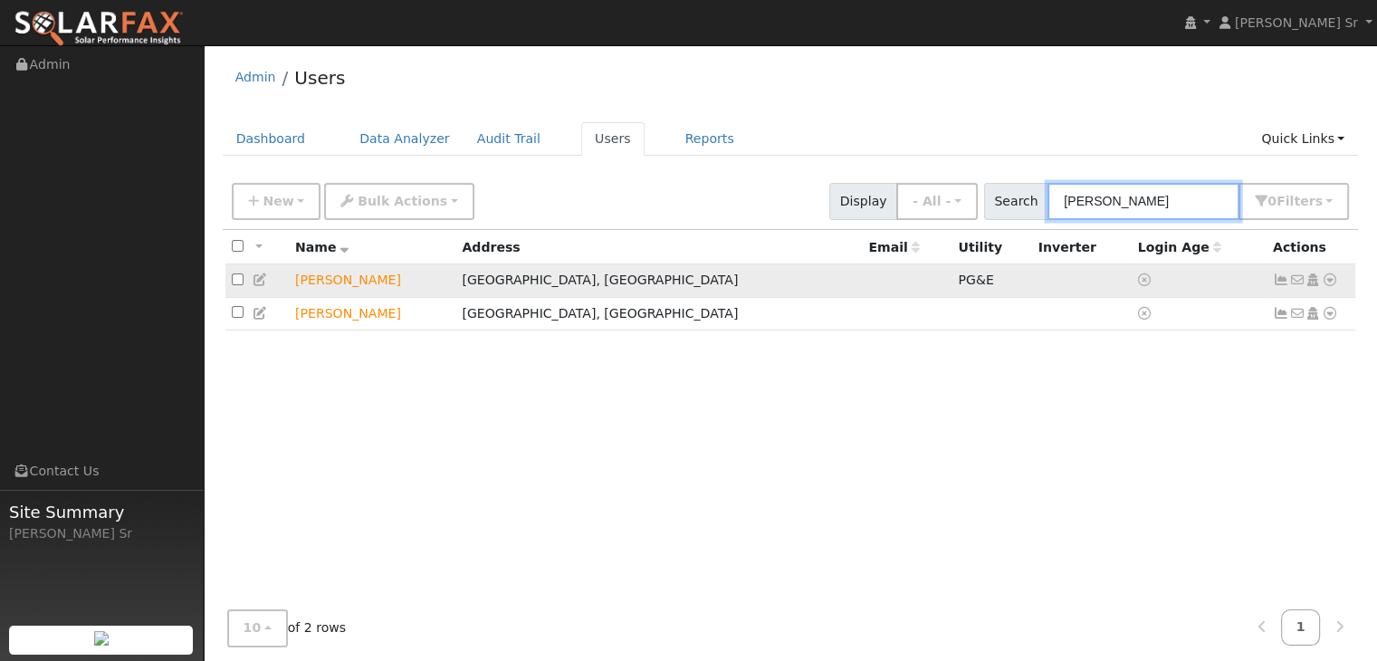
type input "[PERSON_NAME]"
click at [1330, 281] on icon at bounding box center [1329, 279] width 16 height 13
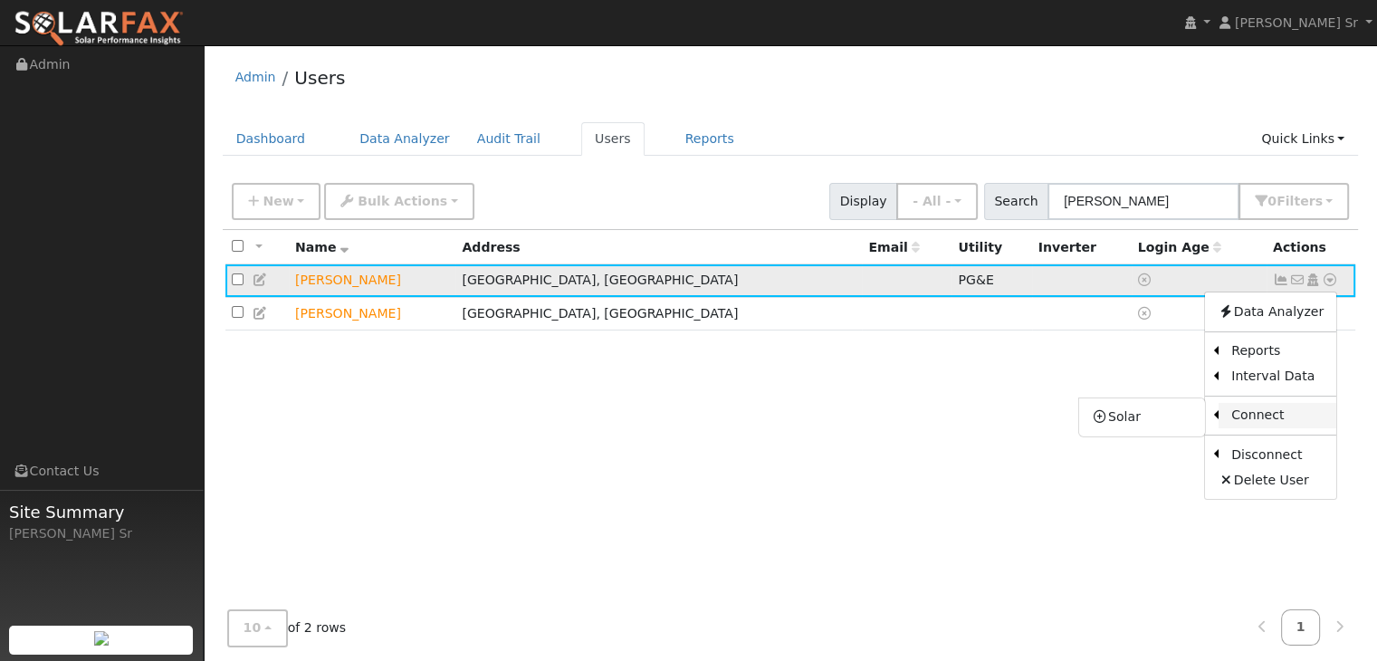
click at [1267, 416] on link "Connect" at bounding box center [1277, 415] width 118 height 25
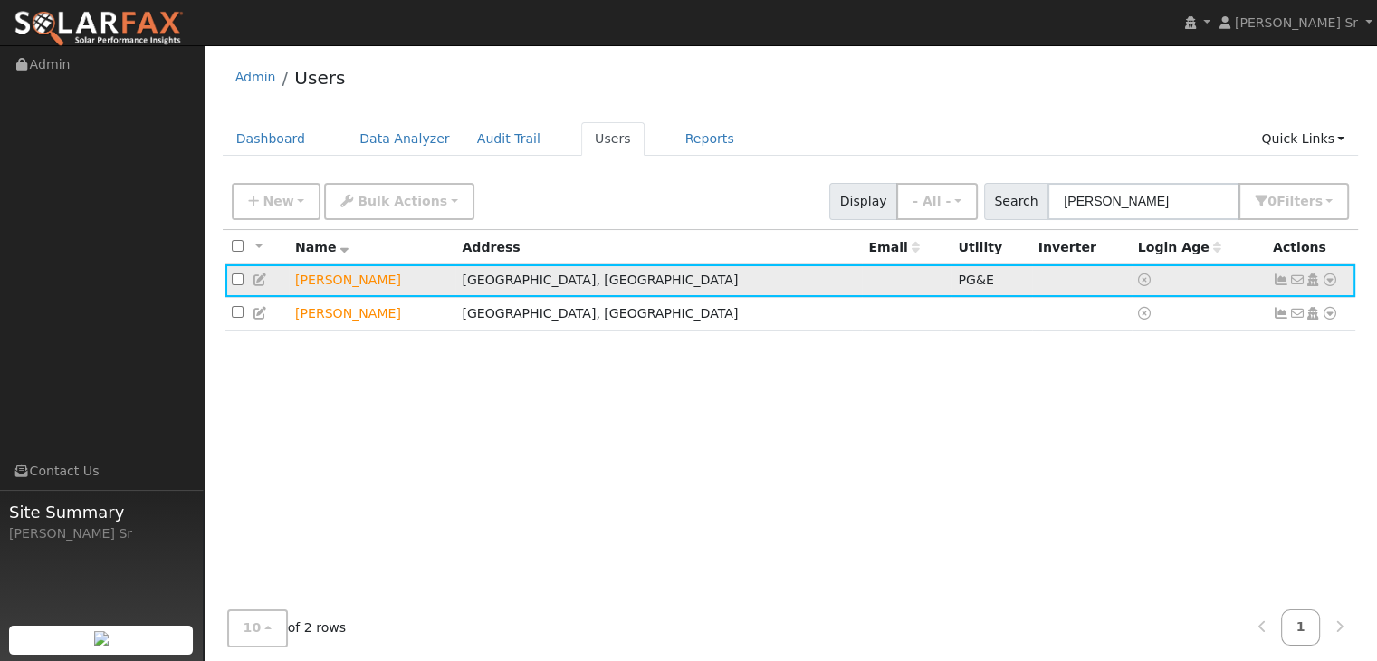
click at [1330, 278] on icon at bounding box center [1329, 279] width 16 height 13
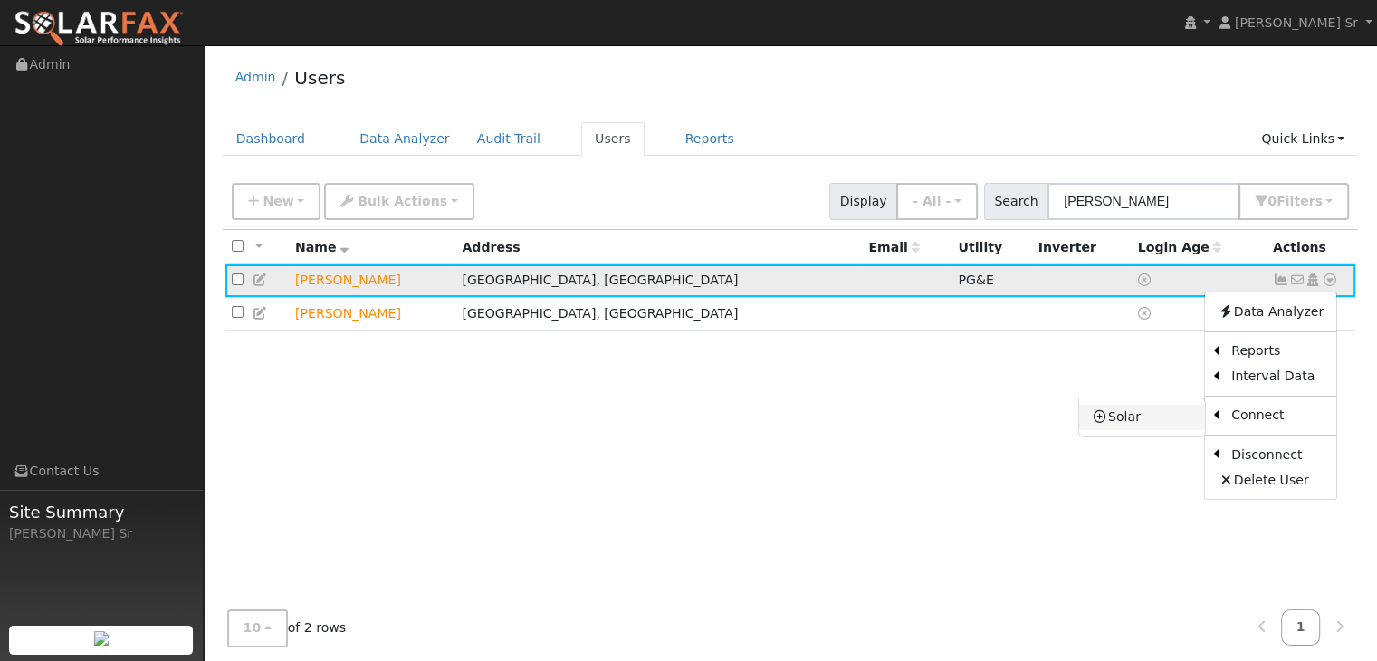
click at [1133, 420] on link "Solar" at bounding box center [1142, 417] width 126 height 25
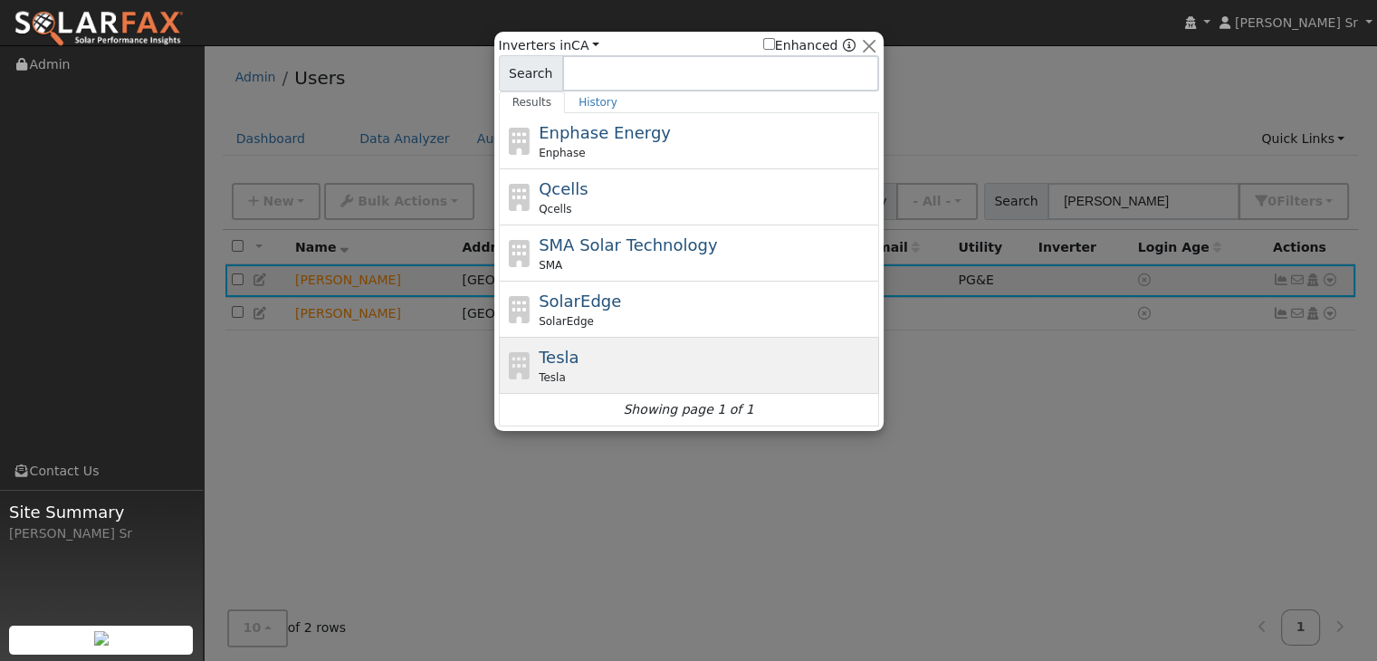
click at [663, 363] on div "Tesla Tesla" at bounding box center [707, 365] width 336 height 41
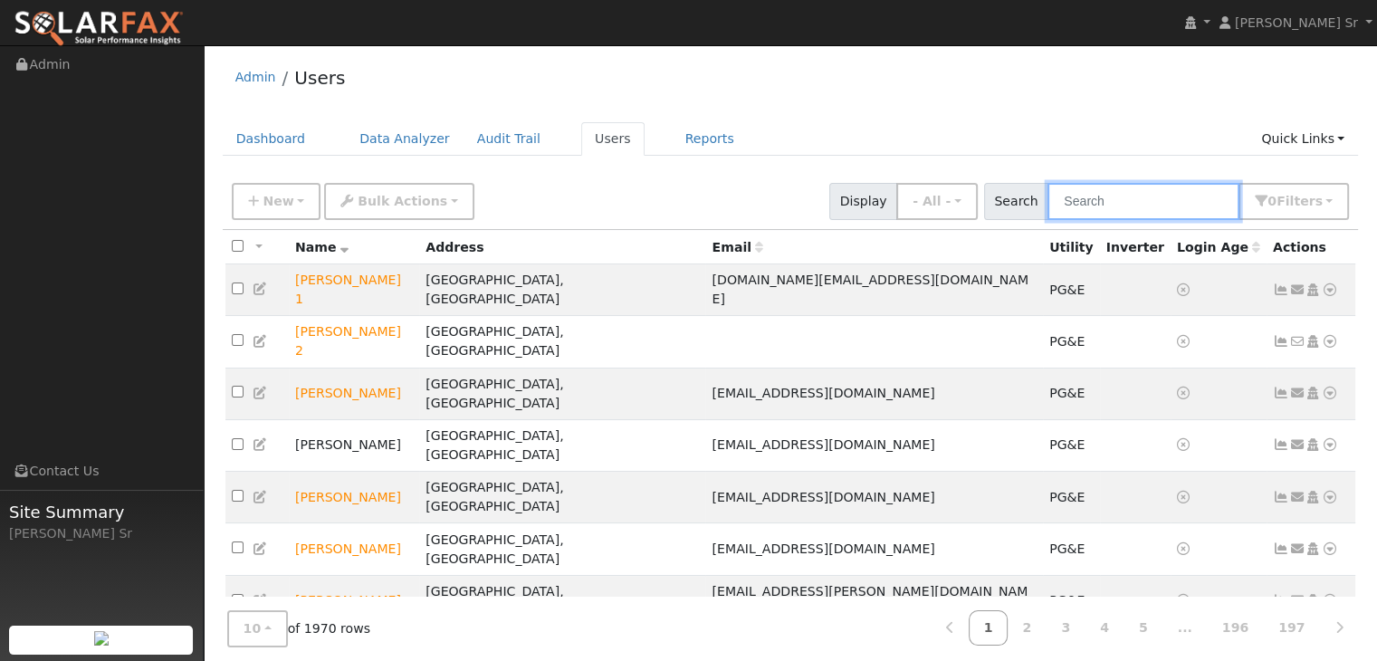
click at [1109, 196] on input "text" at bounding box center [1143, 201] width 192 height 37
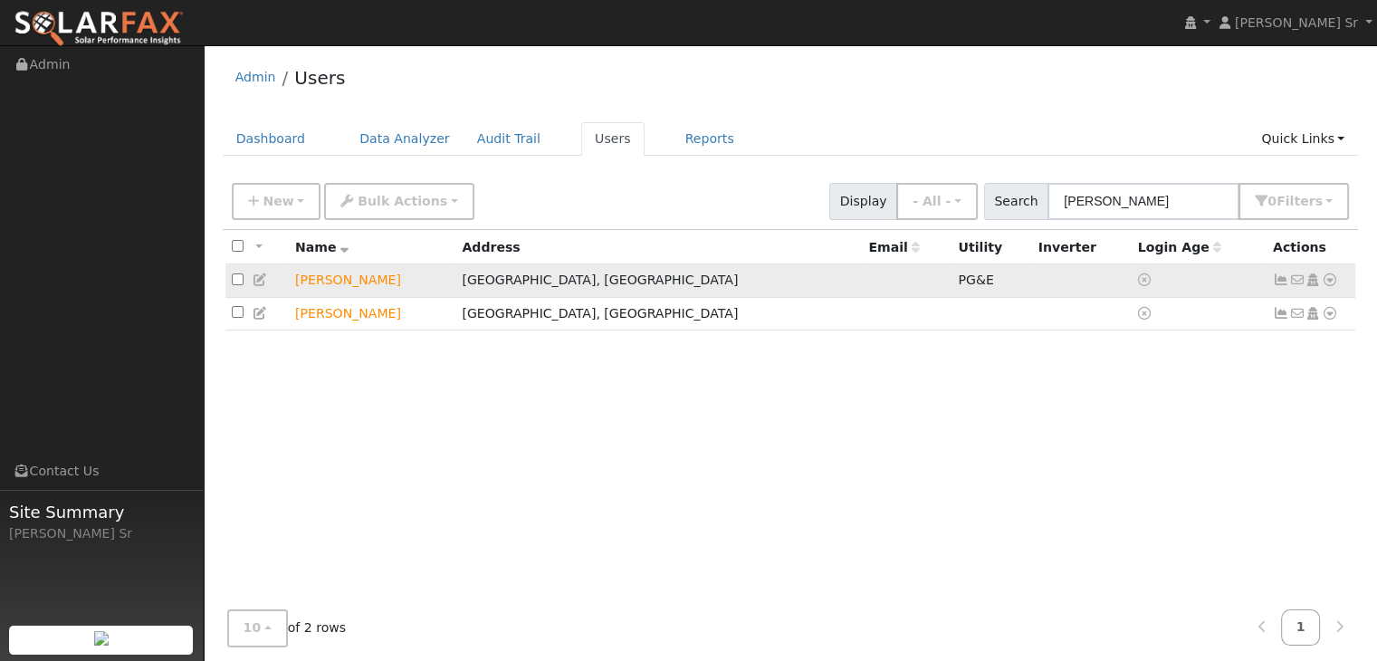
click at [1327, 277] on icon at bounding box center [1329, 279] width 16 height 13
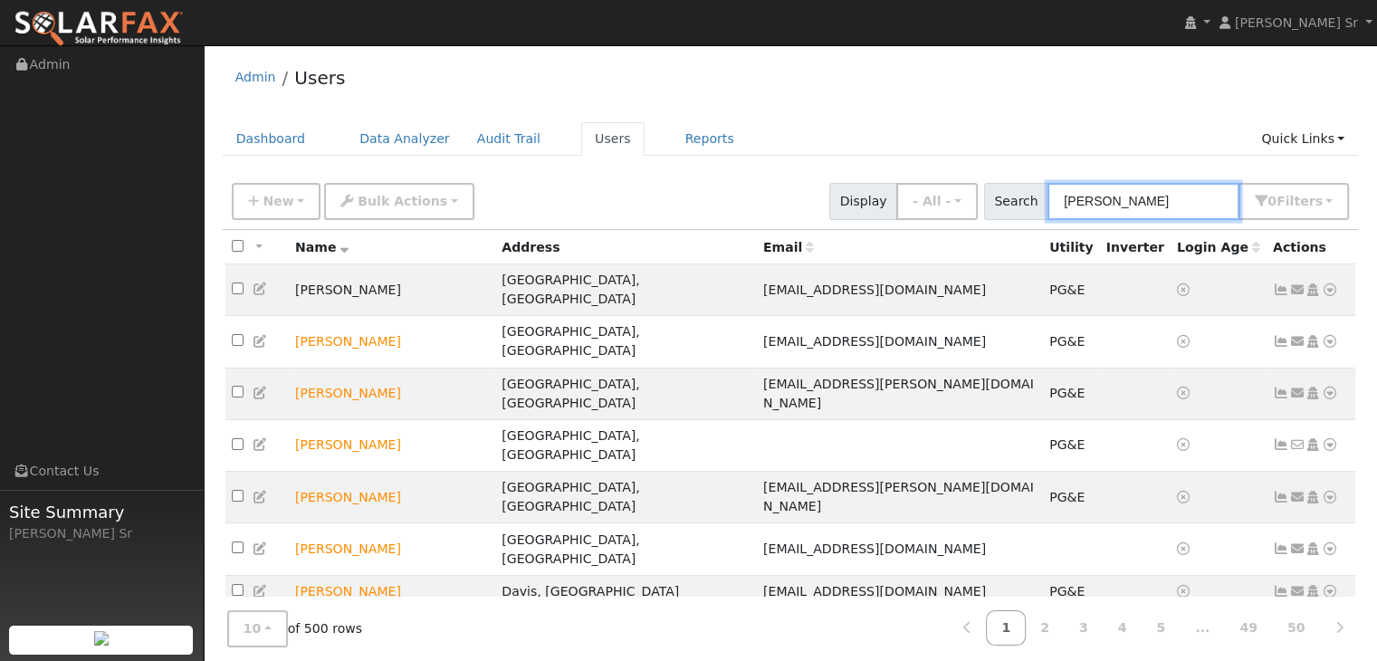
click at [1184, 203] on input "[PERSON_NAME]" at bounding box center [1143, 201] width 192 height 37
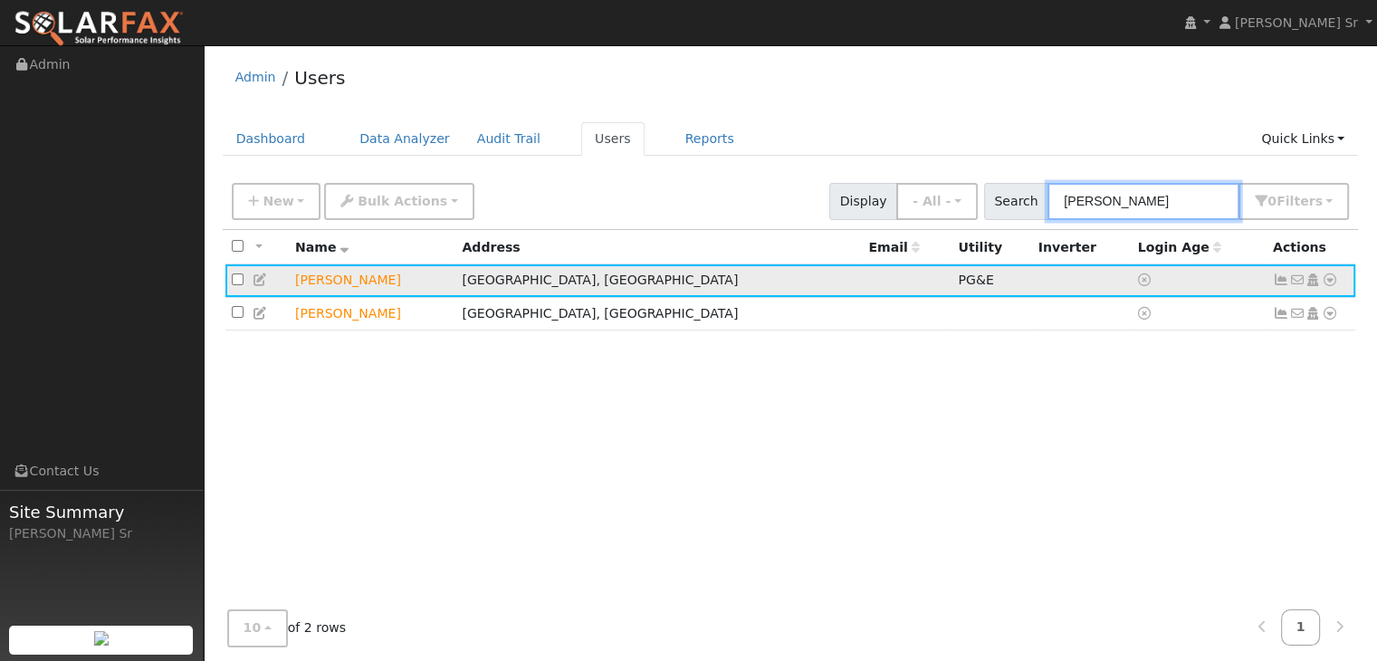
type input "[PERSON_NAME]"
click at [1324, 280] on icon at bounding box center [1329, 279] width 16 height 13
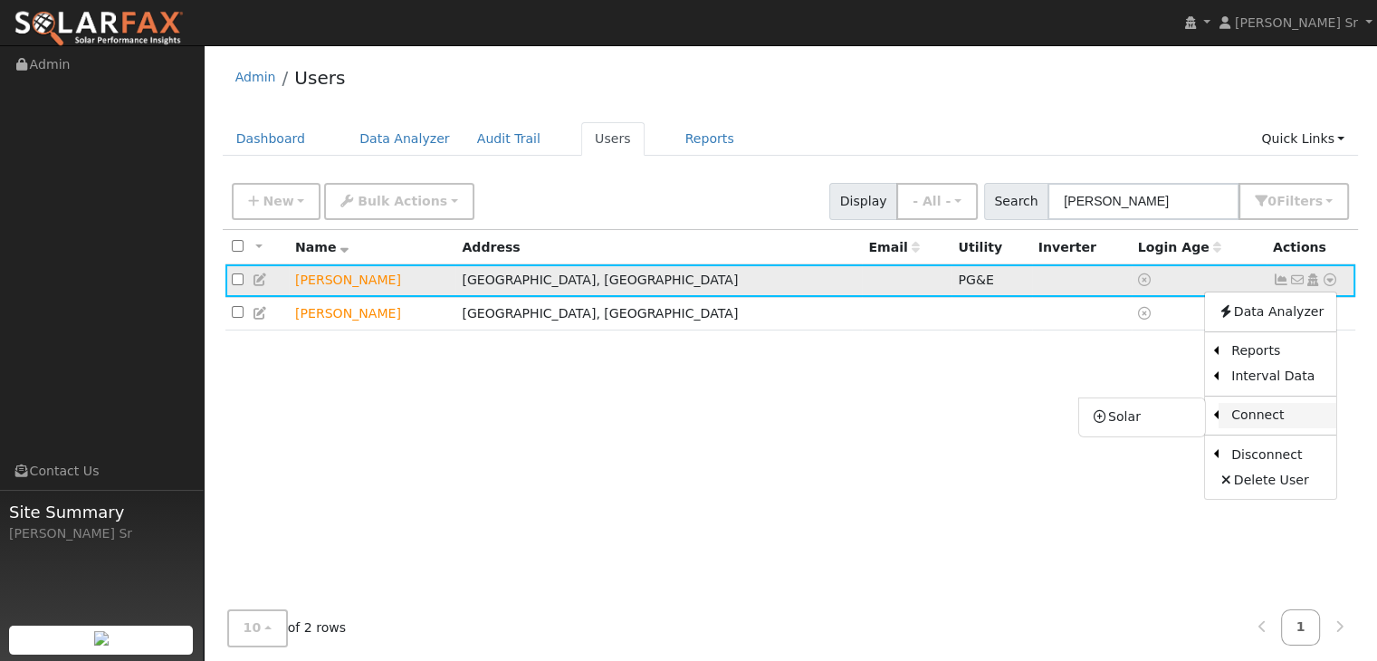
click at [1264, 415] on link "Connect" at bounding box center [1277, 415] width 118 height 25
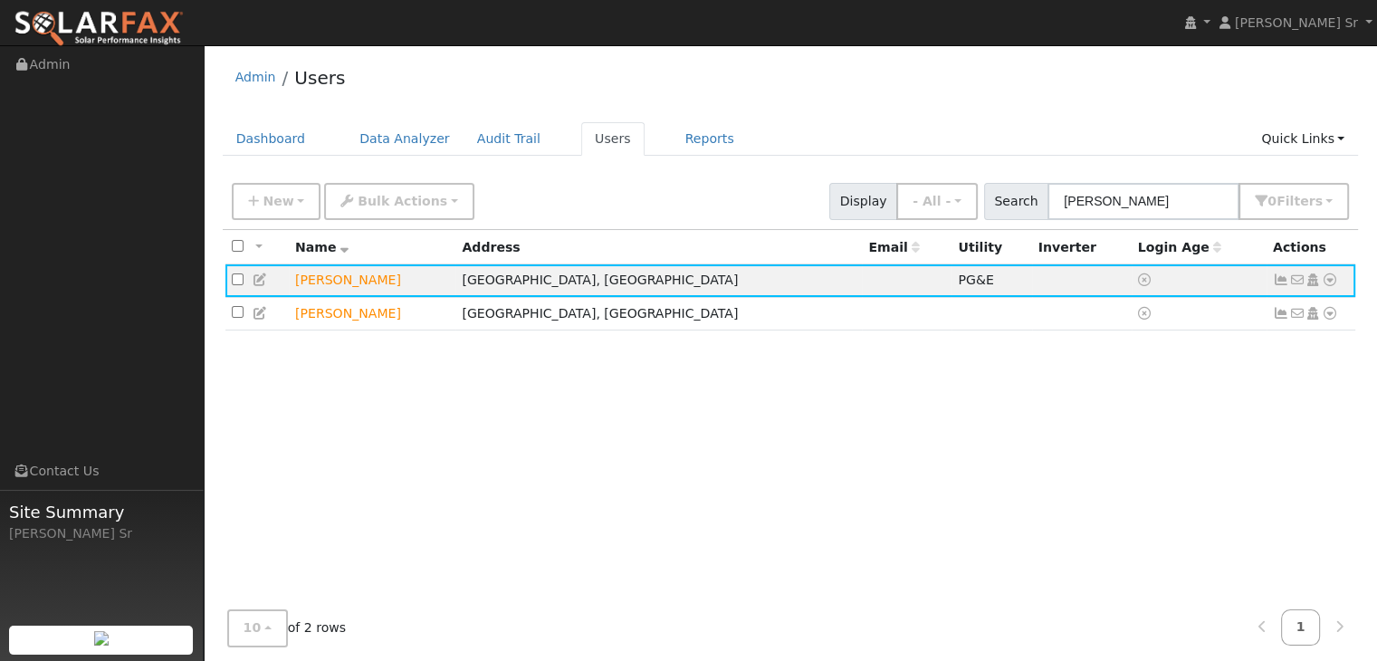
drag, startPoint x: 1324, startPoint y: 278, endPoint x: 968, endPoint y: 397, distance: 375.2
drag, startPoint x: 968, startPoint y: 397, endPoint x: 1305, endPoint y: 444, distance: 340.0
click at [1305, 444] on div "All None All on page None on page Name Address Email Utility Inverter Login Age…" at bounding box center [791, 428] width 1136 height 396
click at [1324, 280] on icon at bounding box center [1329, 279] width 16 height 13
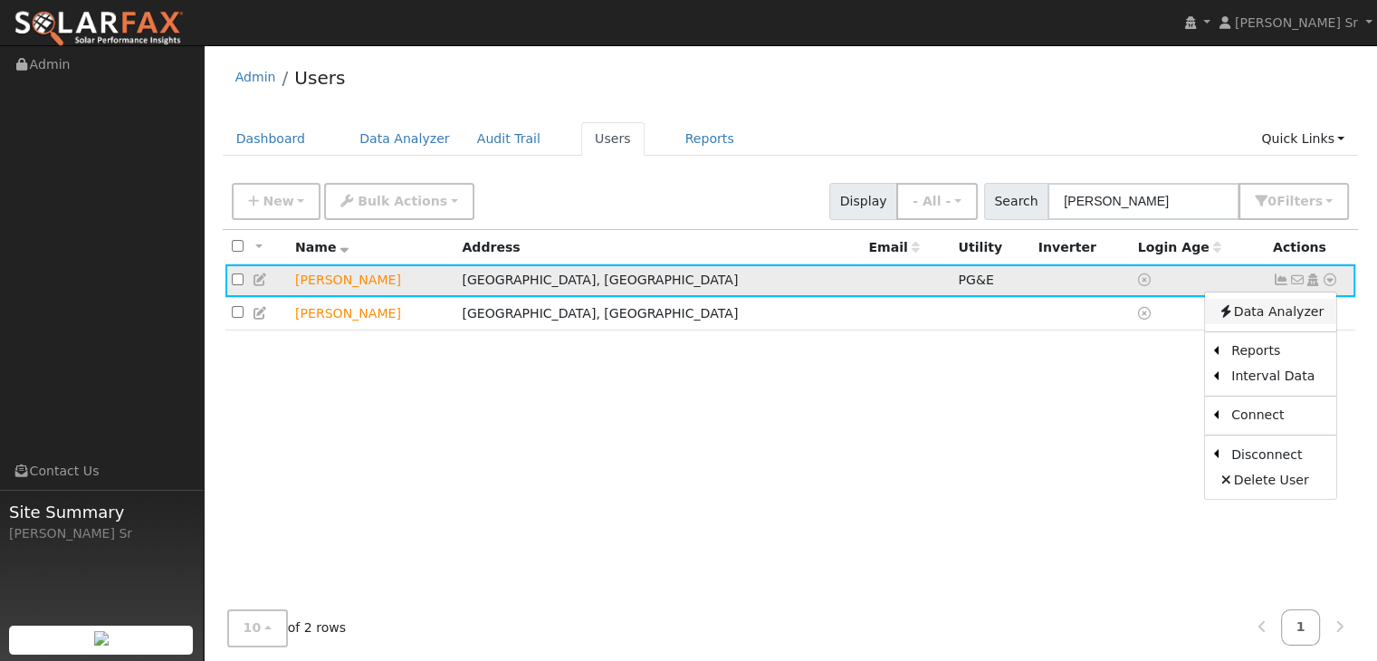
click at [1274, 310] on link "Data Analyzer" at bounding box center [1270, 311] width 131 height 25
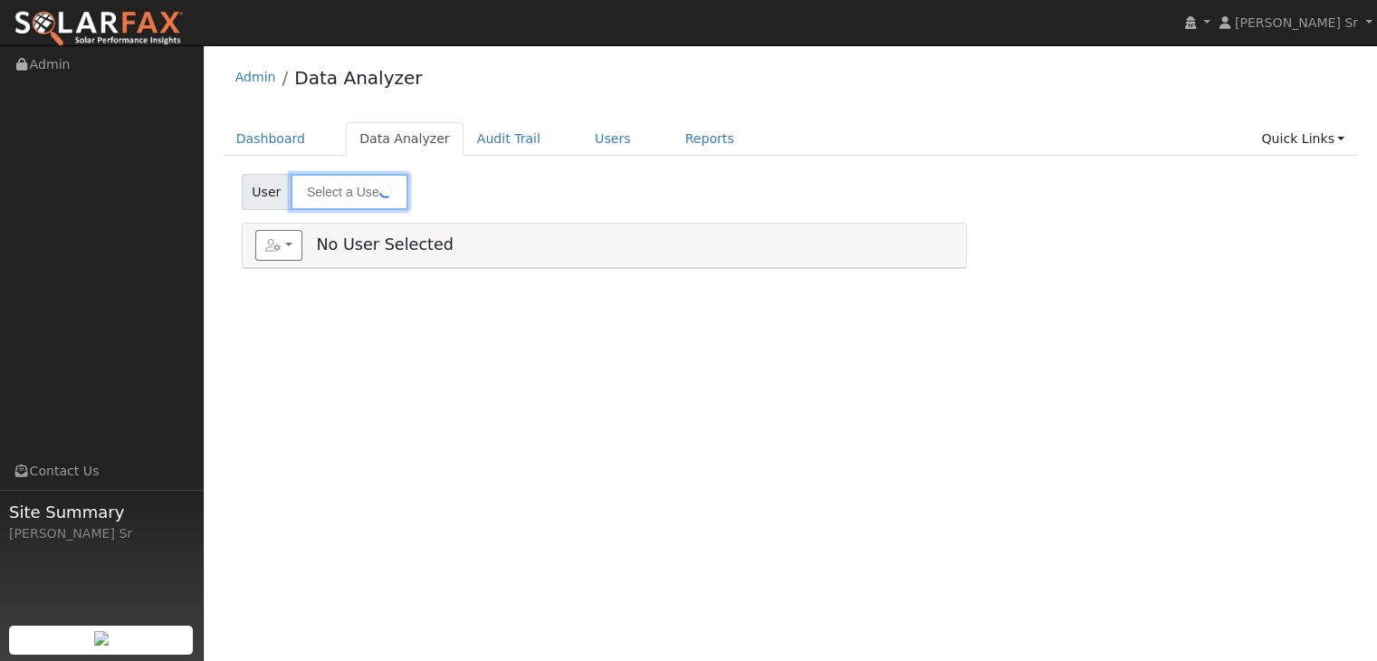
type input "[PERSON_NAME]"
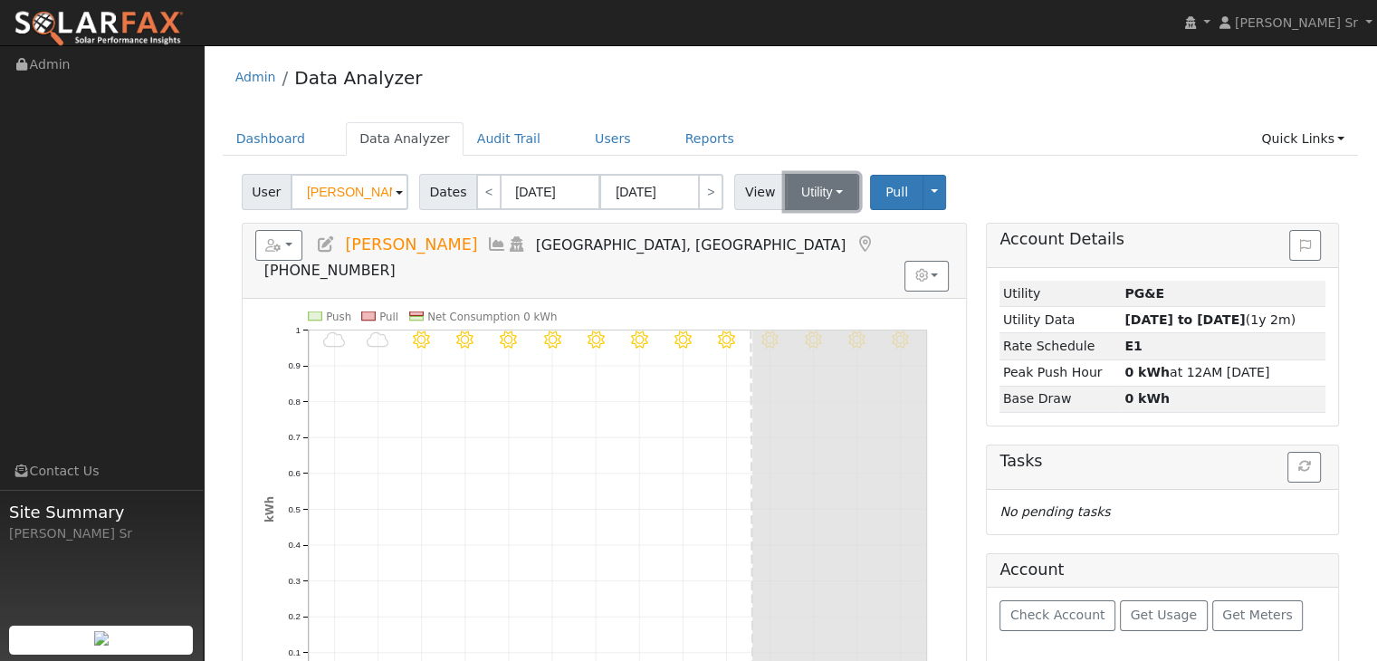
drag, startPoint x: 820, startPoint y: 190, endPoint x: 793, endPoint y: 190, distance: 27.2
click at [793, 190] on button "Utility" at bounding box center [822, 192] width 74 height 36
click at [796, 233] on link "Utility" at bounding box center [844, 231] width 126 height 25
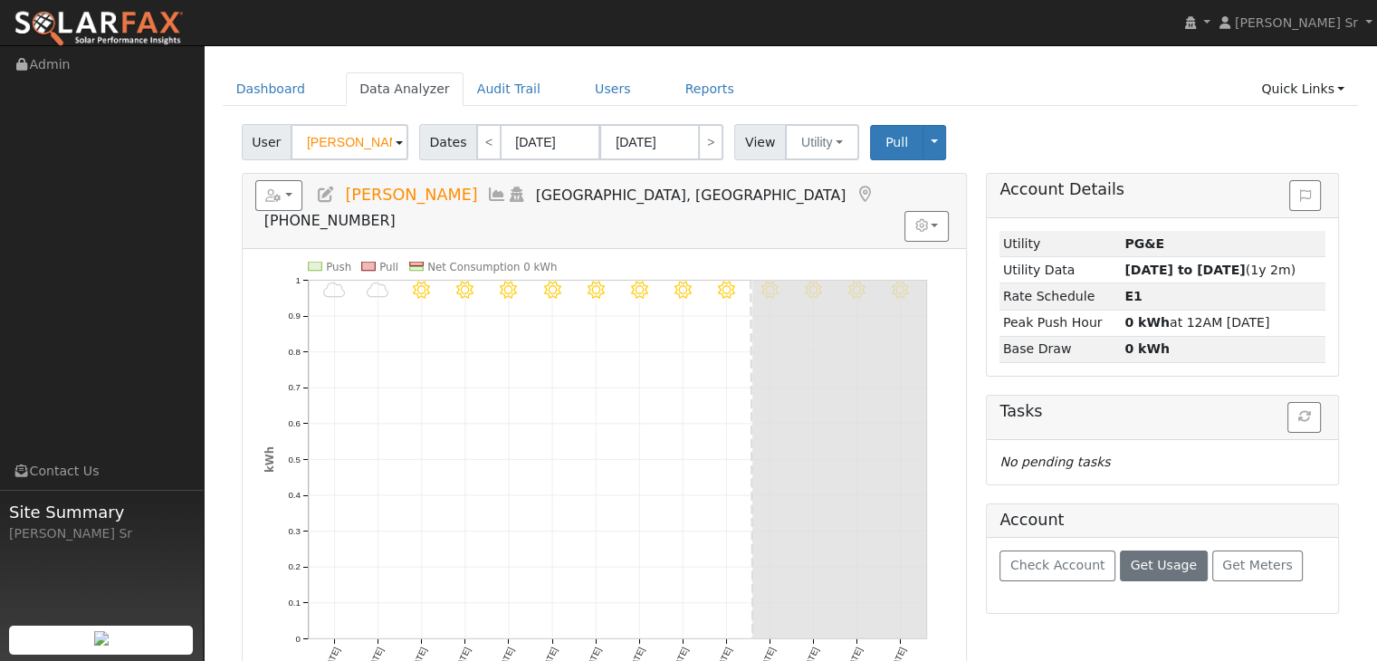
scroll to position [43, 0]
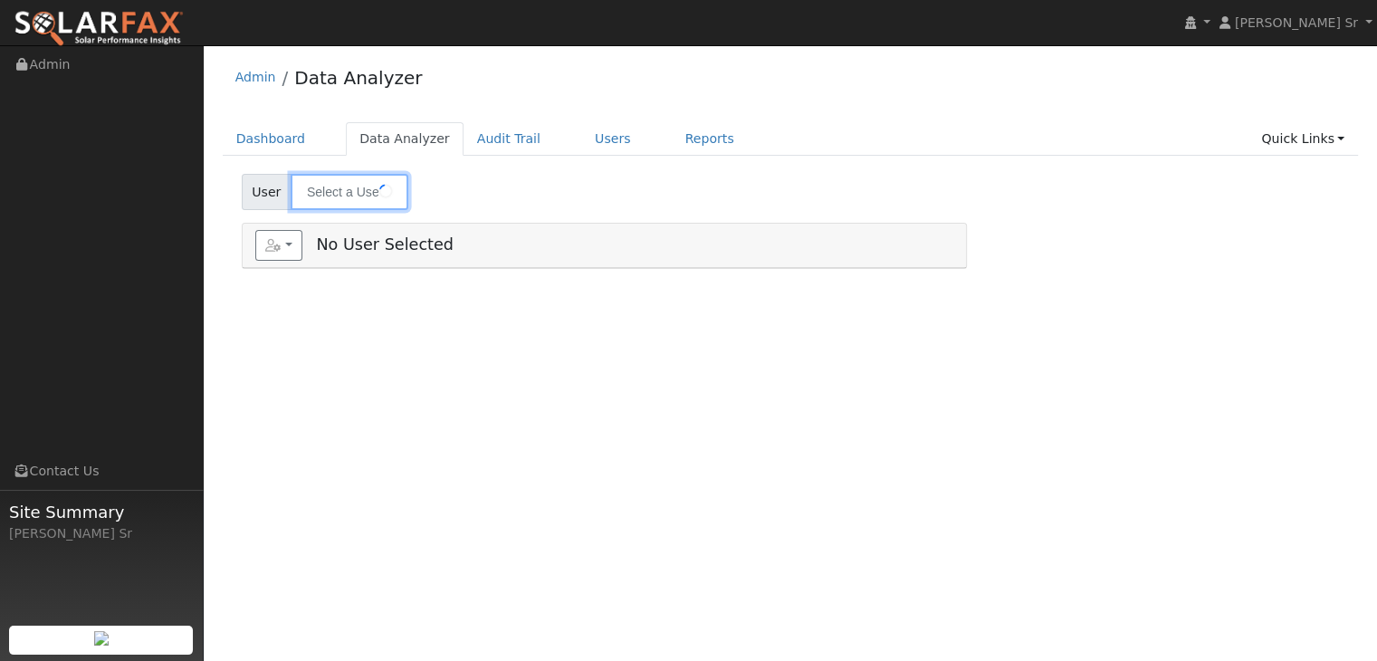
type input "[PERSON_NAME]"
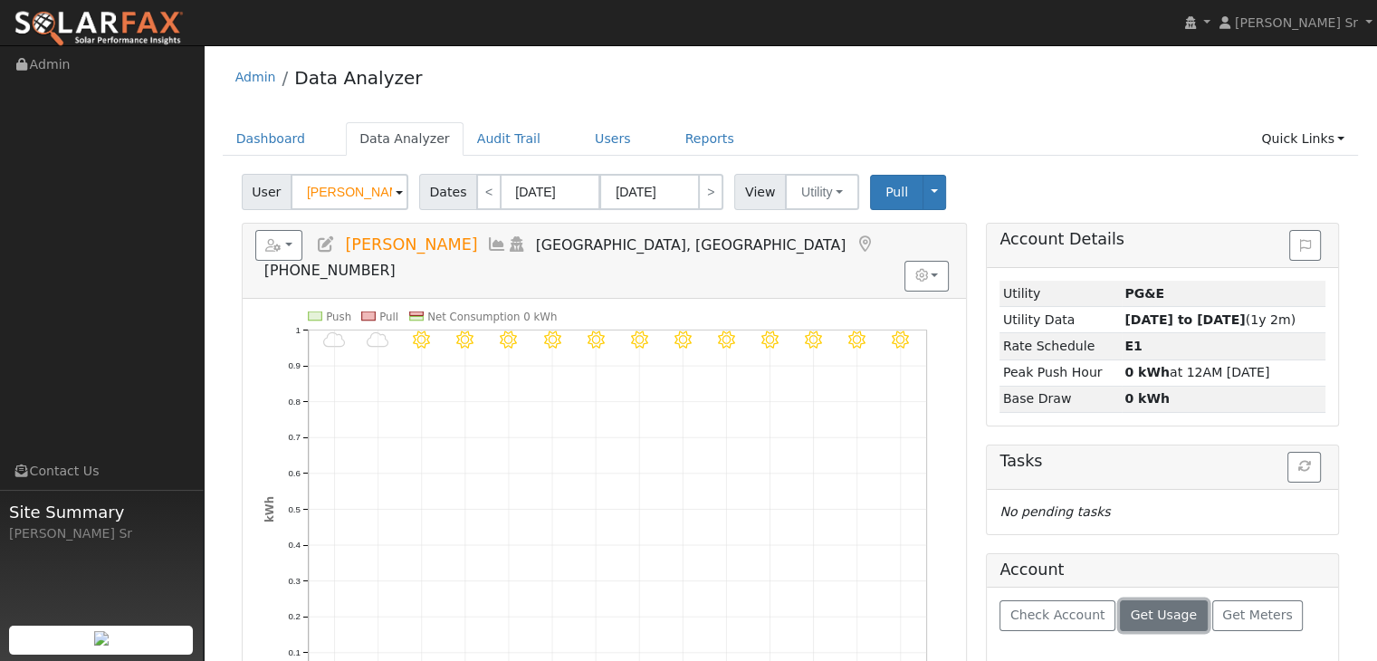
click at [1154, 610] on span "Get Usage" at bounding box center [1163, 614] width 66 height 14
